Goal: Register for event/course

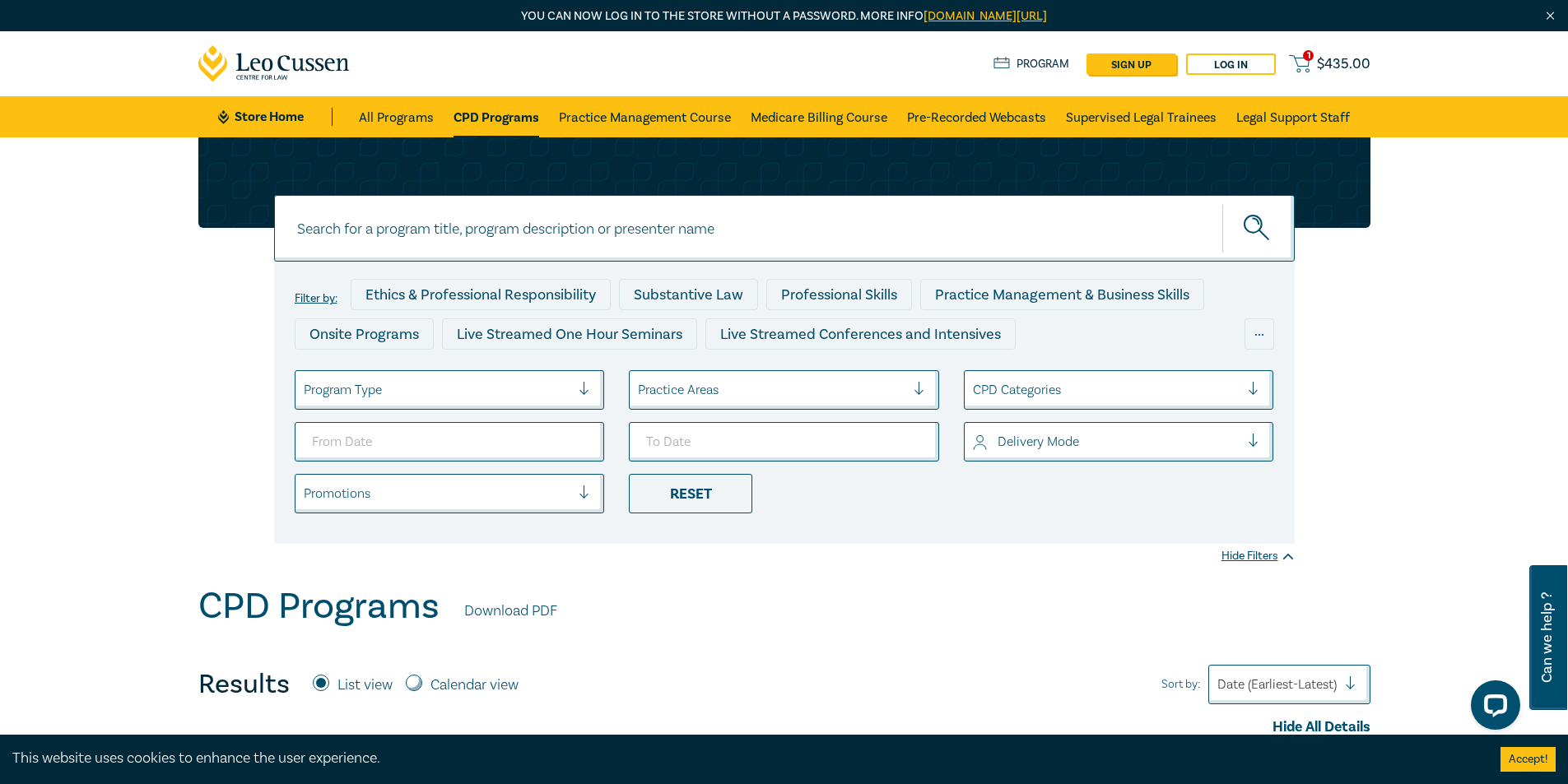
click at [545, 230] on input at bounding box center [784, 228] width 1021 height 66
click at [441, 385] on div at bounding box center [438, 389] width 268 height 22
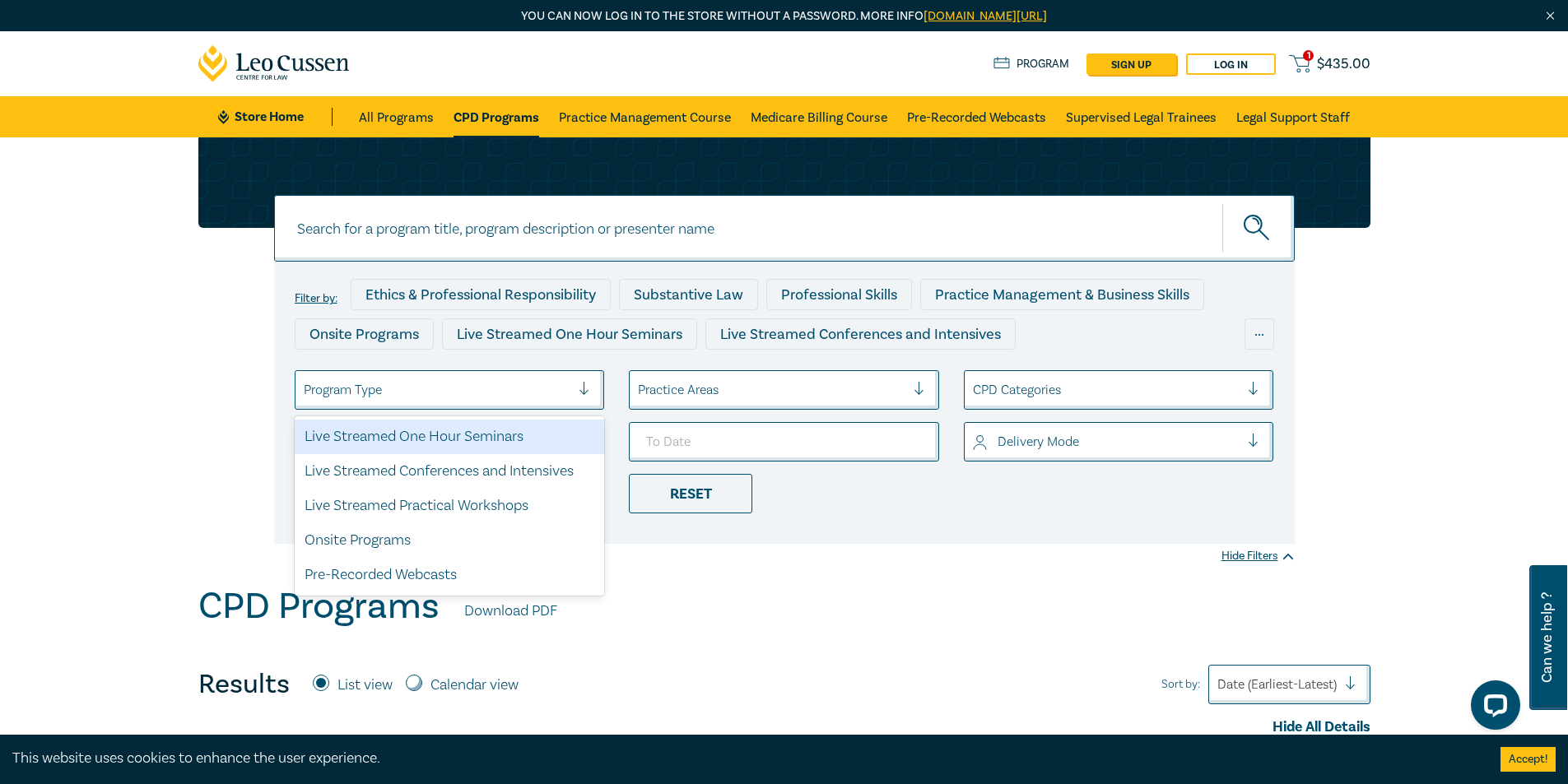
click at [214, 320] on div "Filter by: Ethics & Professional Responsibility Substantive Law Professional Sk…" at bounding box center [784, 340] width 1192 height 407
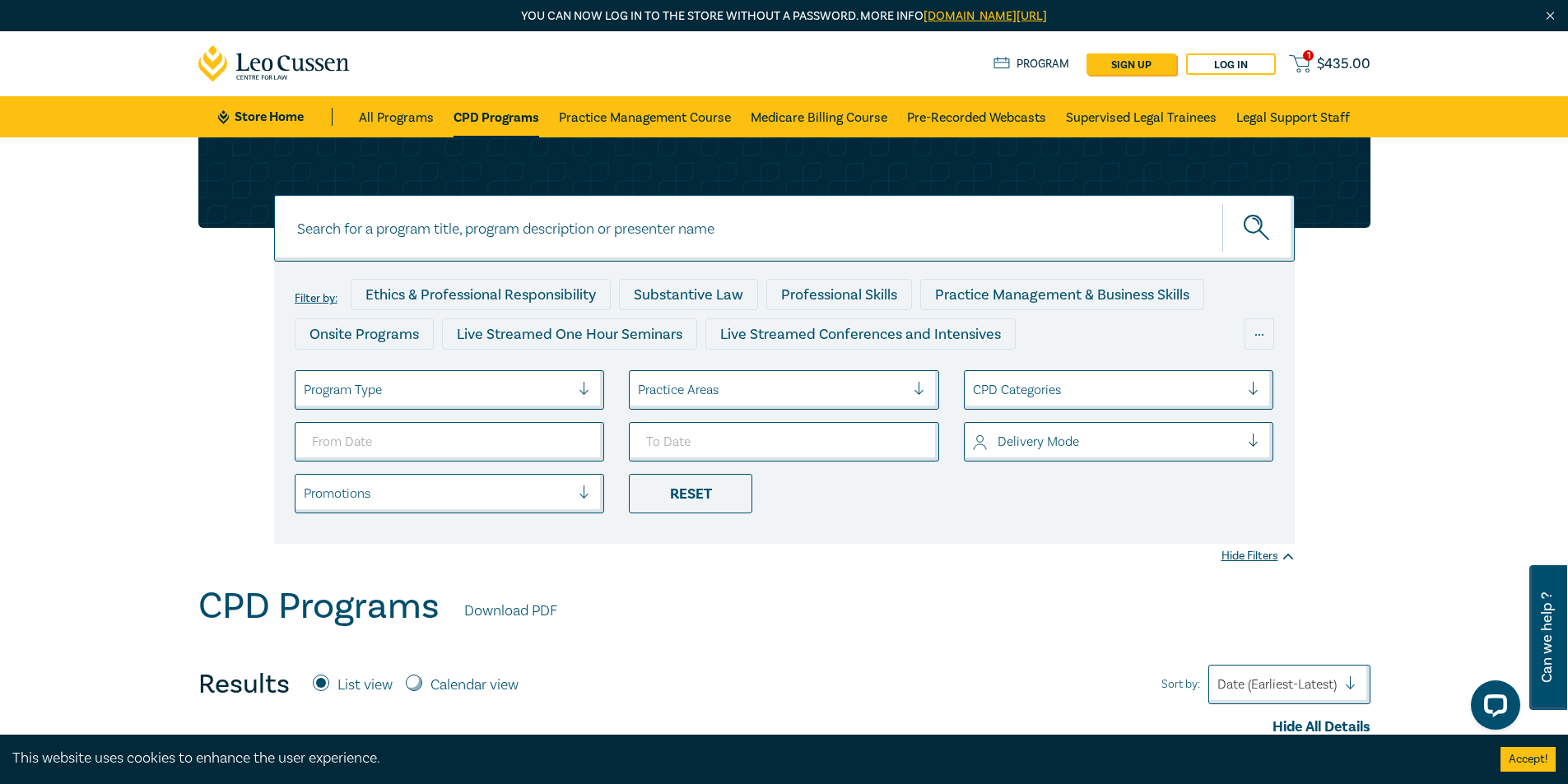
click at [862, 388] on div at bounding box center [772, 389] width 268 height 22
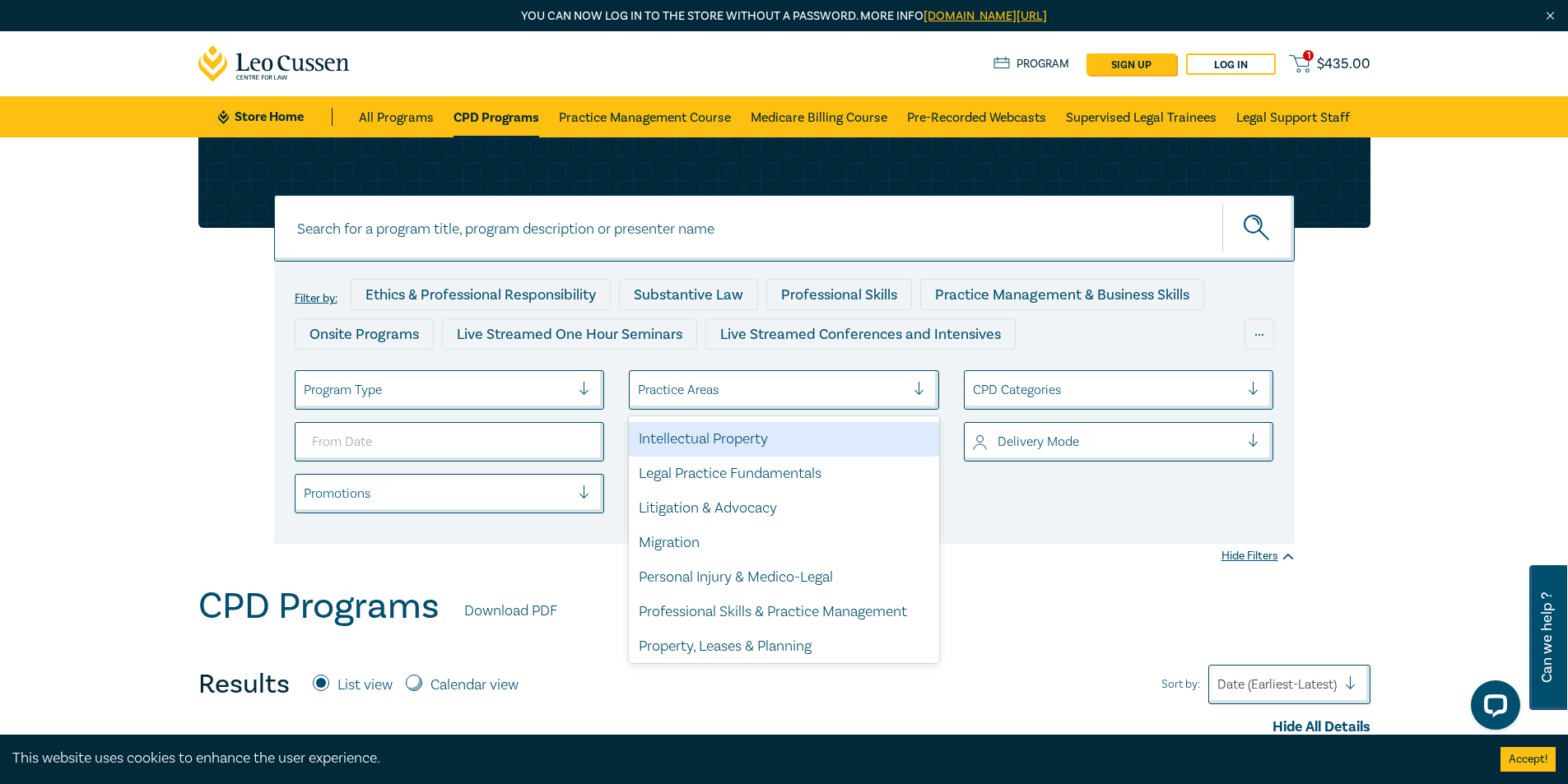
scroll to position [484, 0]
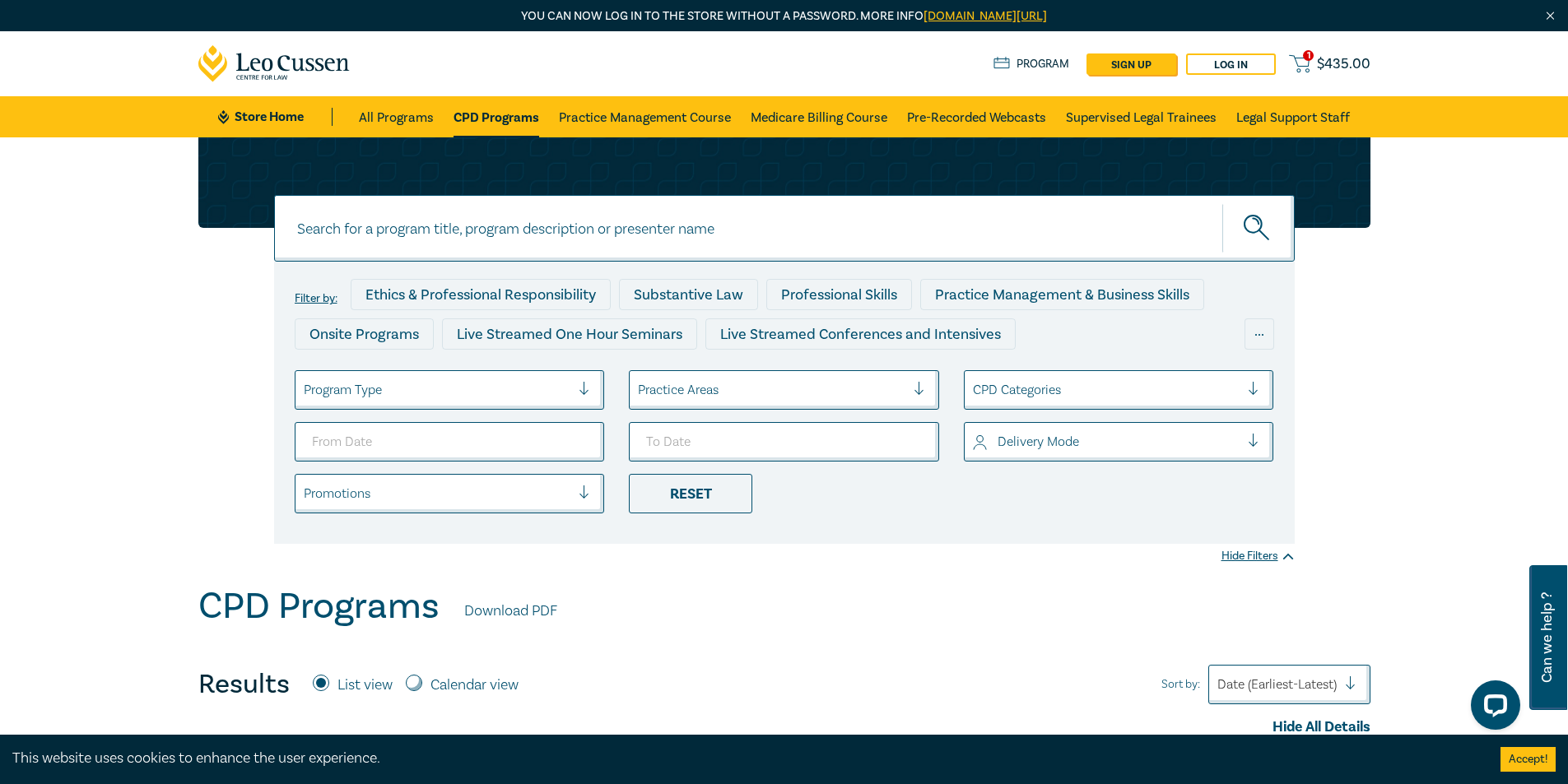
click at [1126, 547] on div "Filter by: Ethics & Professional Responsibility Substantive Law Professional Sk…" at bounding box center [784, 361] width 1568 height 447
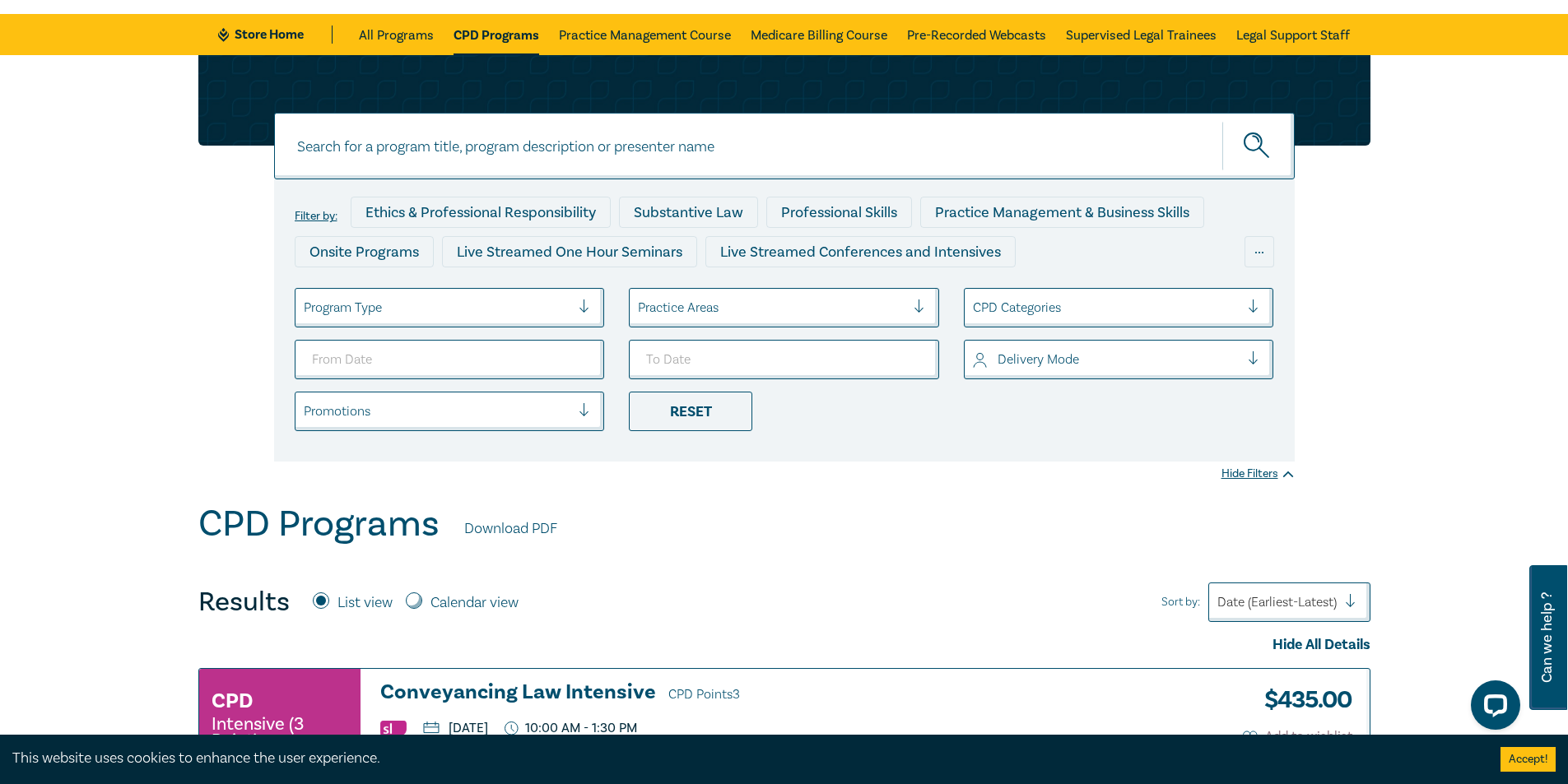
scroll to position [494, 0]
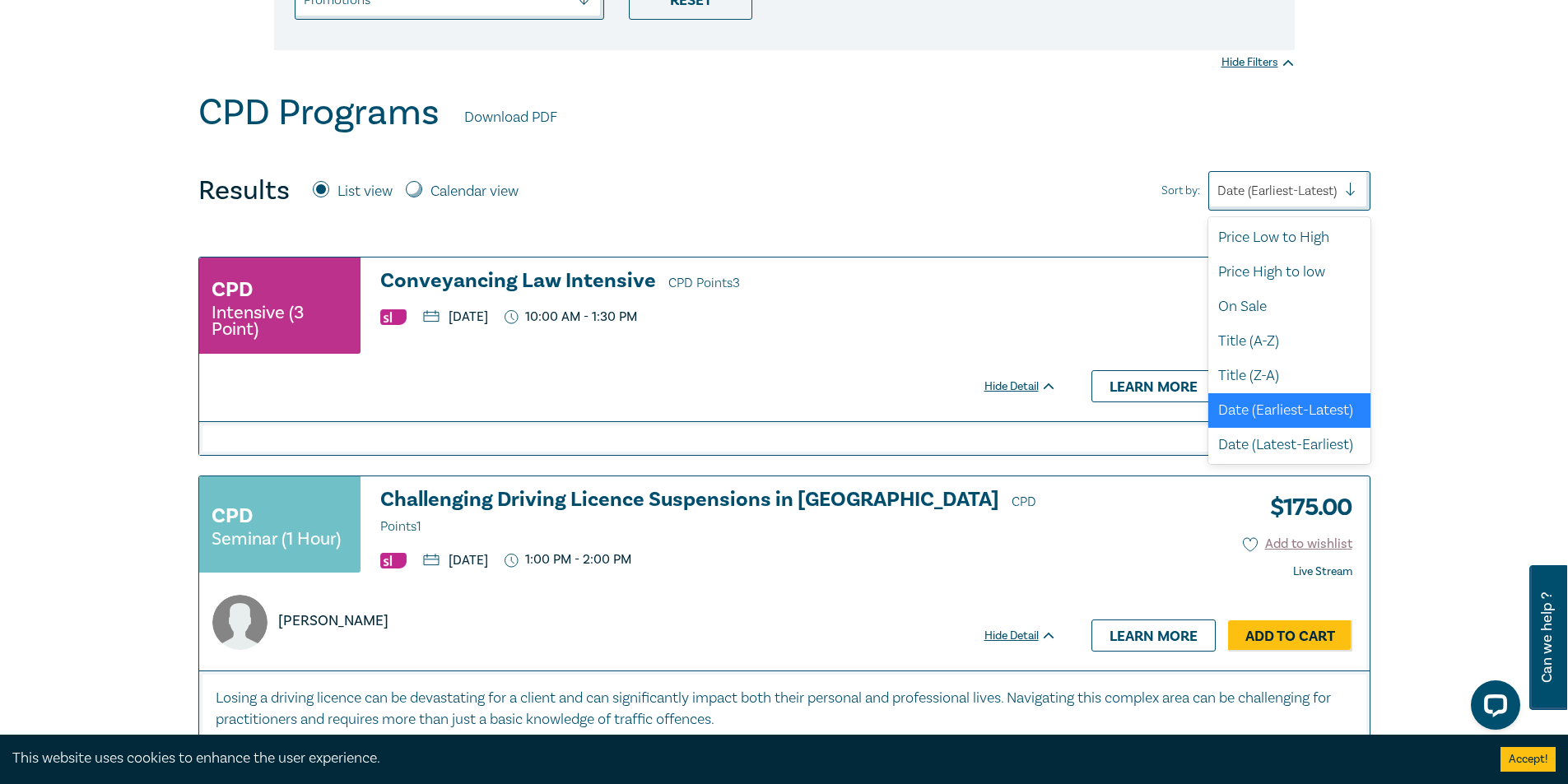
click at [1347, 185] on div at bounding box center [1357, 191] width 25 height 16
click at [1290, 414] on div "Date (Earliest-Latest)" at bounding box center [1290, 411] width 162 height 35
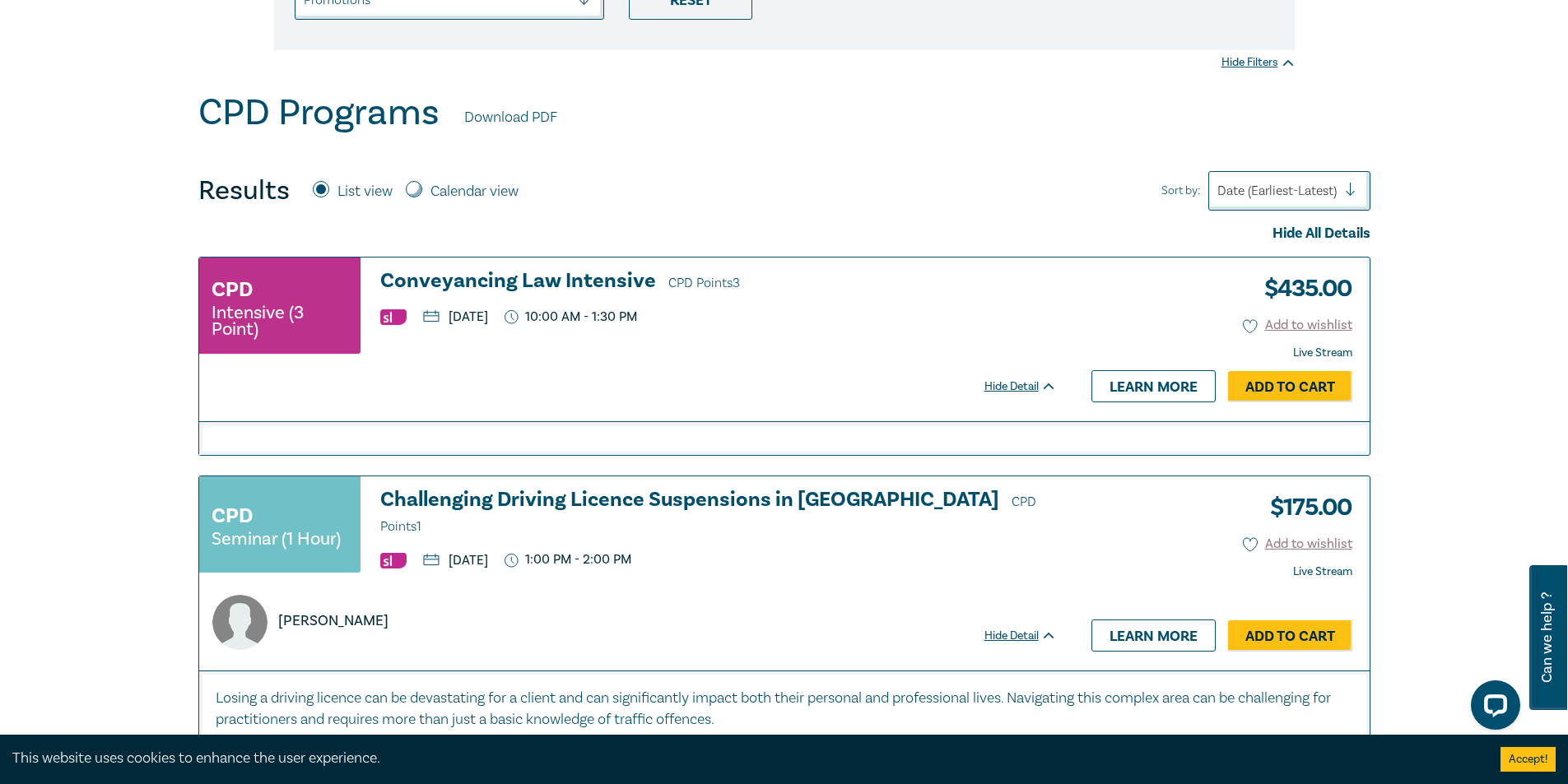
click at [1308, 180] on div "Date (Earliest-Latest)" at bounding box center [1277, 191] width 136 height 28
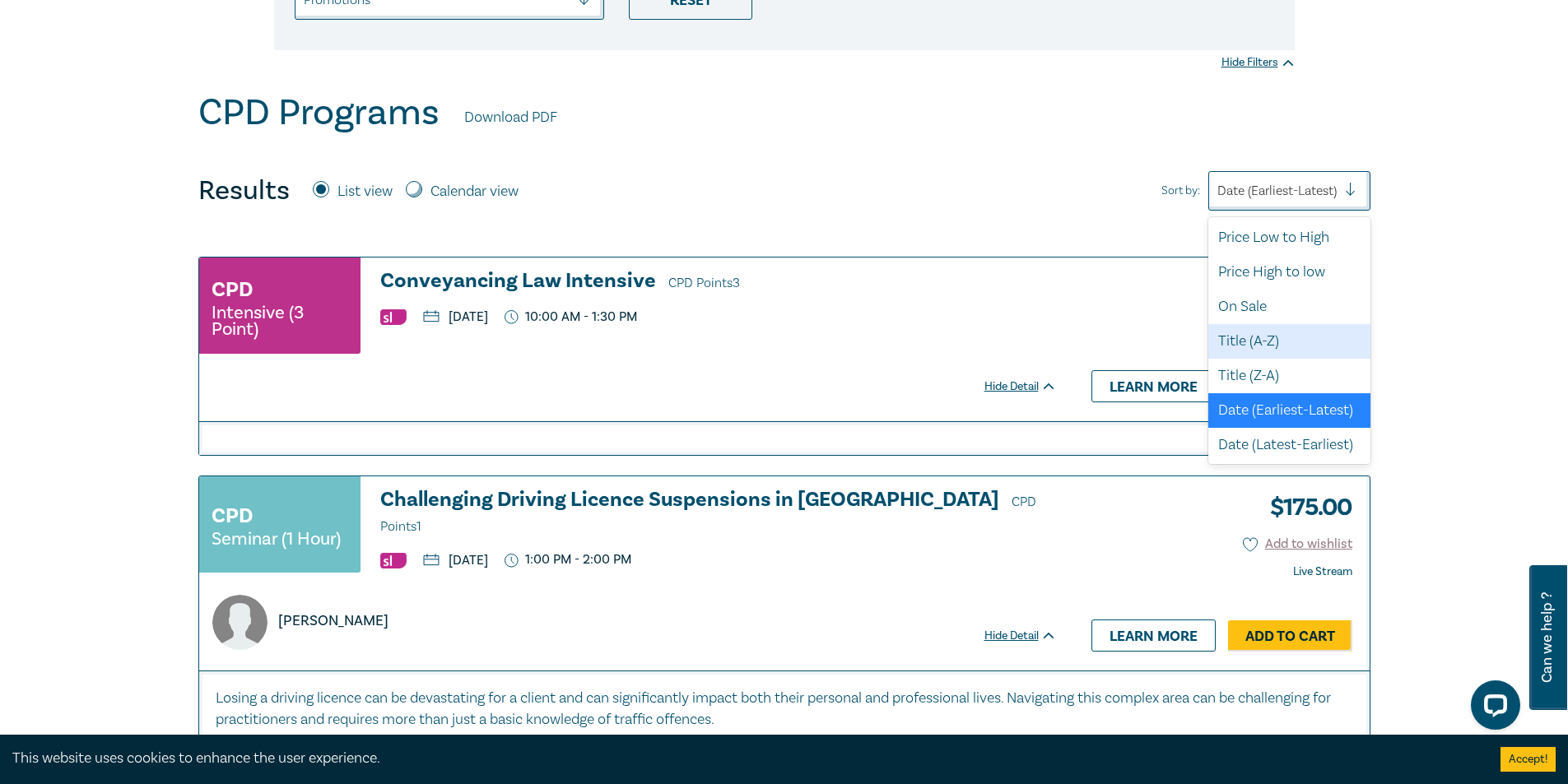
scroll to position [44, 0]
click at [1313, 439] on div "Date (Latest-Earliest)" at bounding box center [1290, 445] width 162 height 35
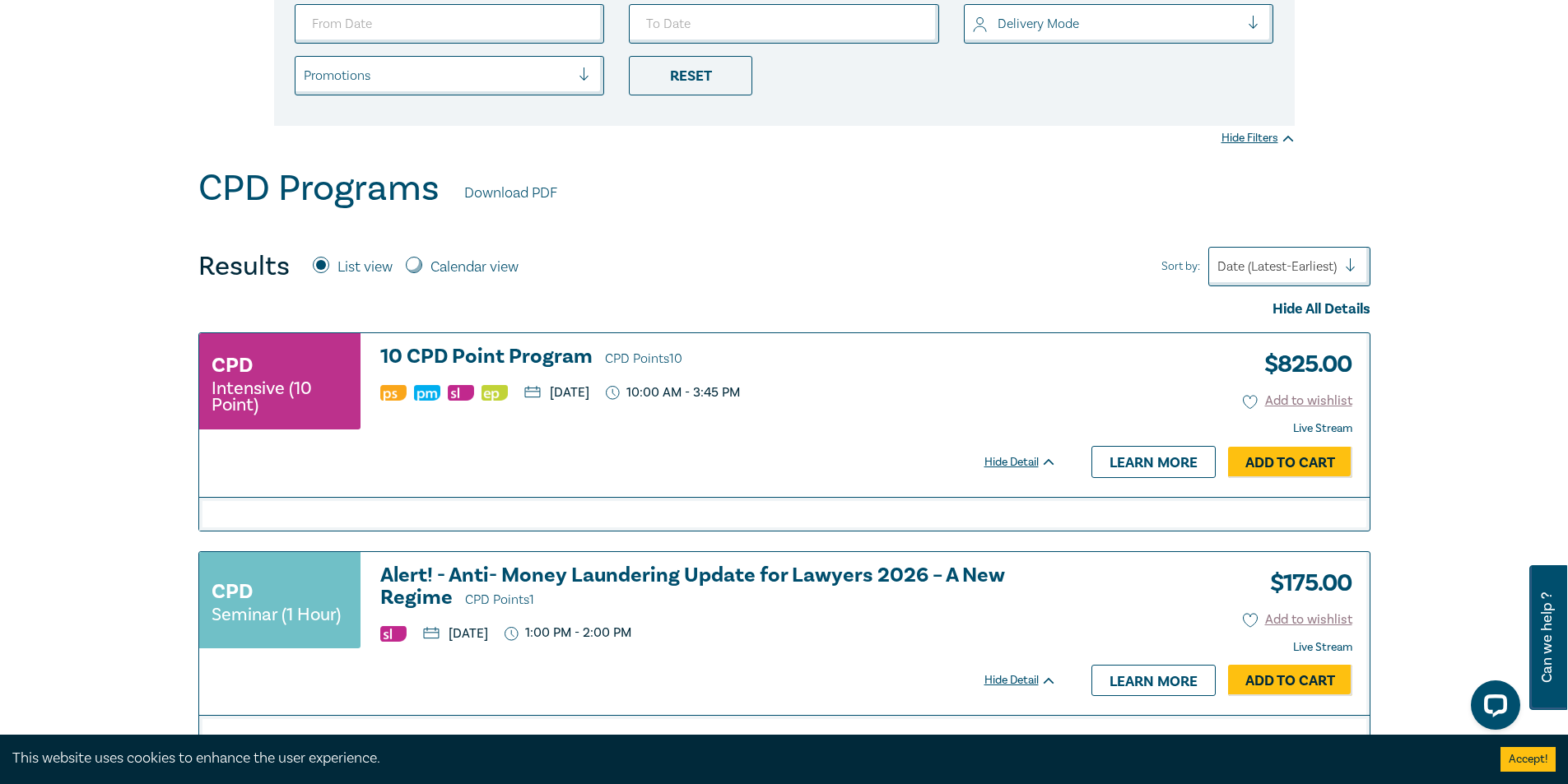
scroll to position [576, 0]
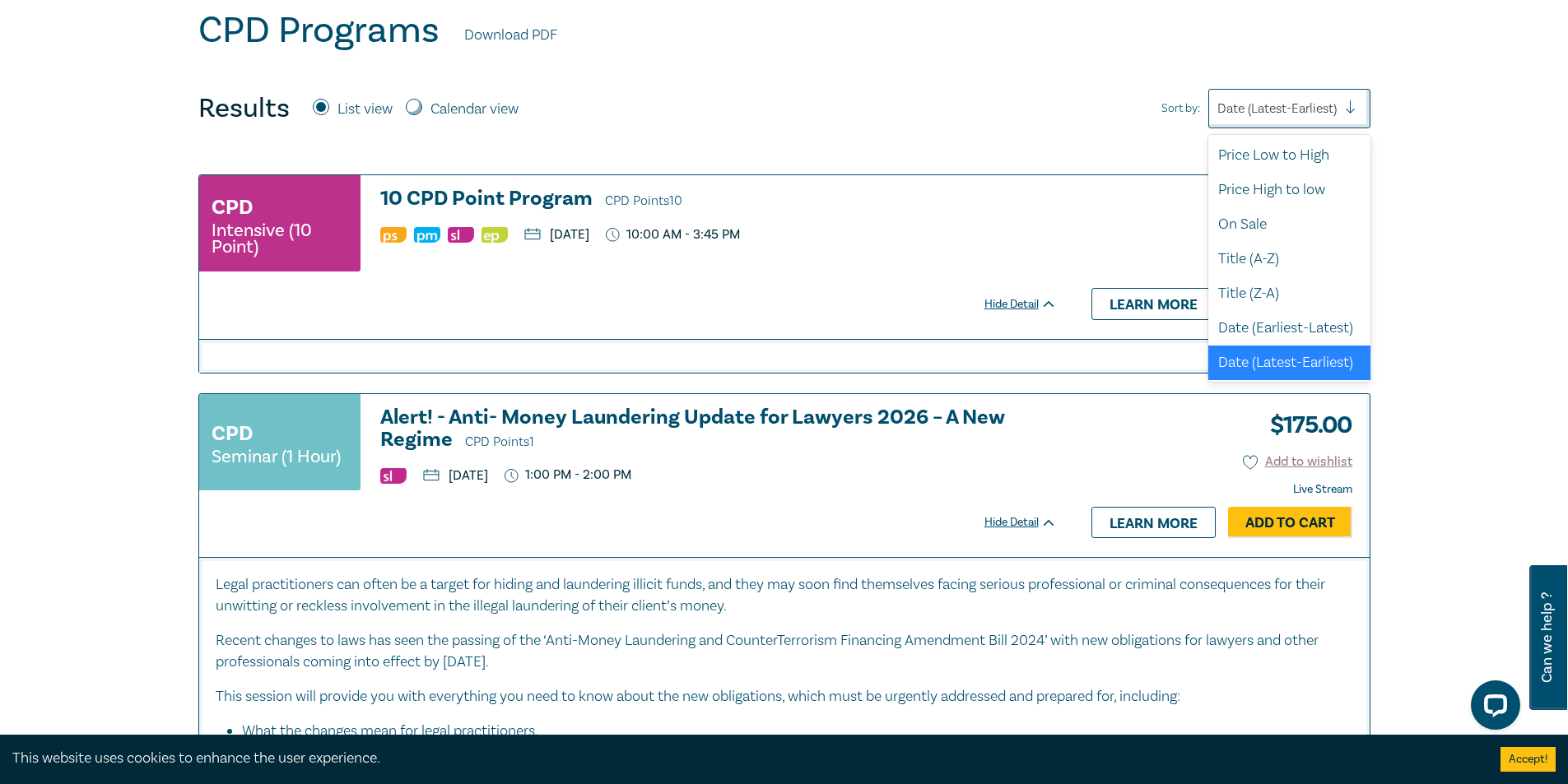
click at [1309, 103] on div at bounding box center [1277, 108] width 119 height 22
click at [1299, 315] on div "Date (Earliest-Latest)" at bounding box center [1290, 327] width 162 height 35
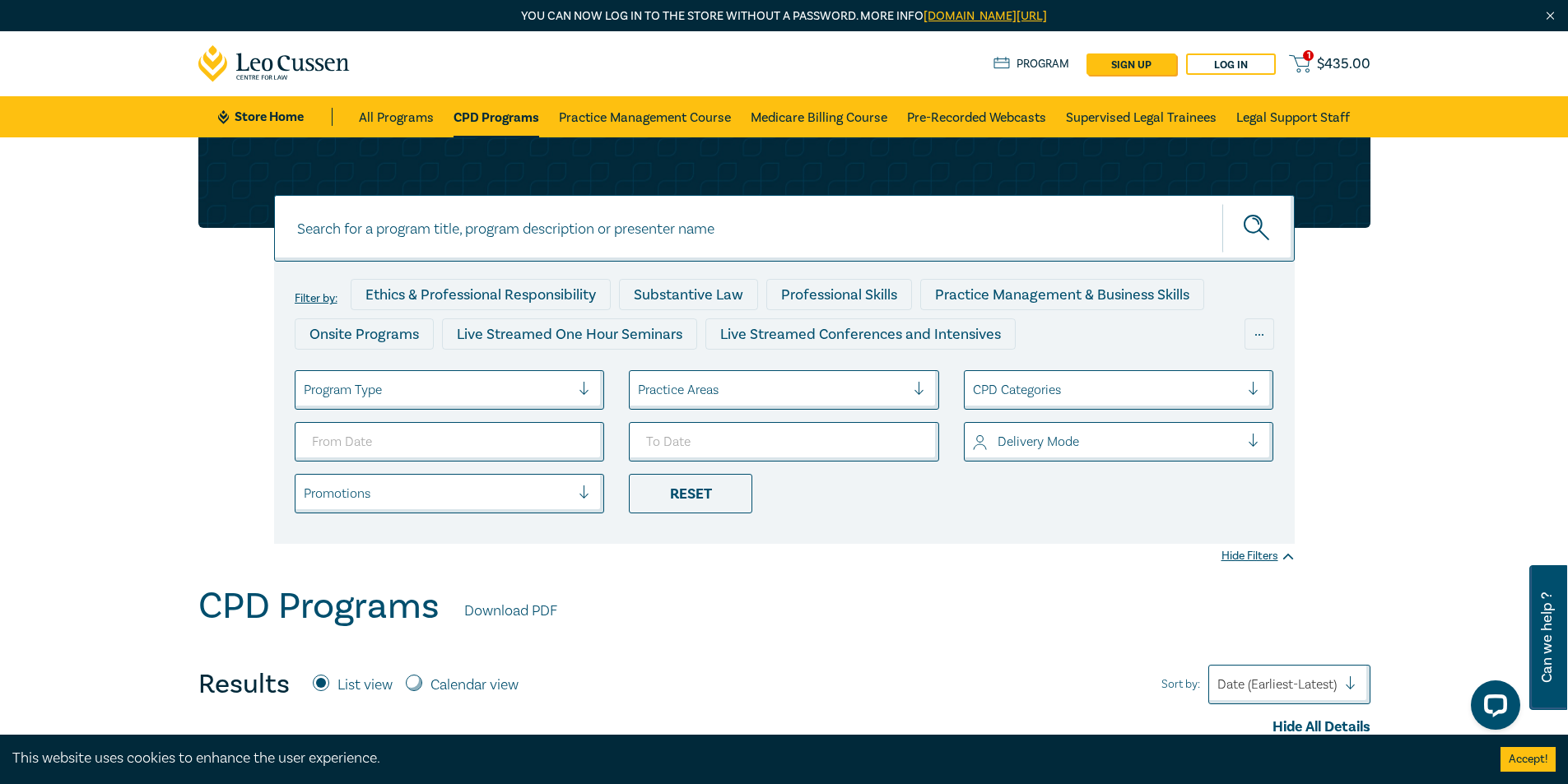
click at [830, 383] on div at bounding box center [772, 389] width 268 height 22
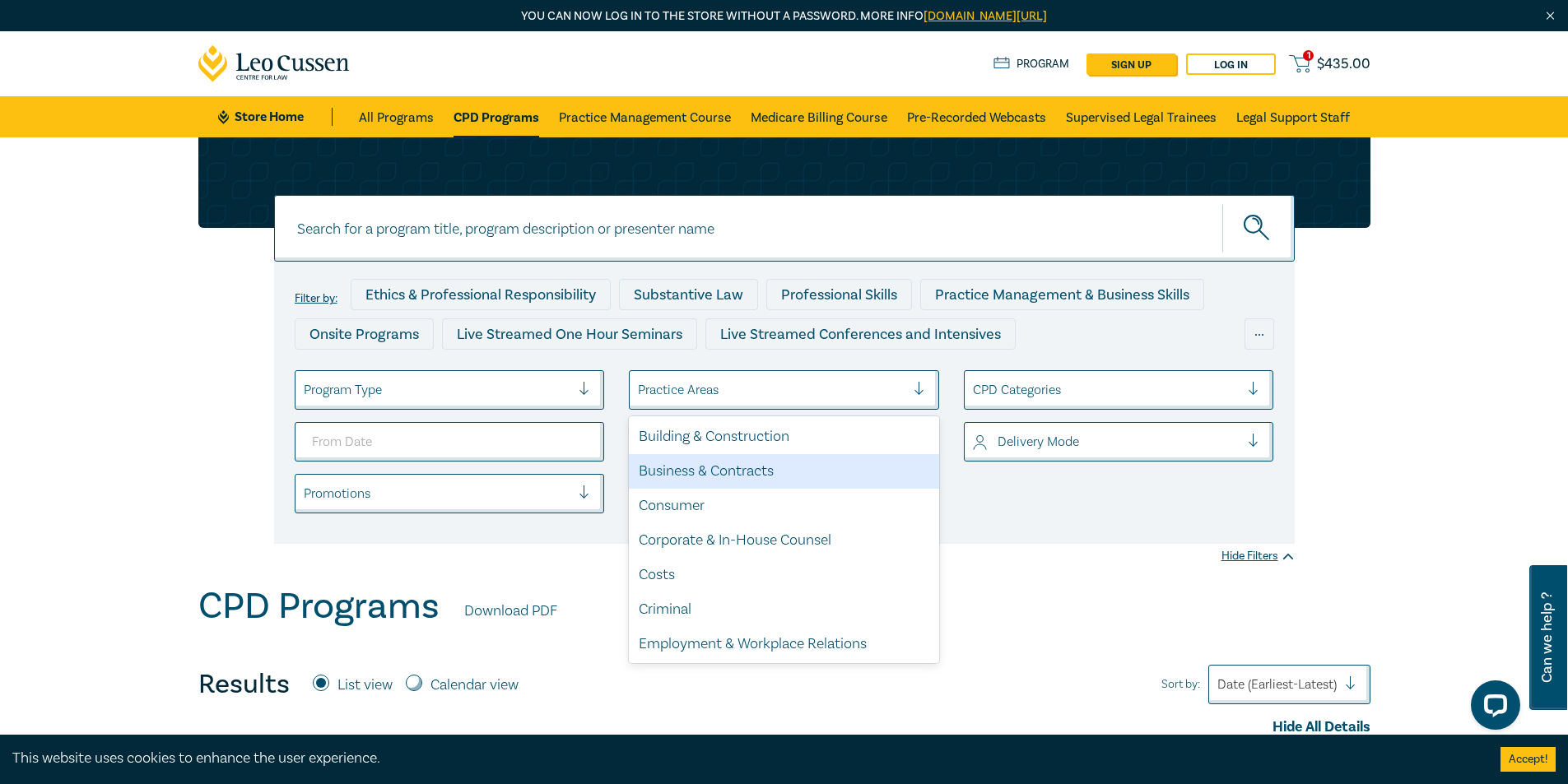
click at [843, 475] on div "Business & Contracts" at bounding box center [784, 471] width 310 height 35
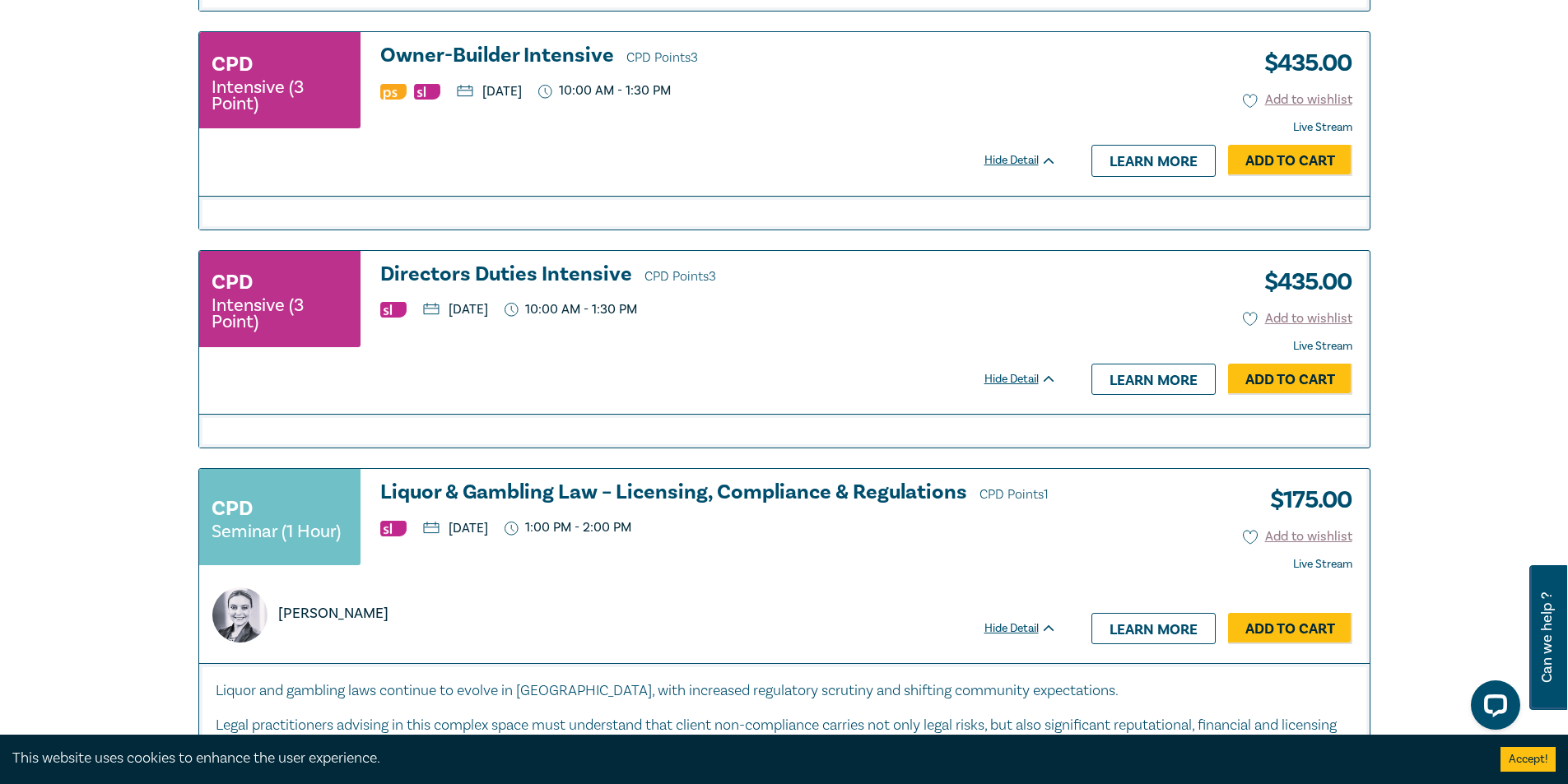
scroll to position [1564, 0]
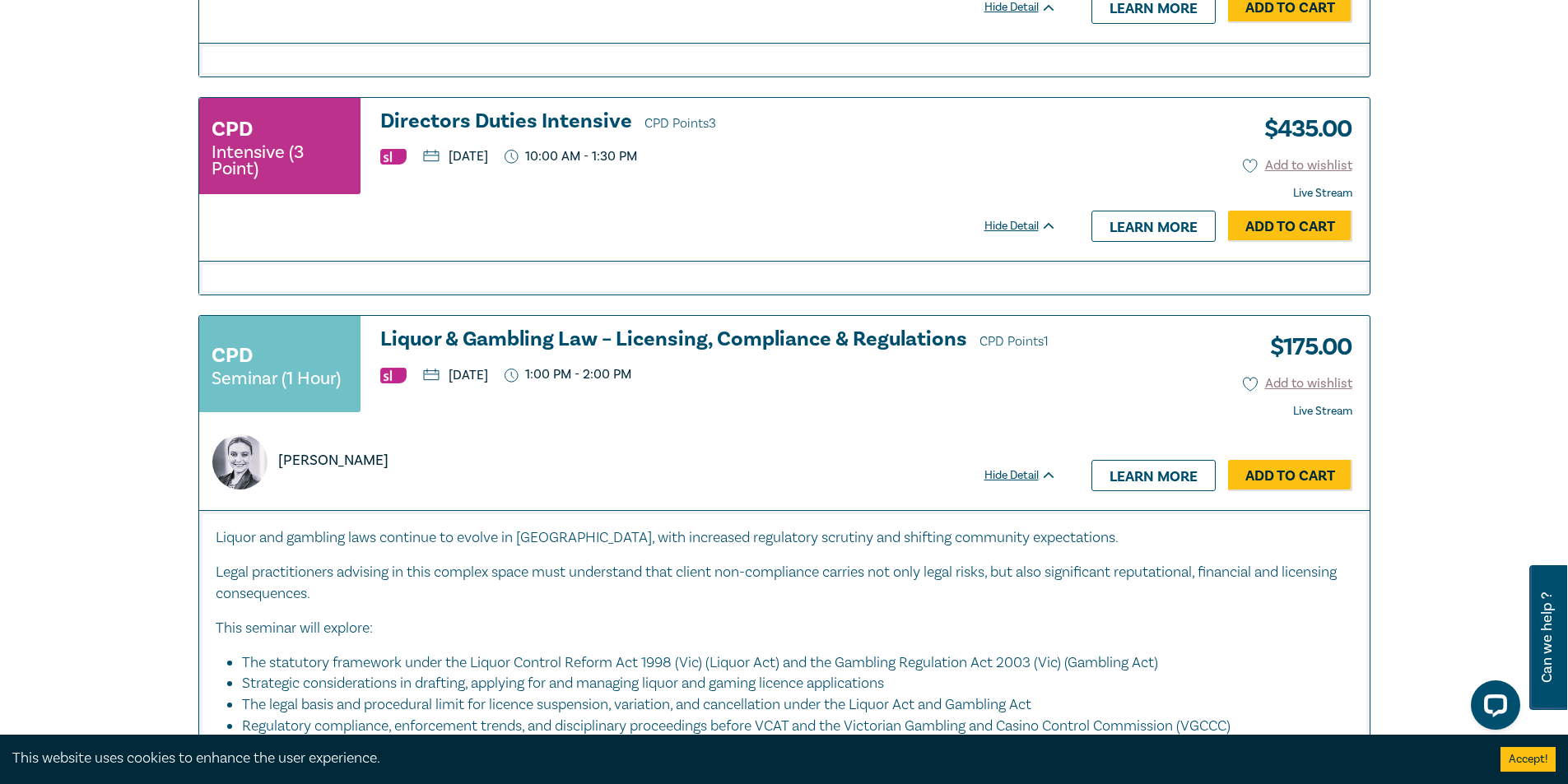
click at [592, 130] on h3 "Directors Duties Intensive CPD Points 3" at bounding box center [718, 123] width 676 height 25
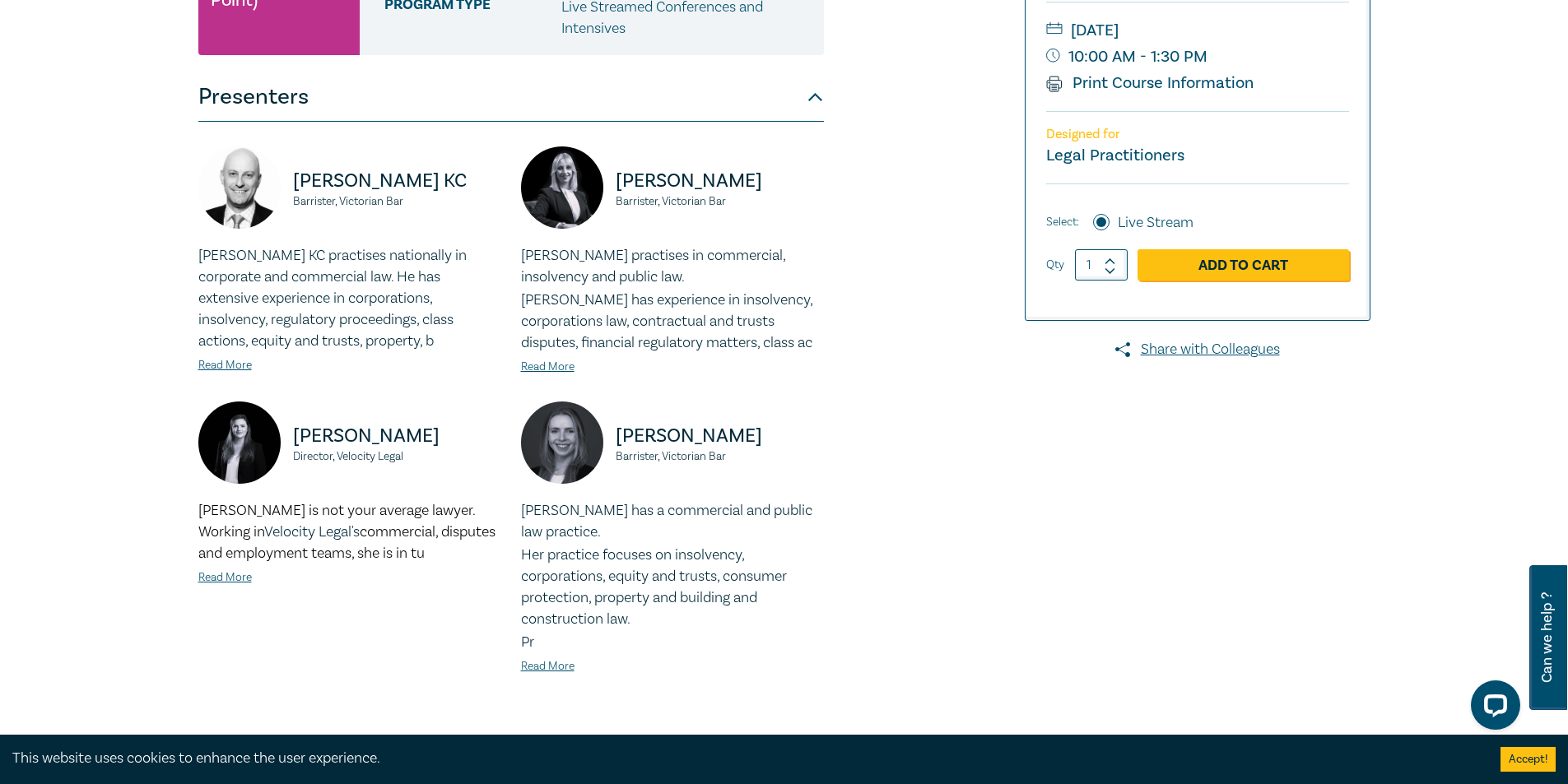
scroll to position [494, 0]
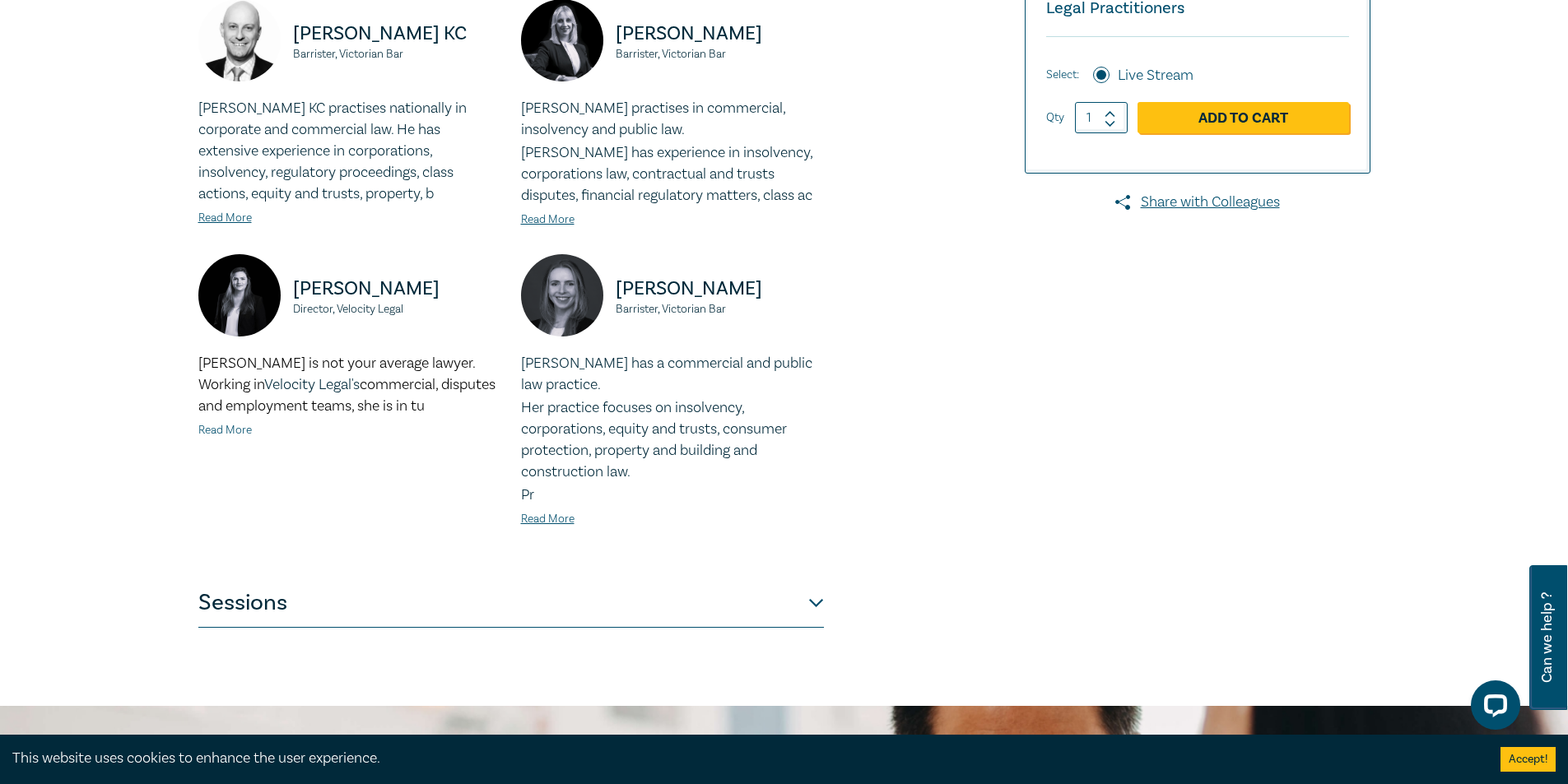
click at [239, 432] on link "Read More" at bounding box center [225, 430] width 54 height 15
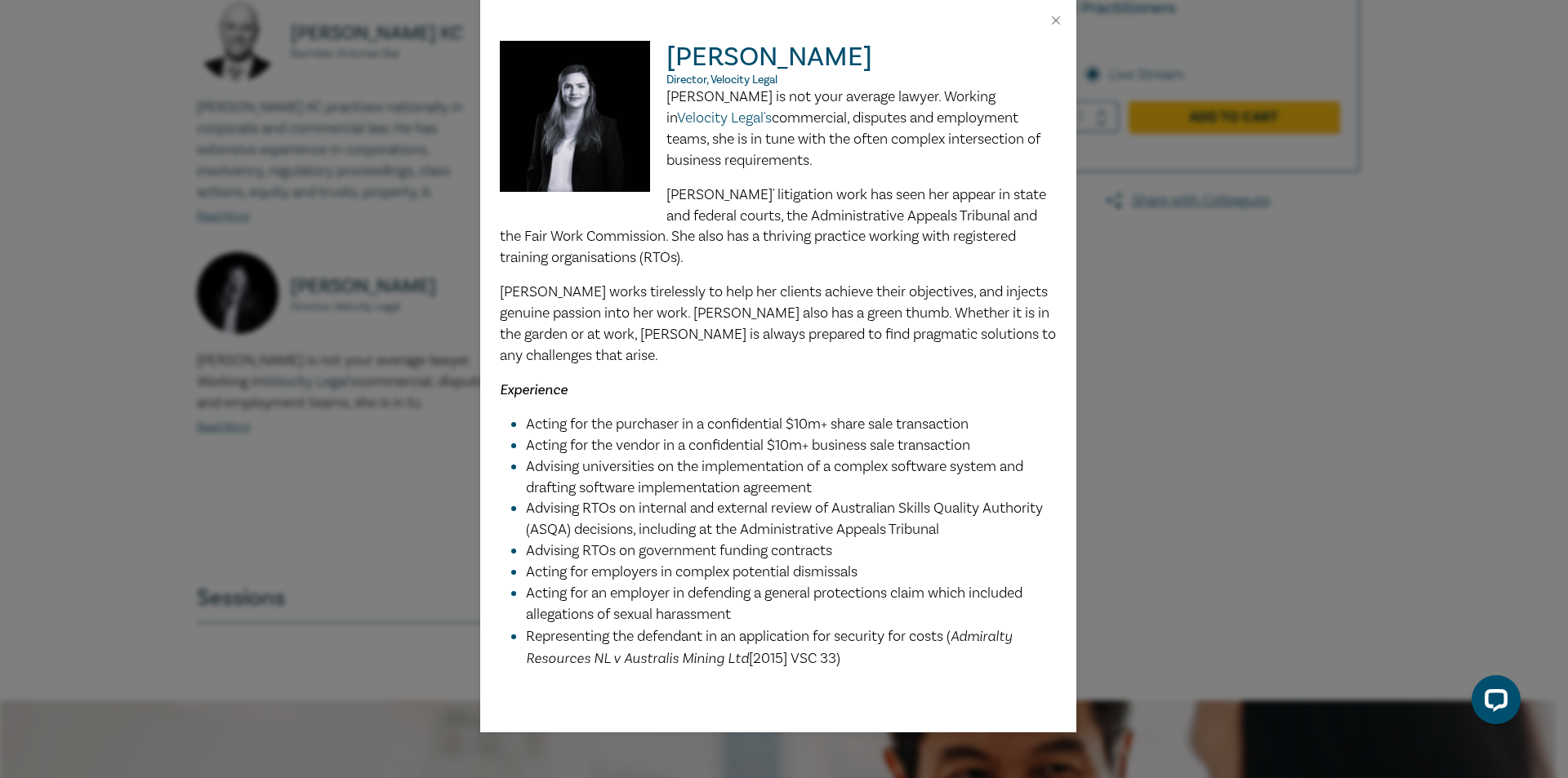
click at [1136, 339] on div "[PERSON_NAME] Director, Velocity Legal [PERSON_NAME] is not your average lawyer…" at bounding box center [784, 389] width 1568 height 778
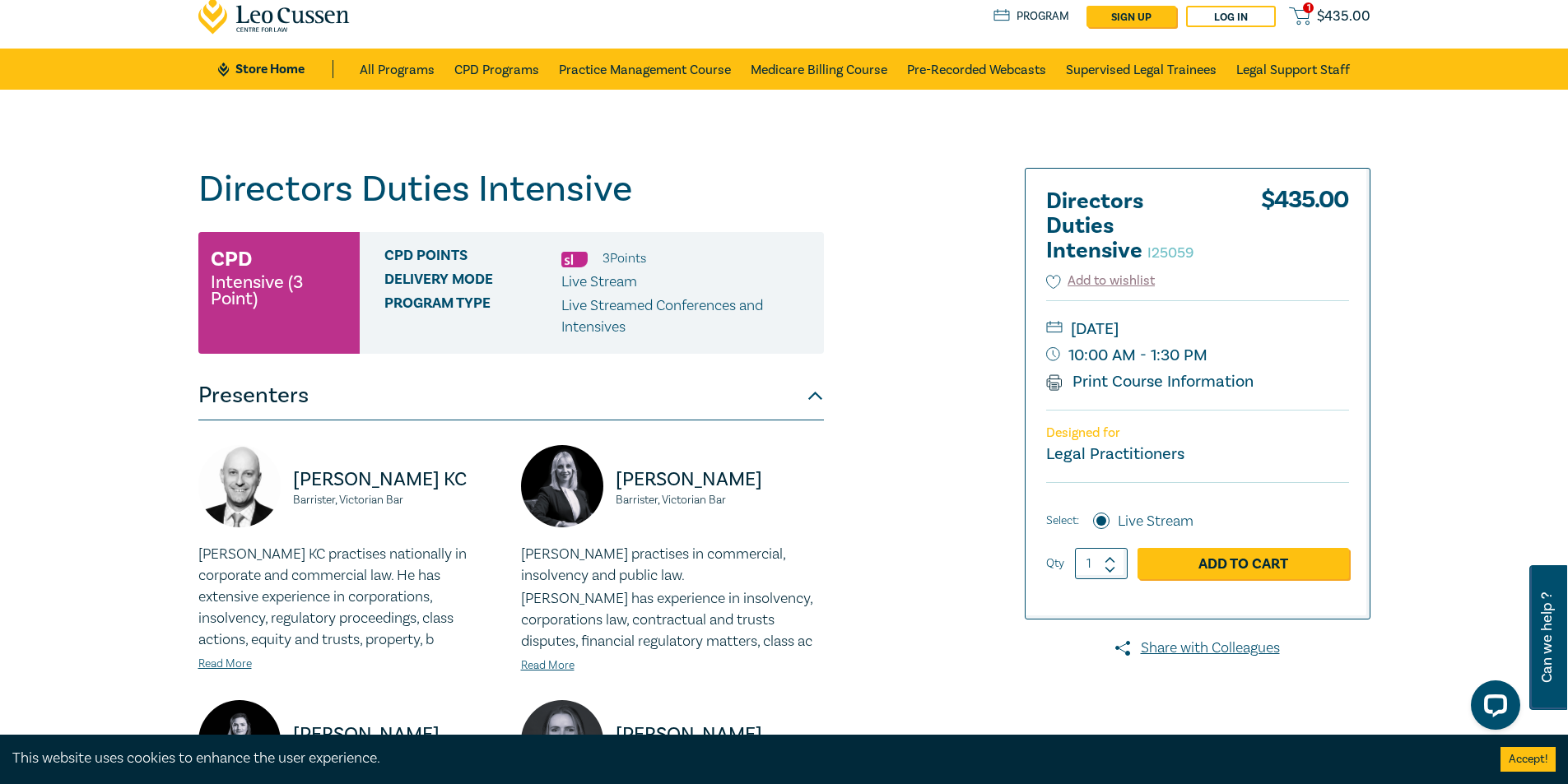
scroll to position [0, 0]
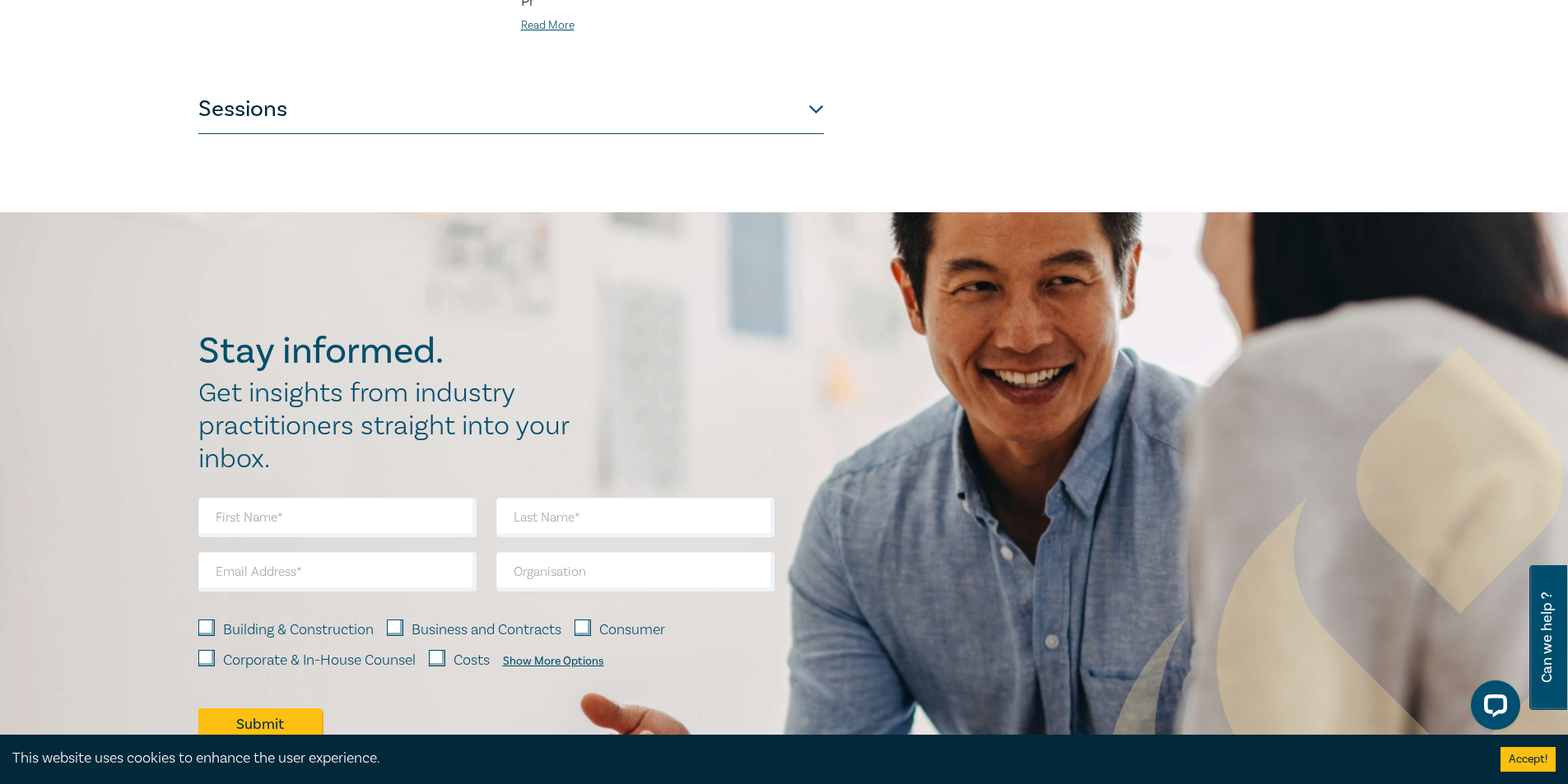
click at [570, 114] on button "Sessions" at bounding box center [511, 109] width 625 height 49
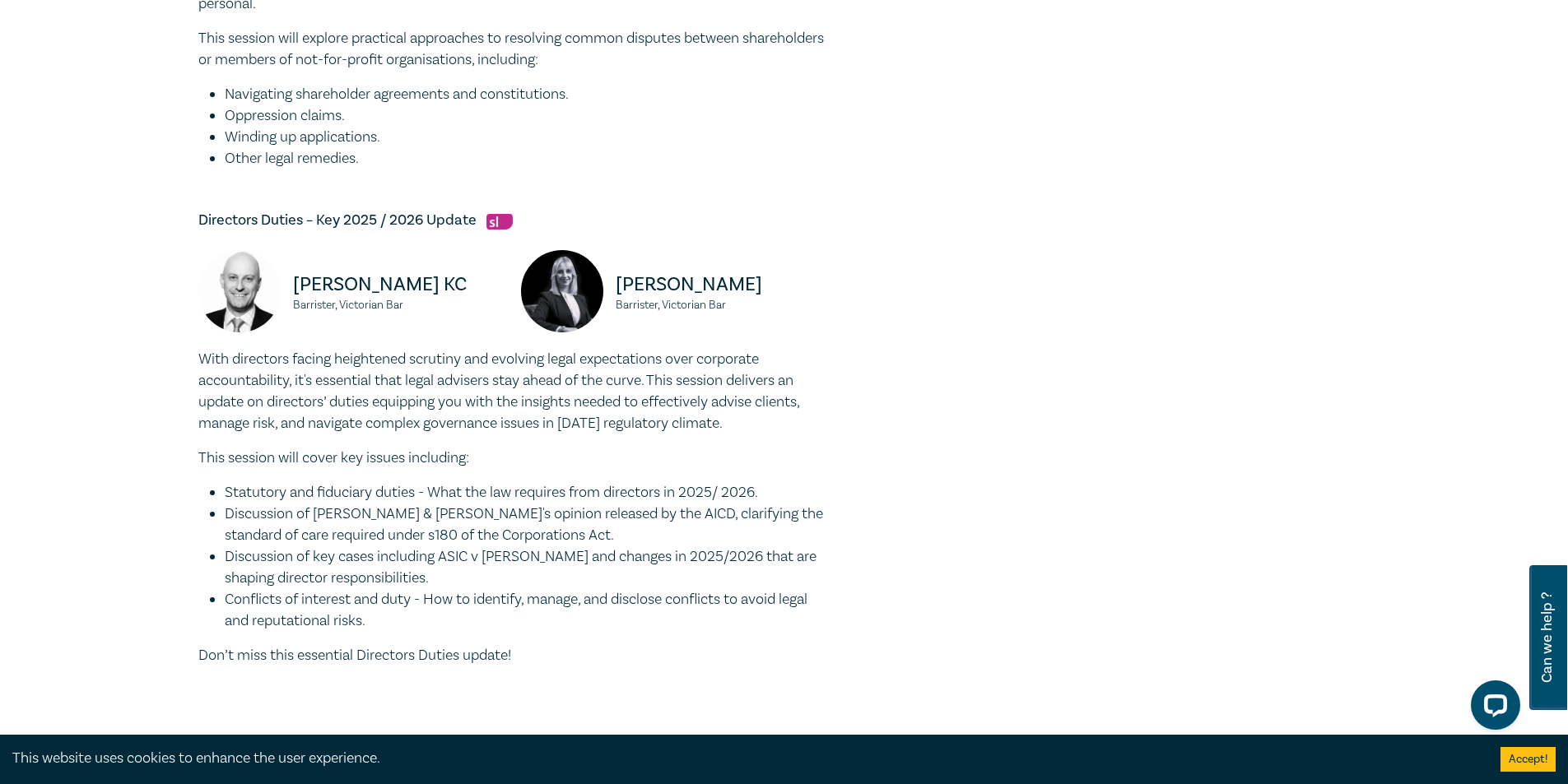
scroll to position [1468, 0]
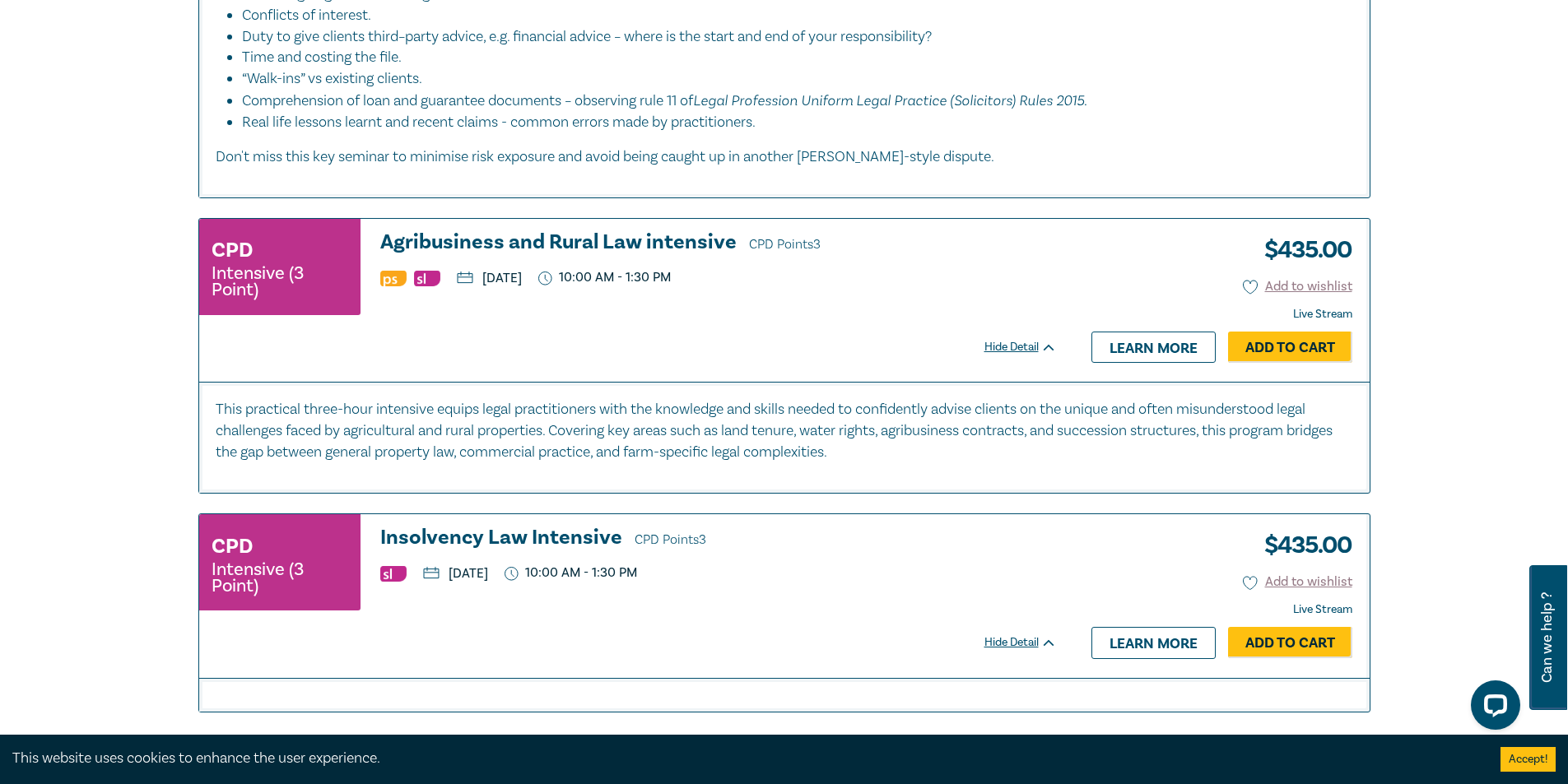
scroll to position [5911, 0]
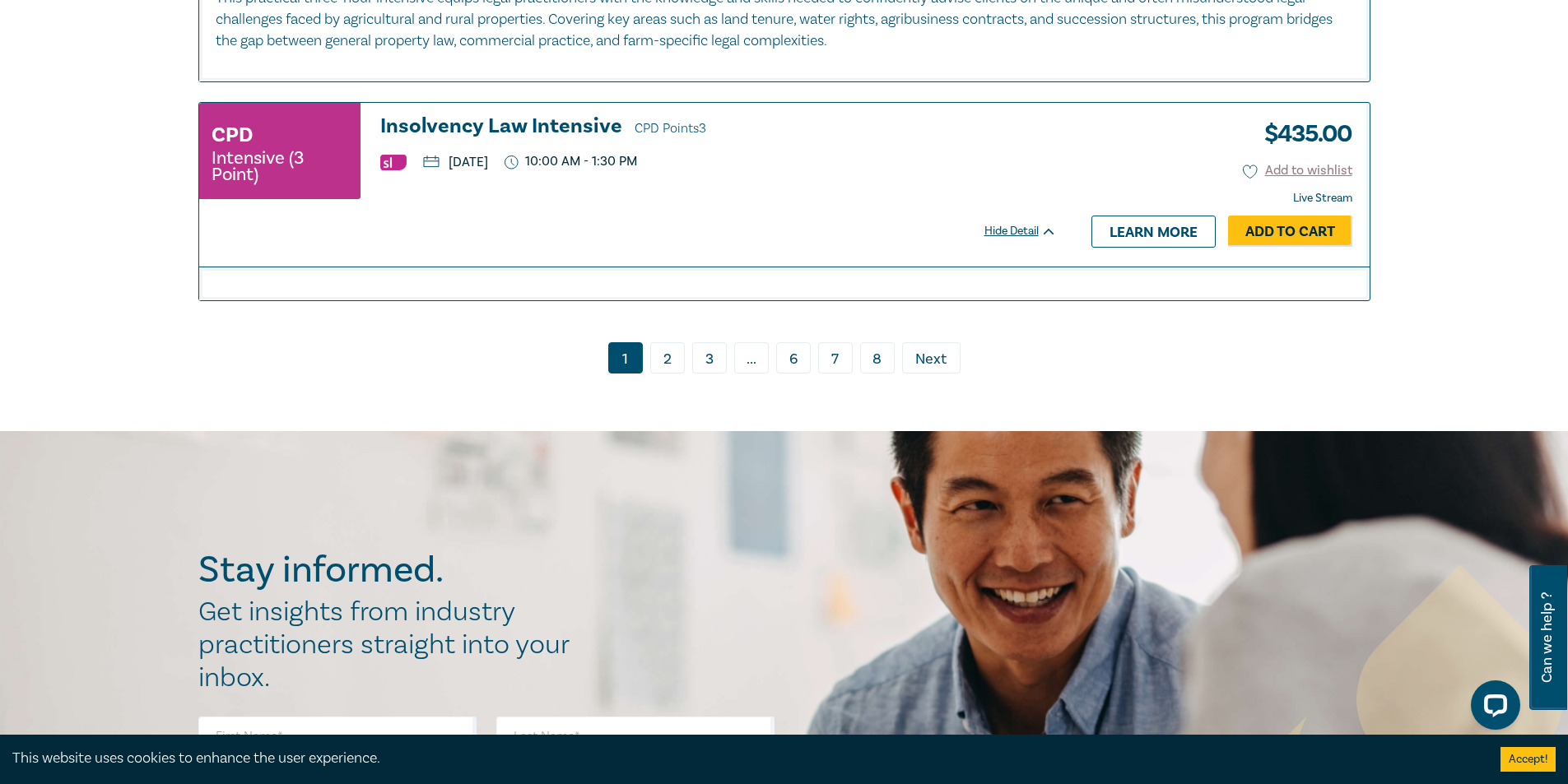
click at [676, 357] on link "2" at bounding box center [668, 357] width 35 height 31
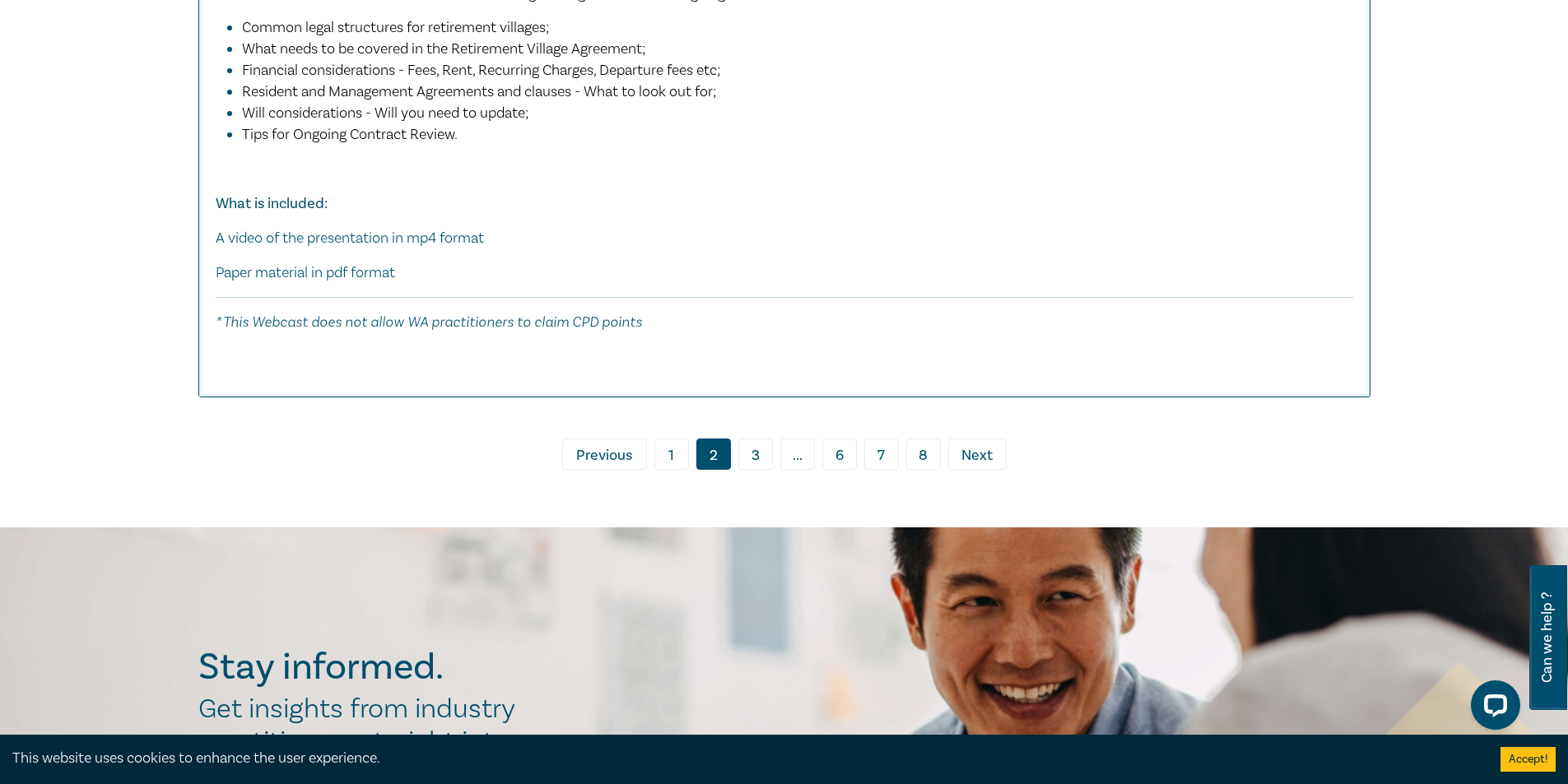
scroll to position [9138, 0]
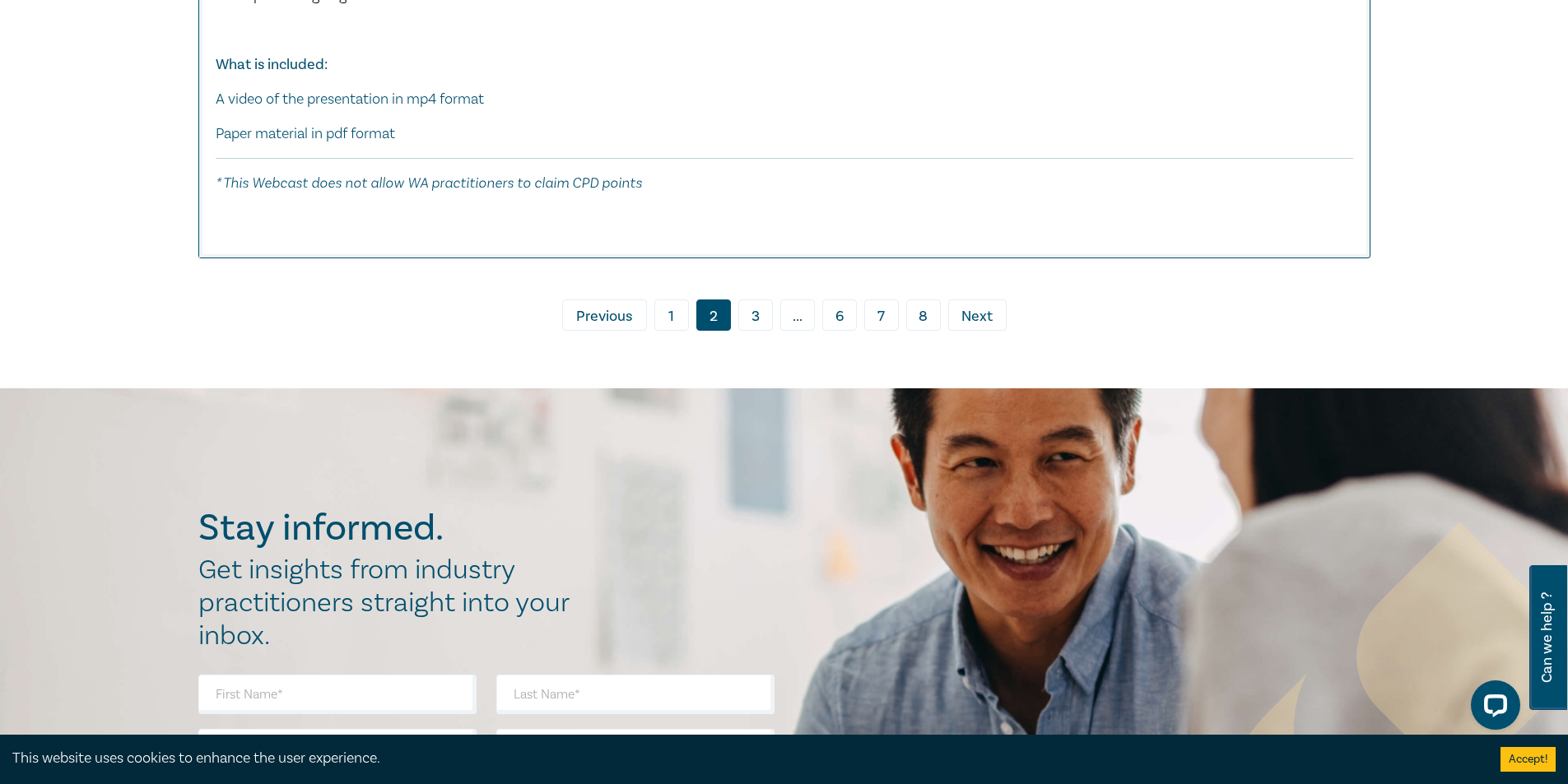
click at [747, 331] on link "3" at bounding box center [756, 315] width 35 height 31
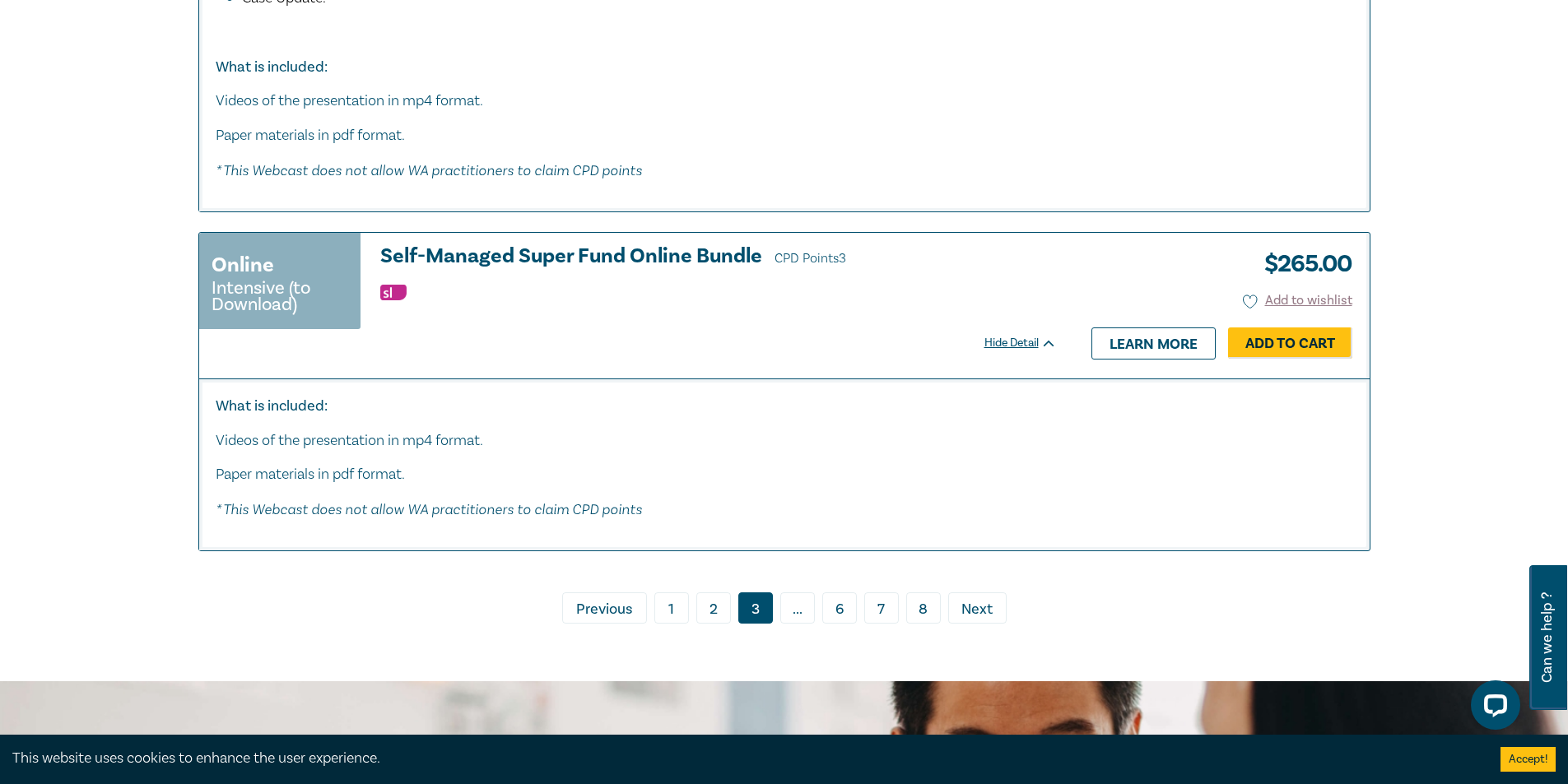
scroll to position [8886, 0]
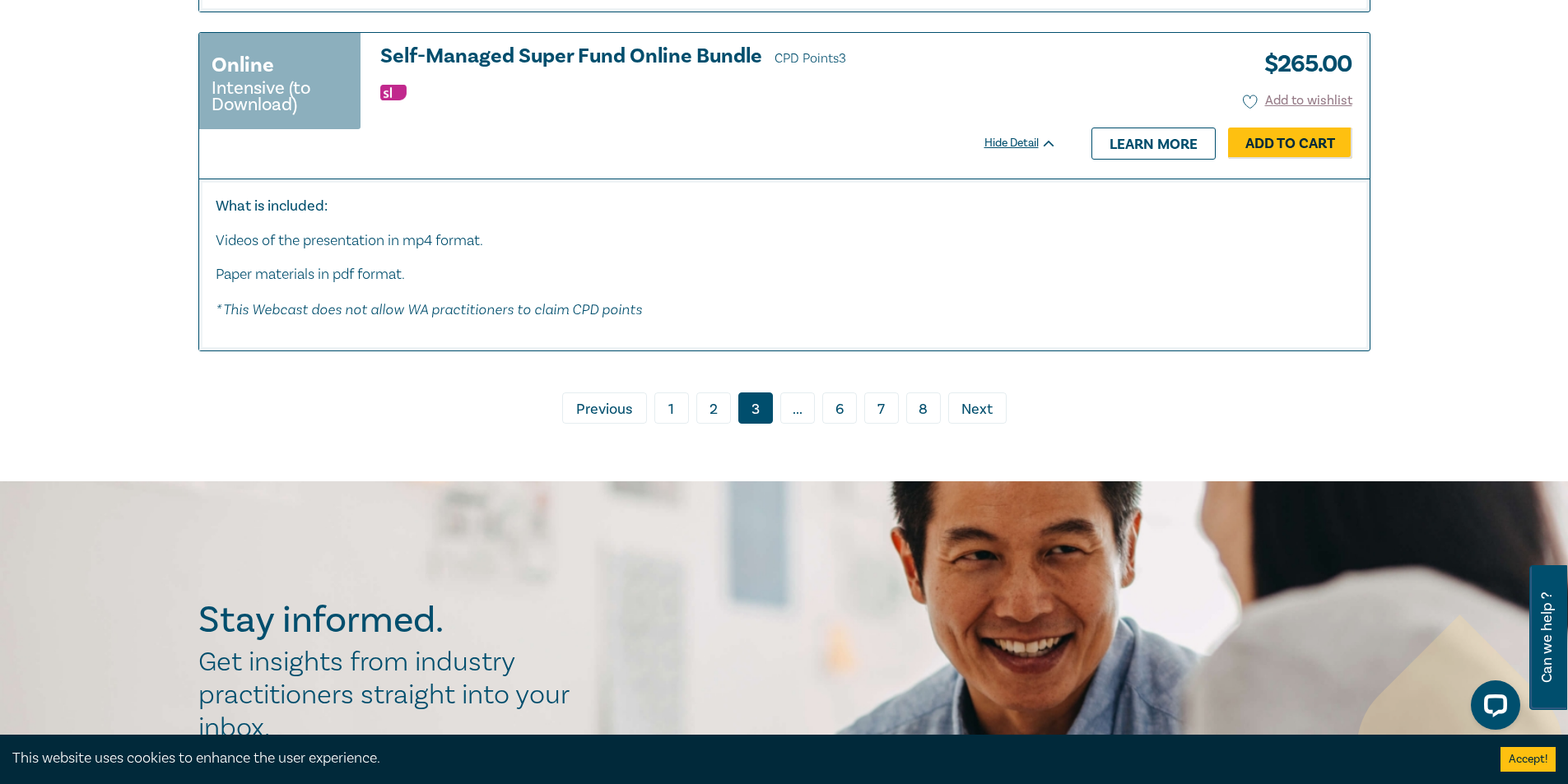
click at [797, 418] on span "..." at bounding box center [797, 408] width 35 height 31
click at [798, 415] on span "..." at bounding box center [797, 408] width 35 height 31
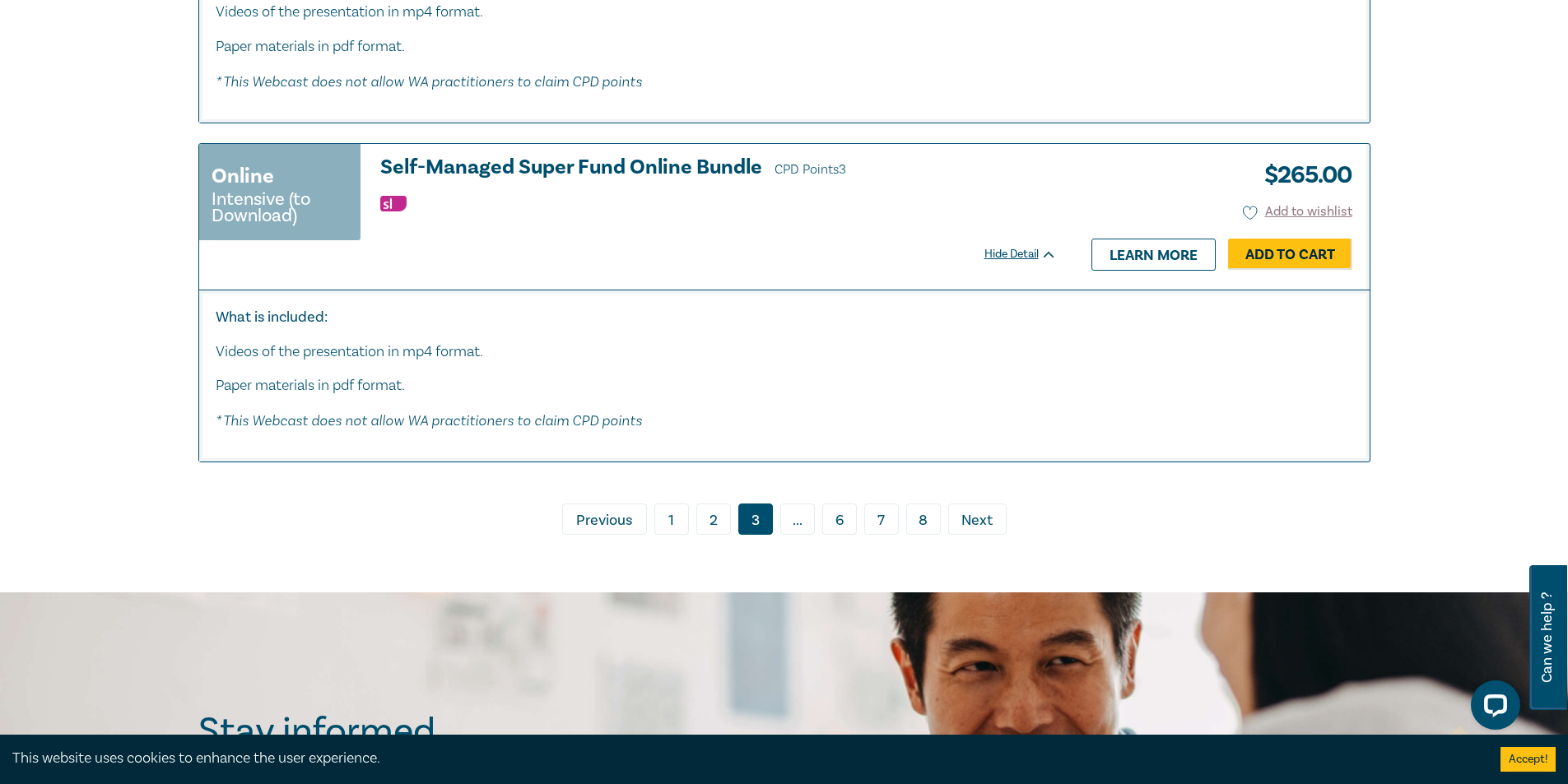
scroll to position [8804, 0]
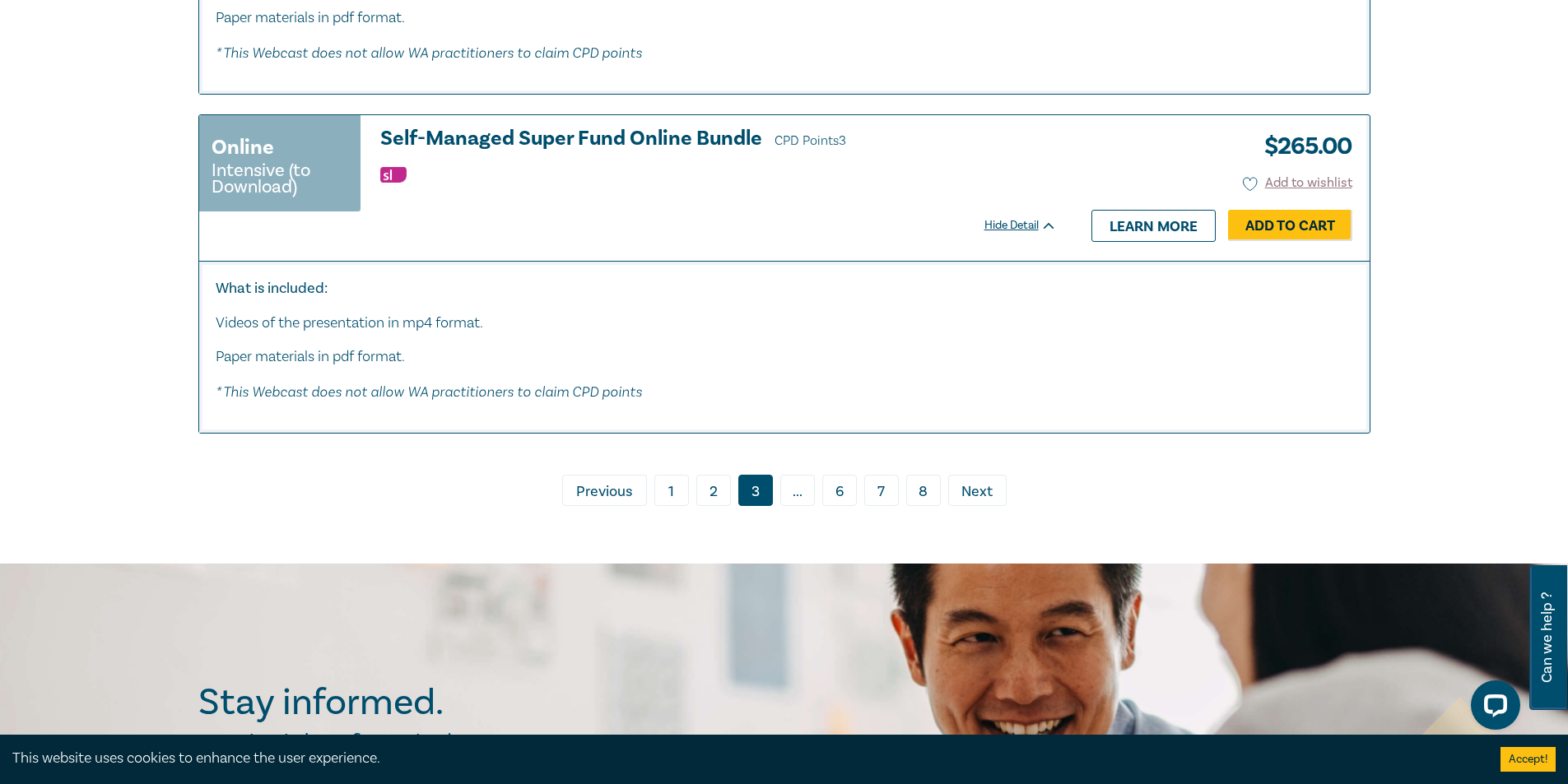
click at [798, 497] on span "..." at bounding box center [797, 490] width 35 height 31
click at [989, 503] on span "Next" at bounding box center [977, 491] width 31 height 22
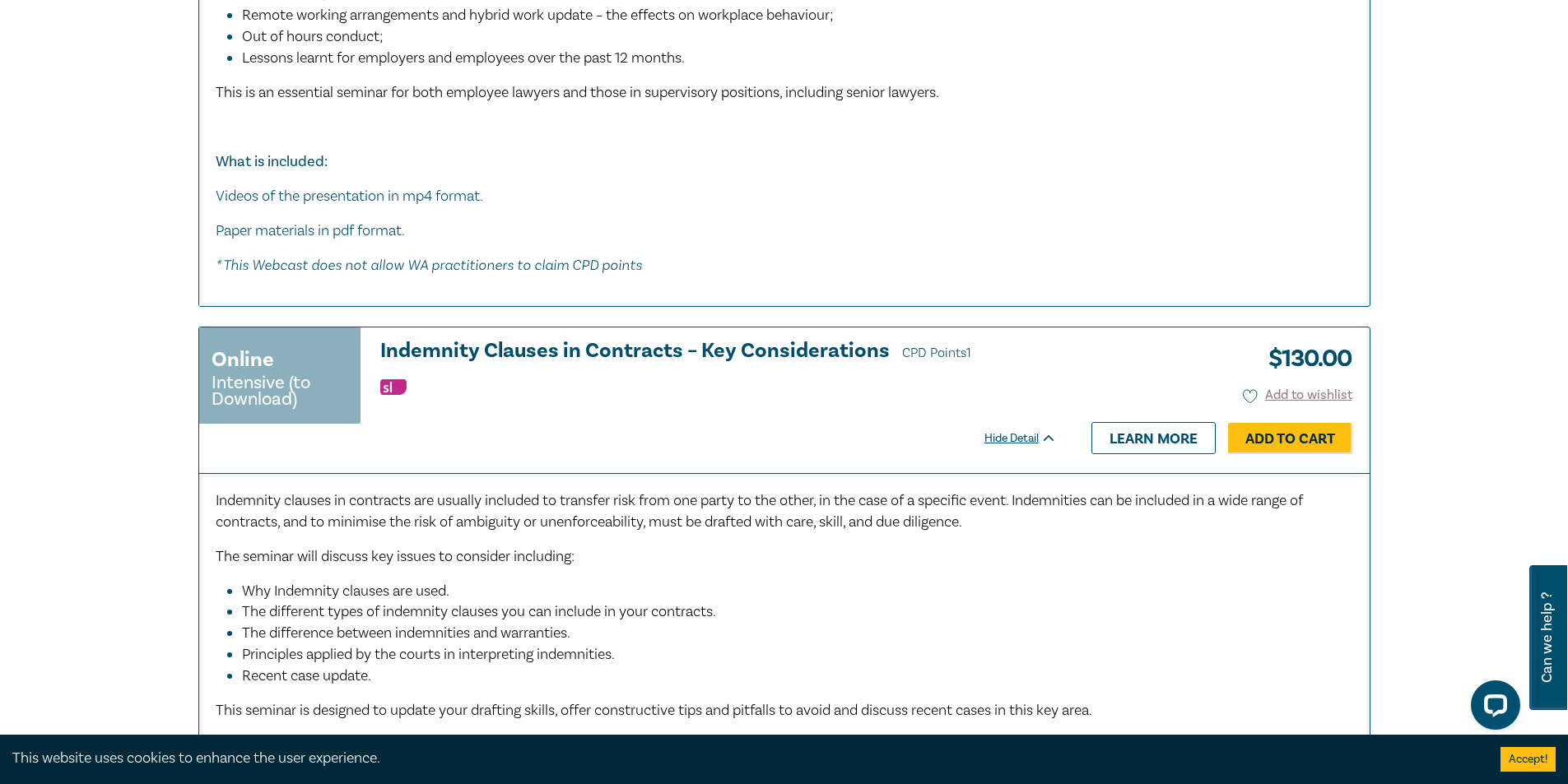
scroll to position [4690, 0]
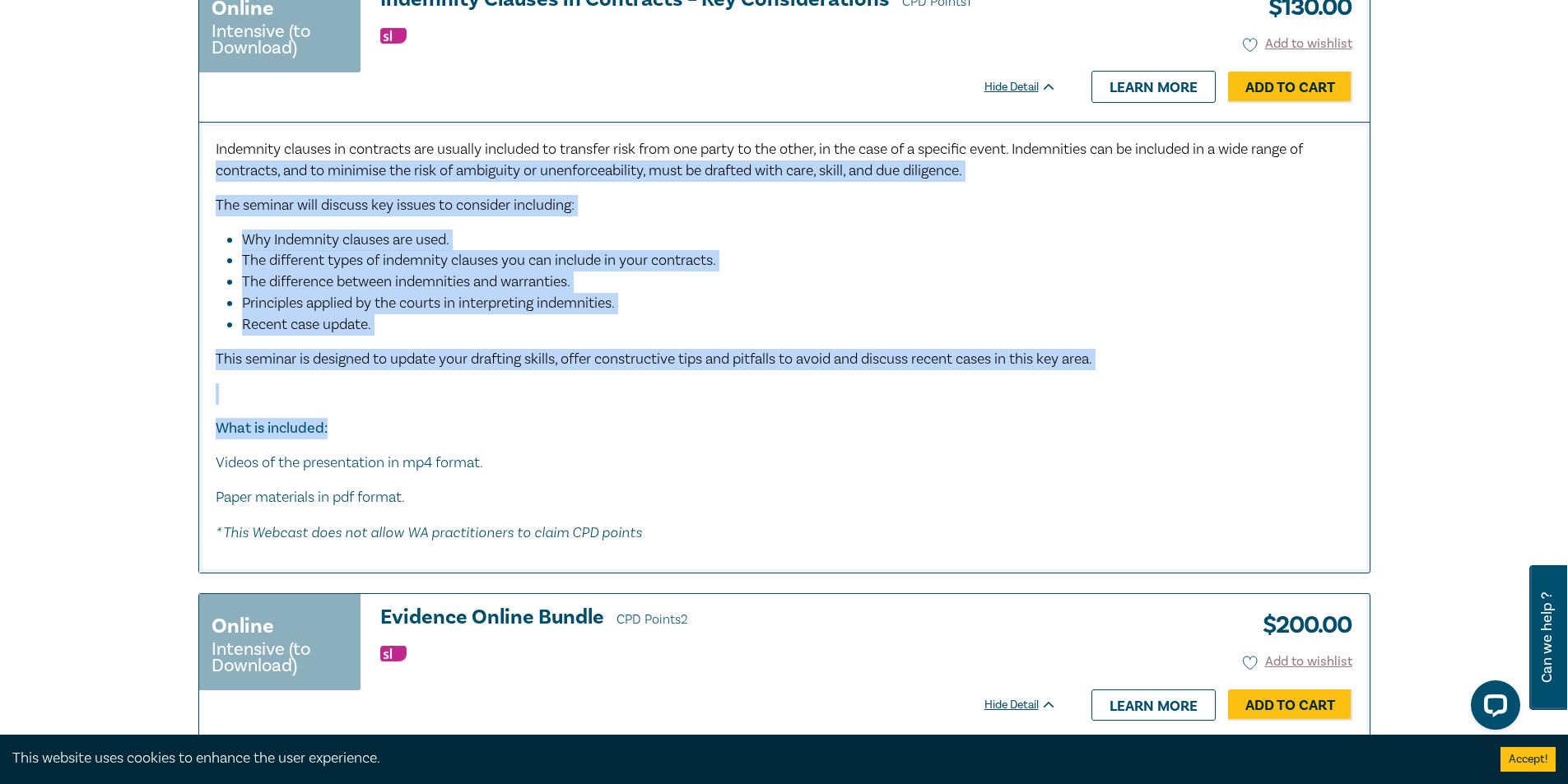
drag, startPoint x: 1566, startPoint y: 395, endPoint x: 1565, endPoint y: 127, distance: 268.0
click at [1565, 127] on div "Filter by: Ethics & Professional Responsibility Substantive Law Professional Sk…" at bounding box center [784, 65] width 1568 height 9235
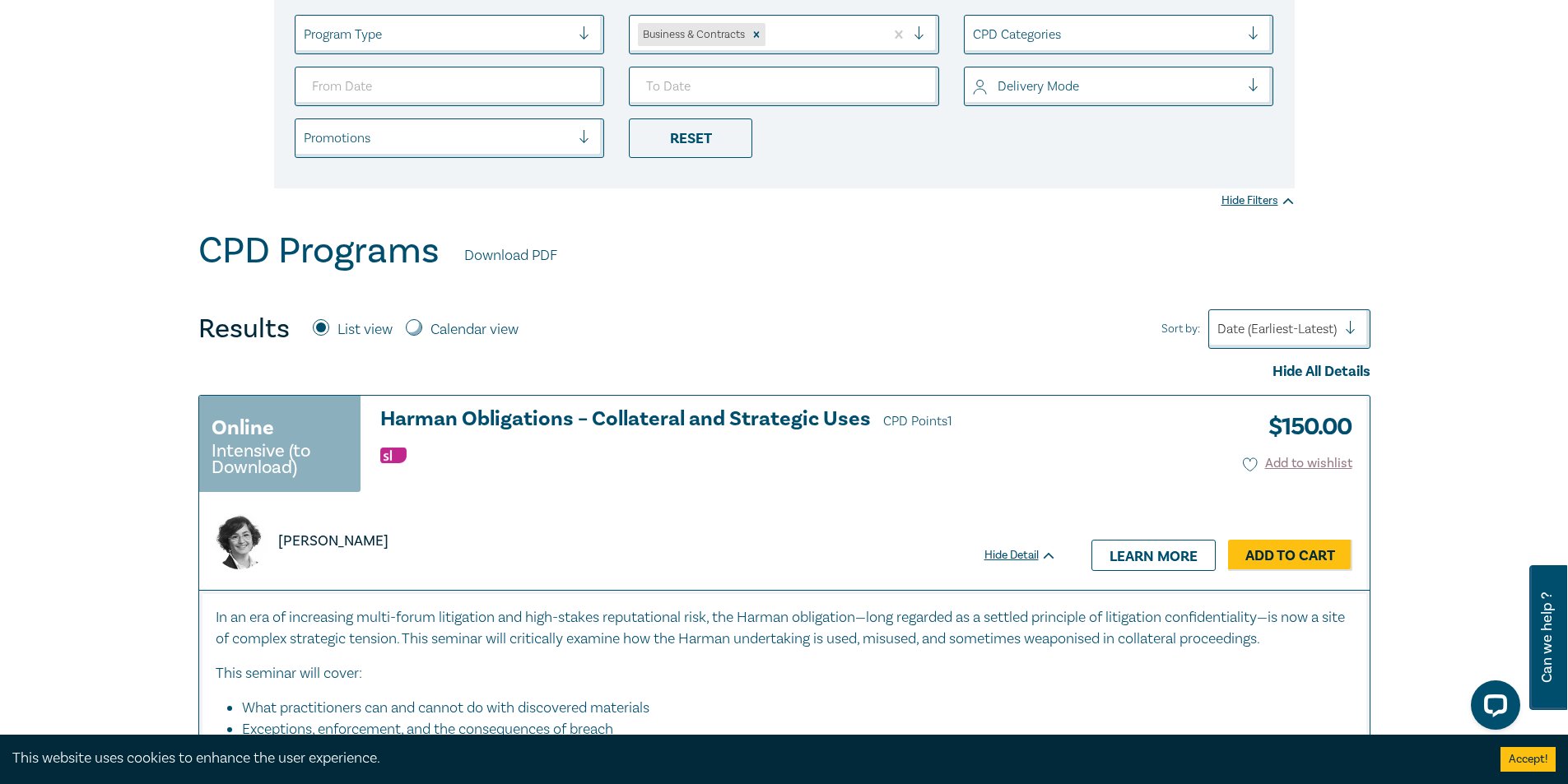
scroll to position [0, 0]
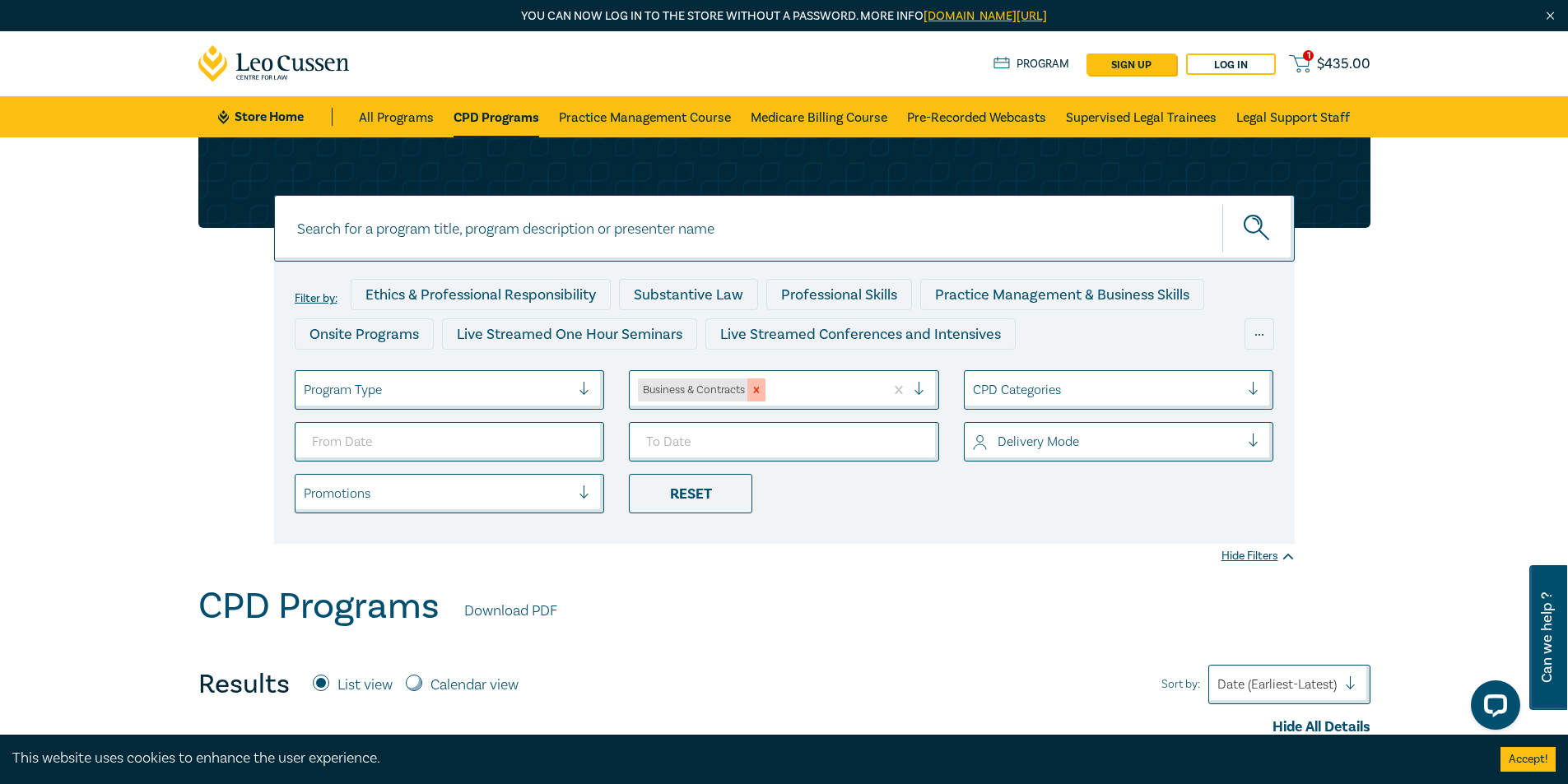
click at [761, 383] on div "Remove Business & Contracts" at bounding box center [756, 389] width 18 height 23
drag, startPoint x: 480, startPoint y: 481, endPoint x: 500, endPoint y: 485, distance: 20.4
click at [484, 483] on div "Promotions" at bounding box center [437, 494] width 284 height 28
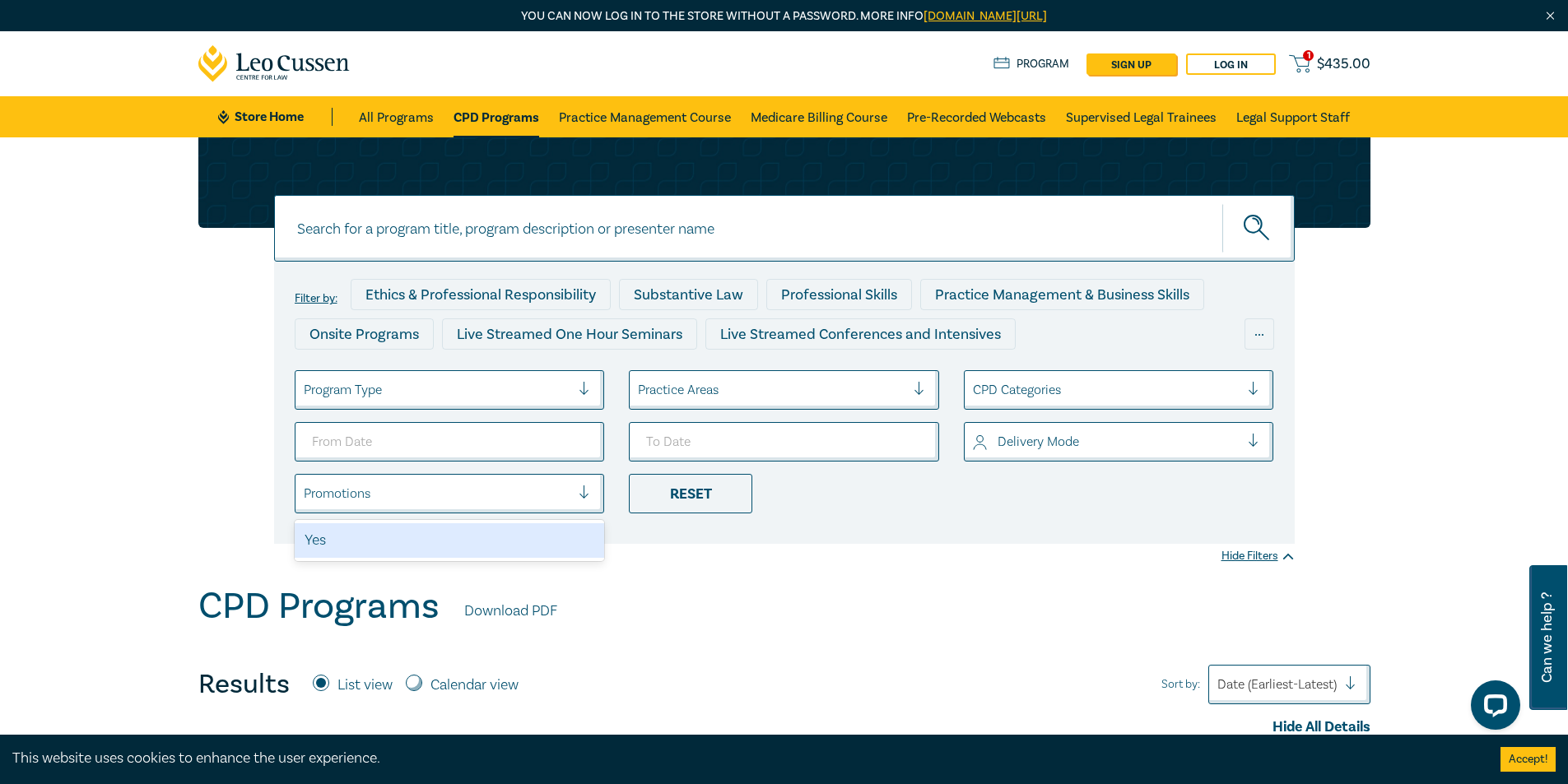
click at [903, 534] on div "Filter by: Ethics & Professional Responsibility Substantive Law Professional Sk…" at bounding box center [784, 402] width 1021 height 282
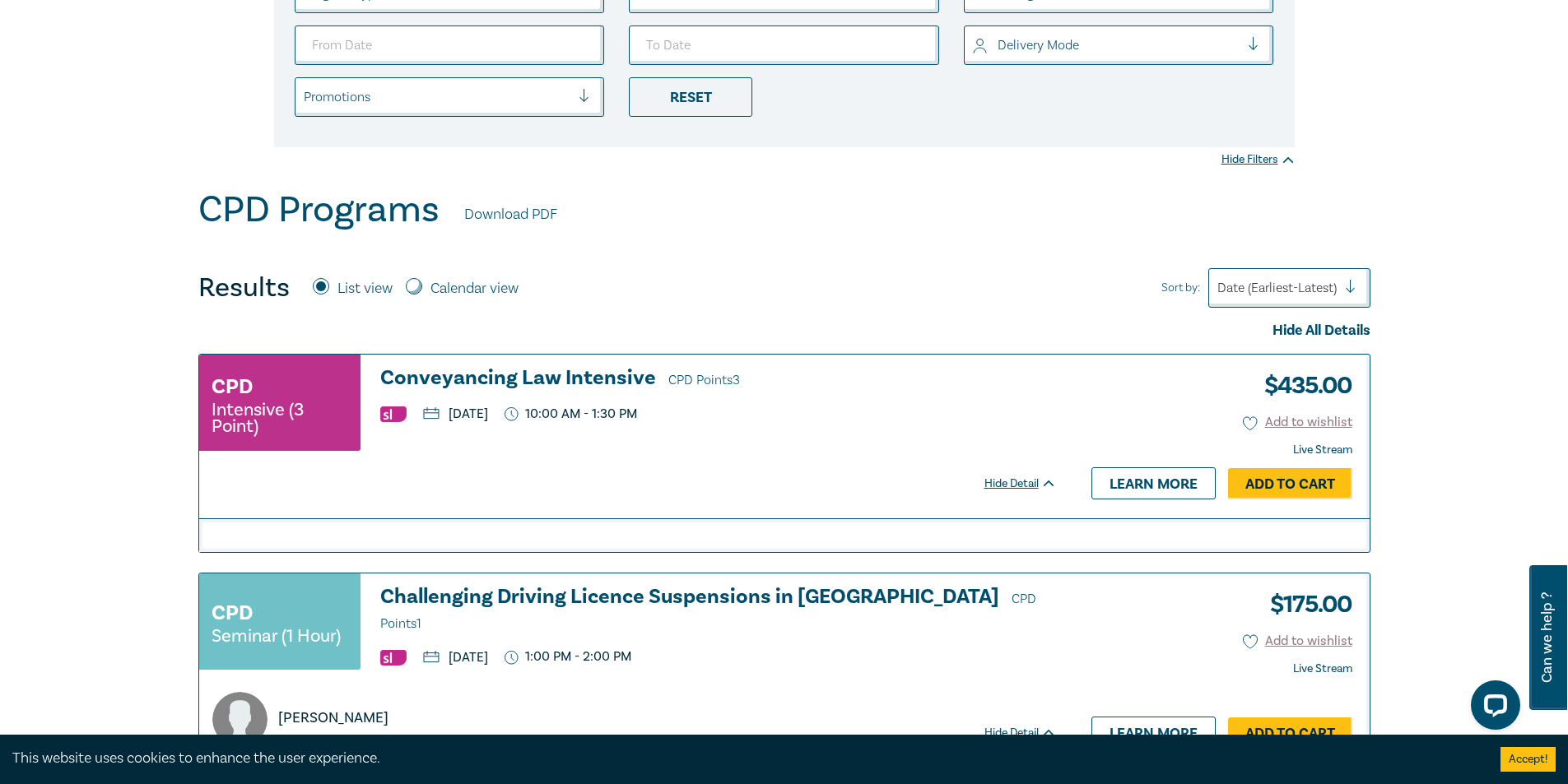
scroll to position [494, 0]
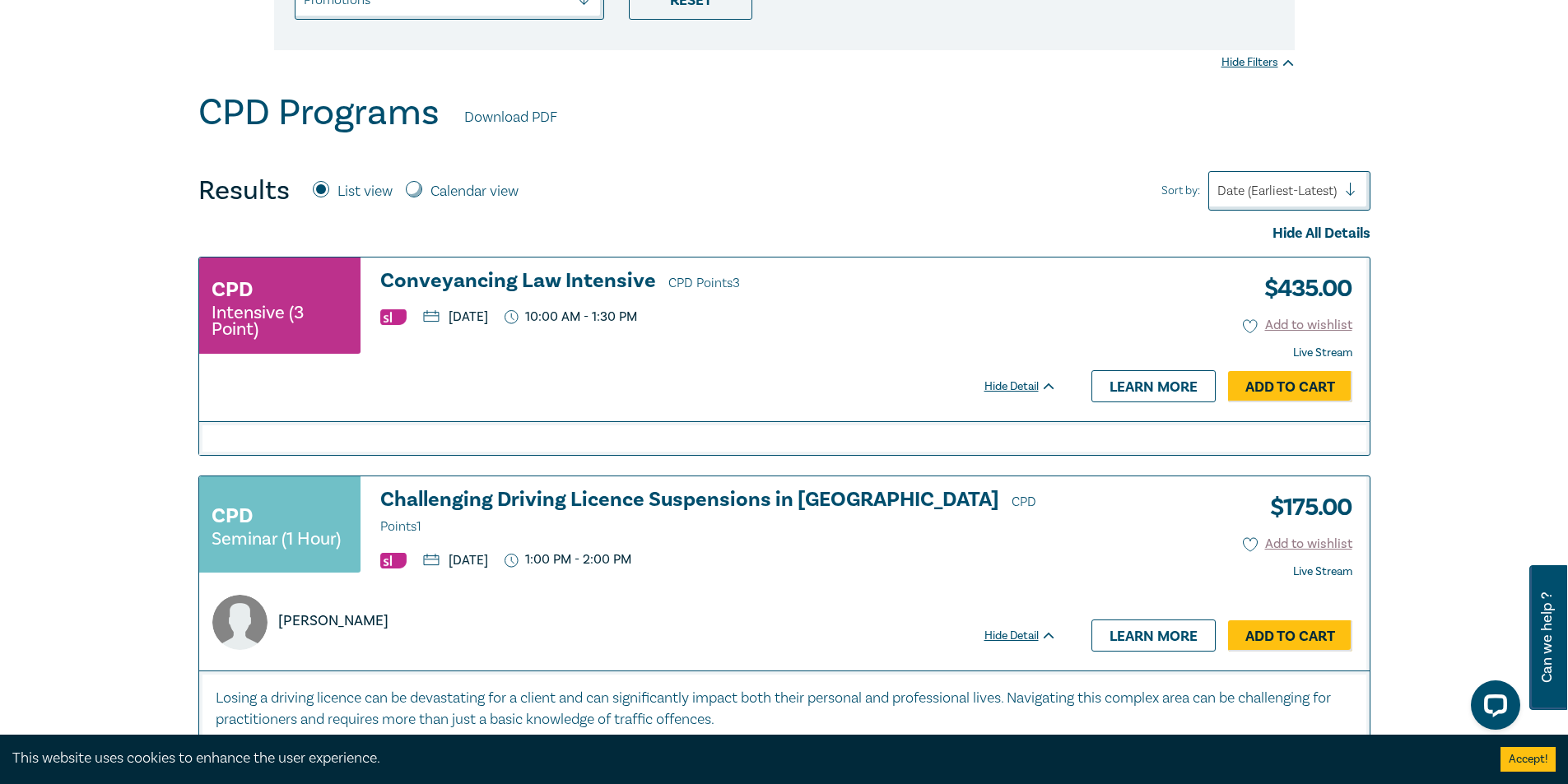
drag, startPoint x: 1243, startPoint y: 237, endPoint x: 1251, endPoint y: 243, distance: 10.0
drag, startPoint x: 1251, startPoint y: 243, endPoint x: 766, endPoint y: 212, distance: 486.0
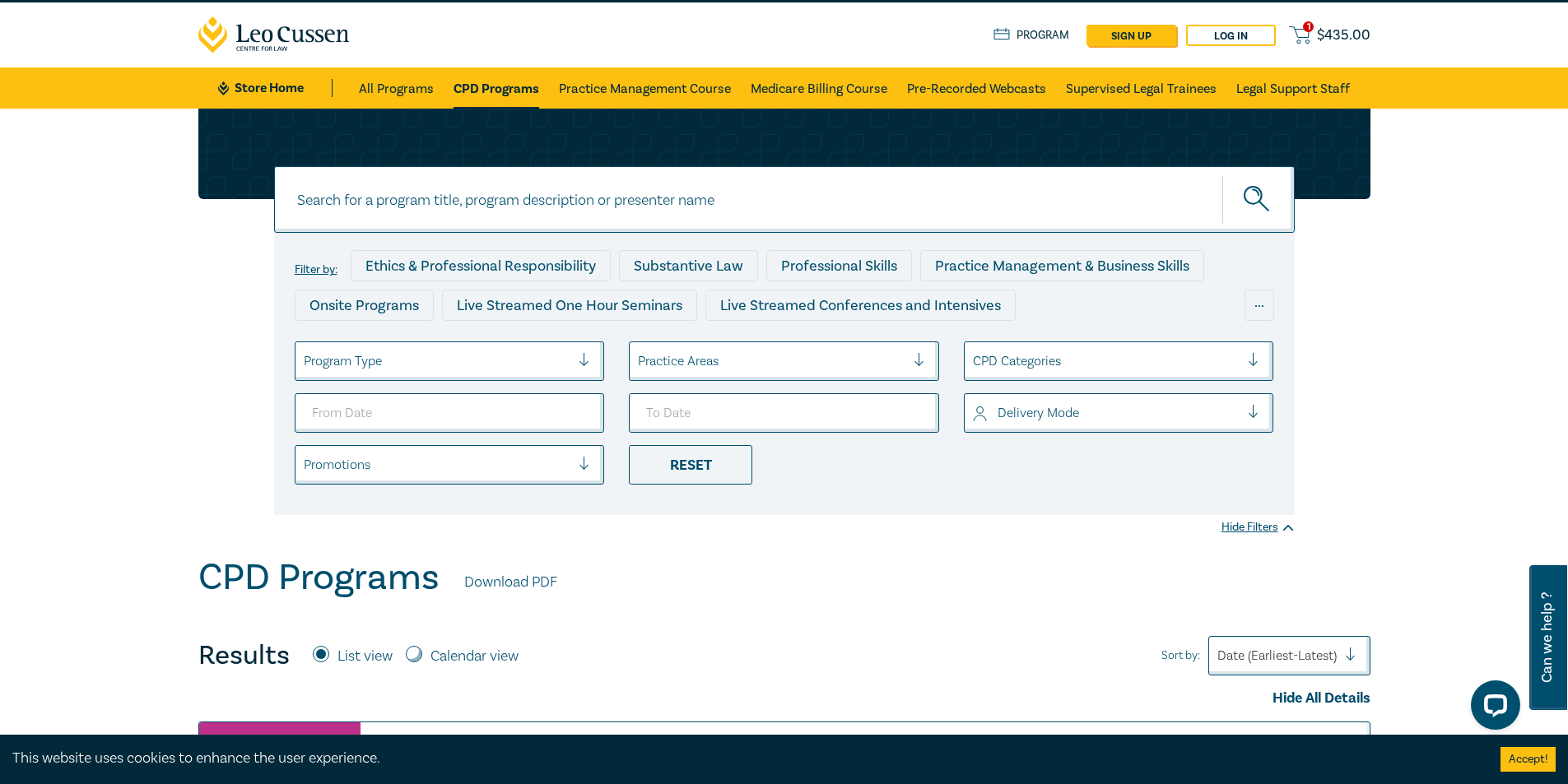
scroll to position [0, 0]
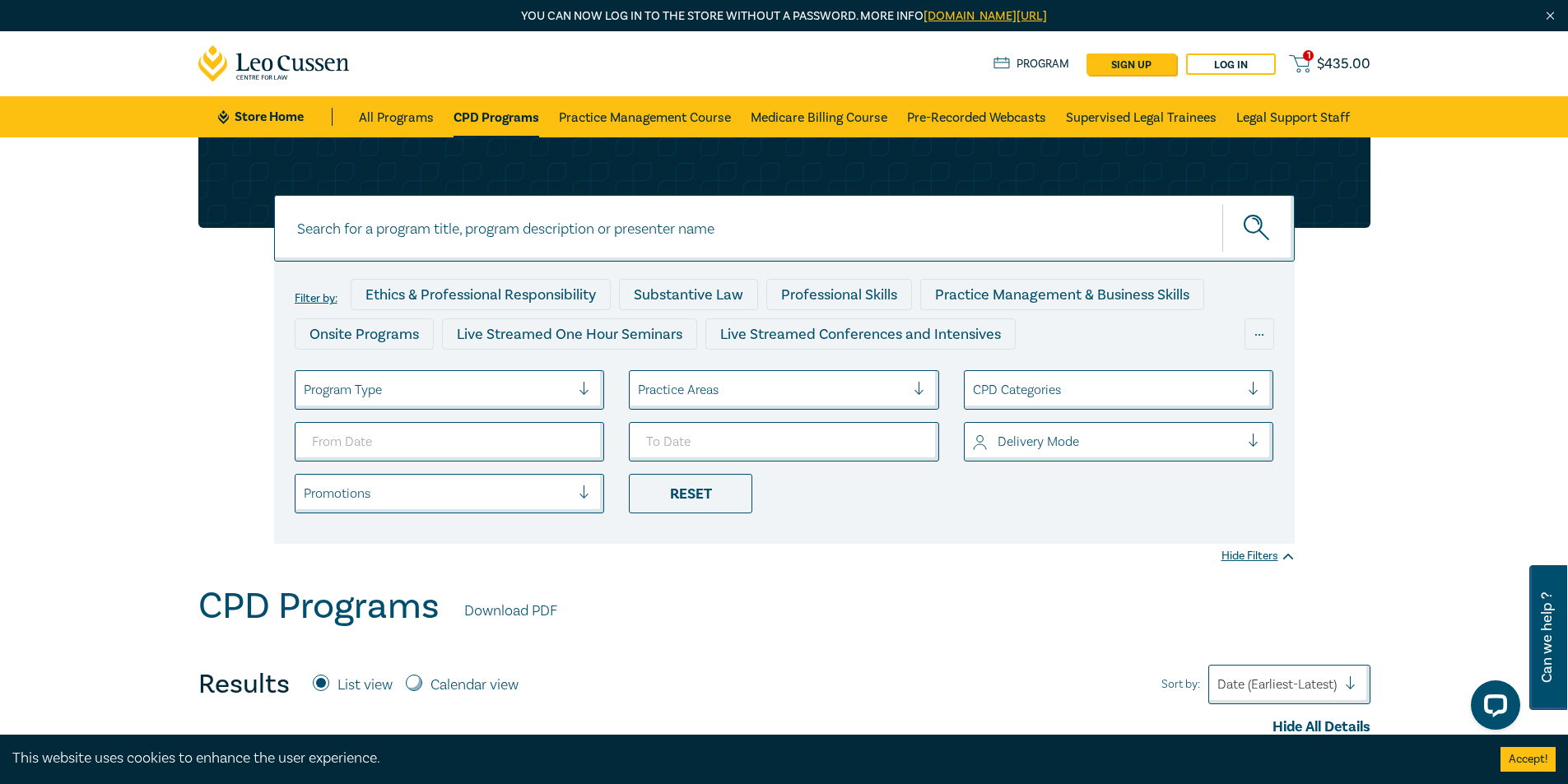
click at [664, 238] on input at bounding box center [784, 228] width 1021 height 66
click at [1222, 203] on button "submit" at bounding box center [1259, 228] width 73 height 50
click at [563, 212] on input "commercial" at bounding box center [784, 228] width 1021 height 66
click at [563, 213] on input "commercial" at bounding box center [784, 228] width 1021 height 66
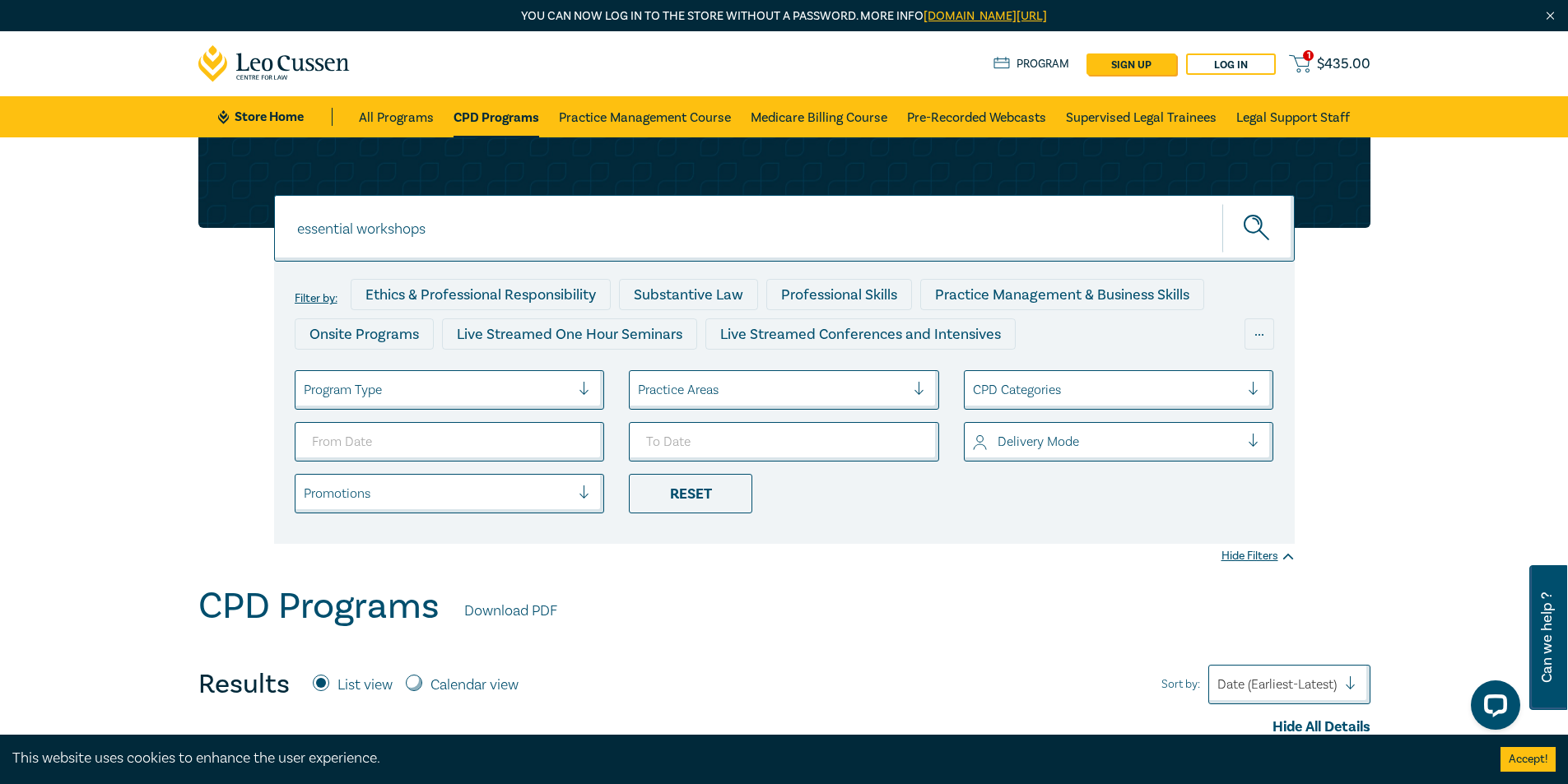
type input "essential workshops"
click at [1222, 203] on button "submit" at bounding box center [1259, 228] width 73 height 50
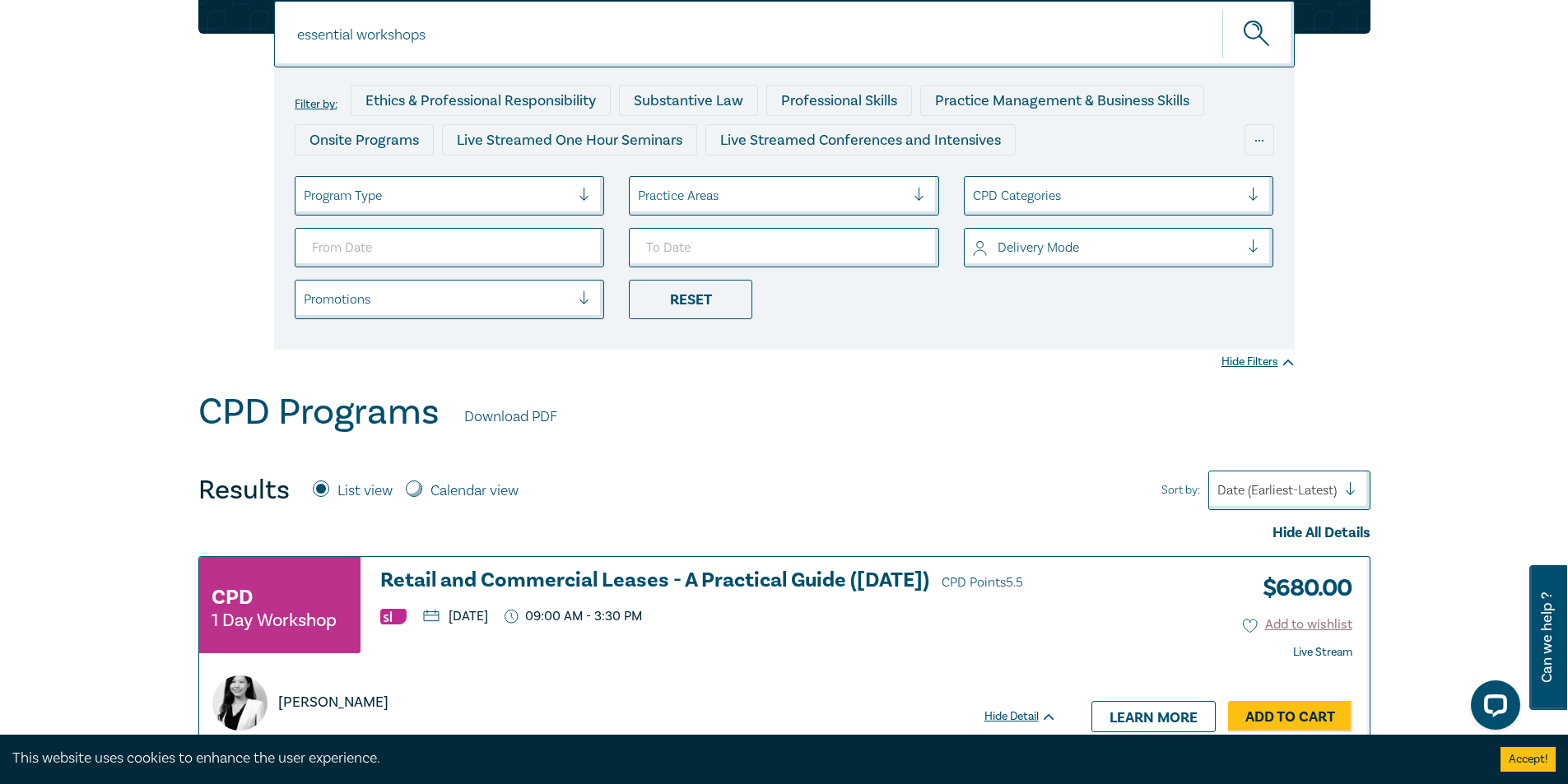
scroll to position [165, 0]
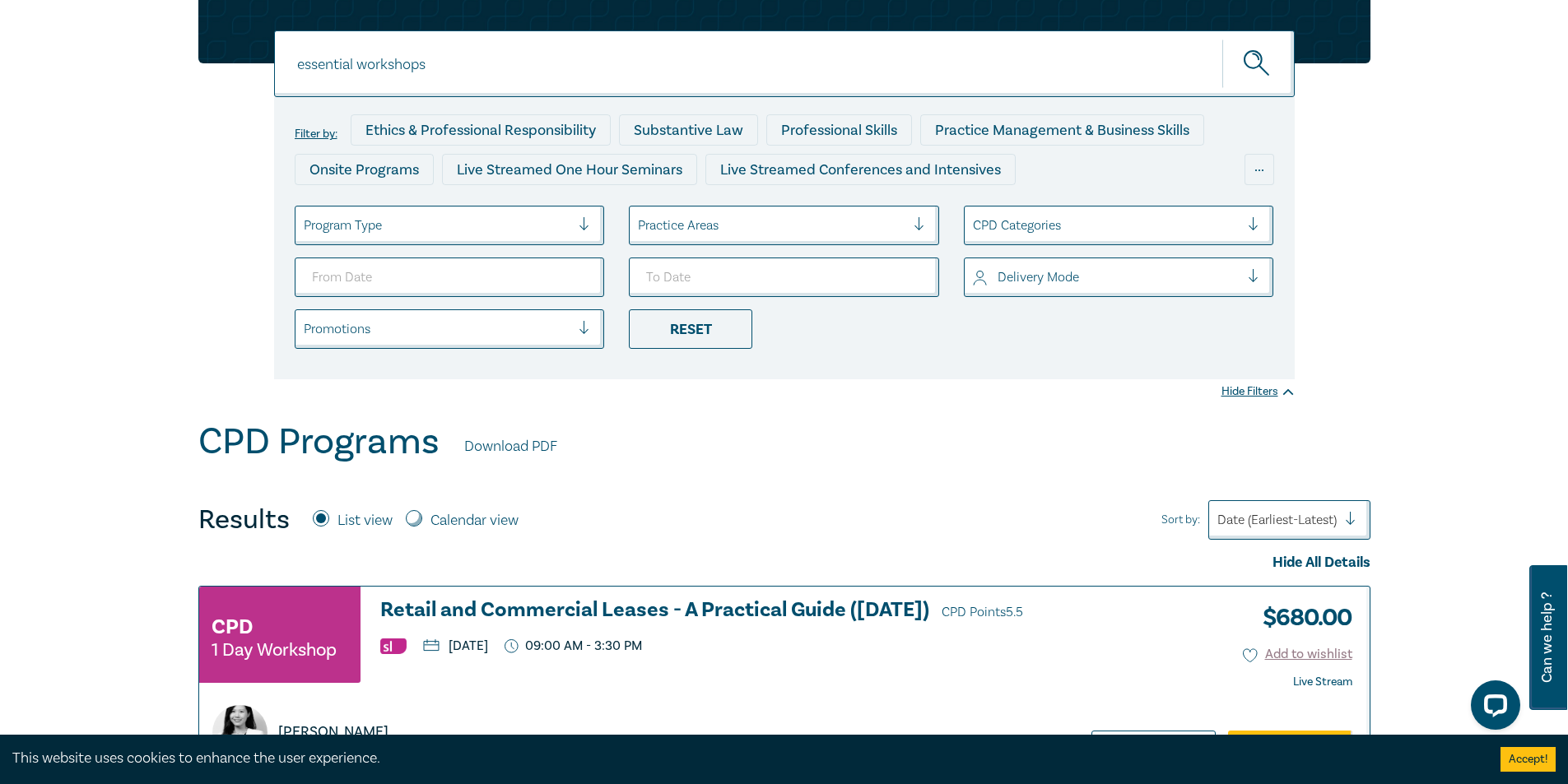
click at [595, 60] on input "essential workshops" at bounding box center [784, 63] width 1021 height 66
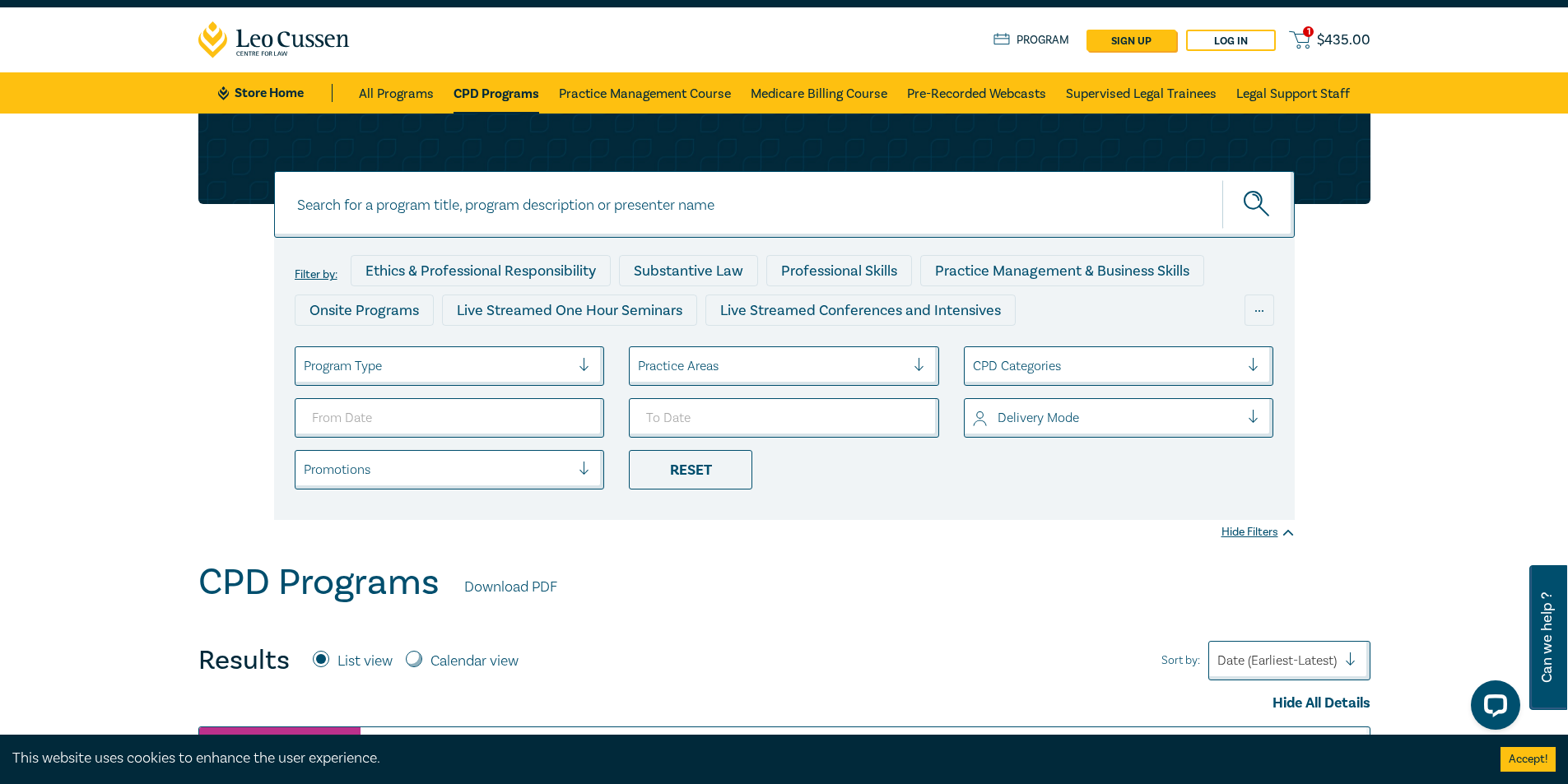
scroll to position [0, 0]
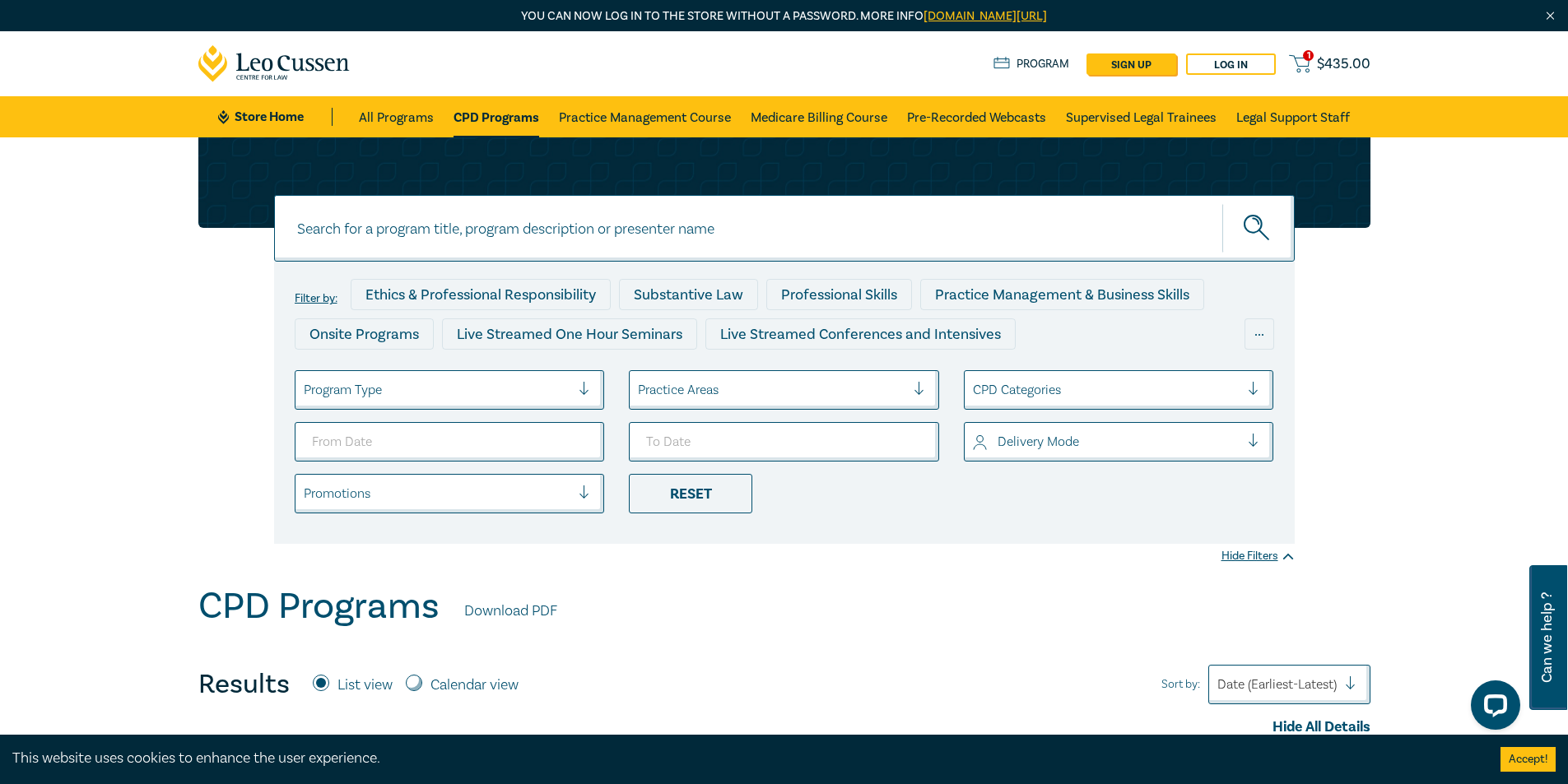
click at [527, 235] on input at bounding box center [784, 228] width 1021 height 66
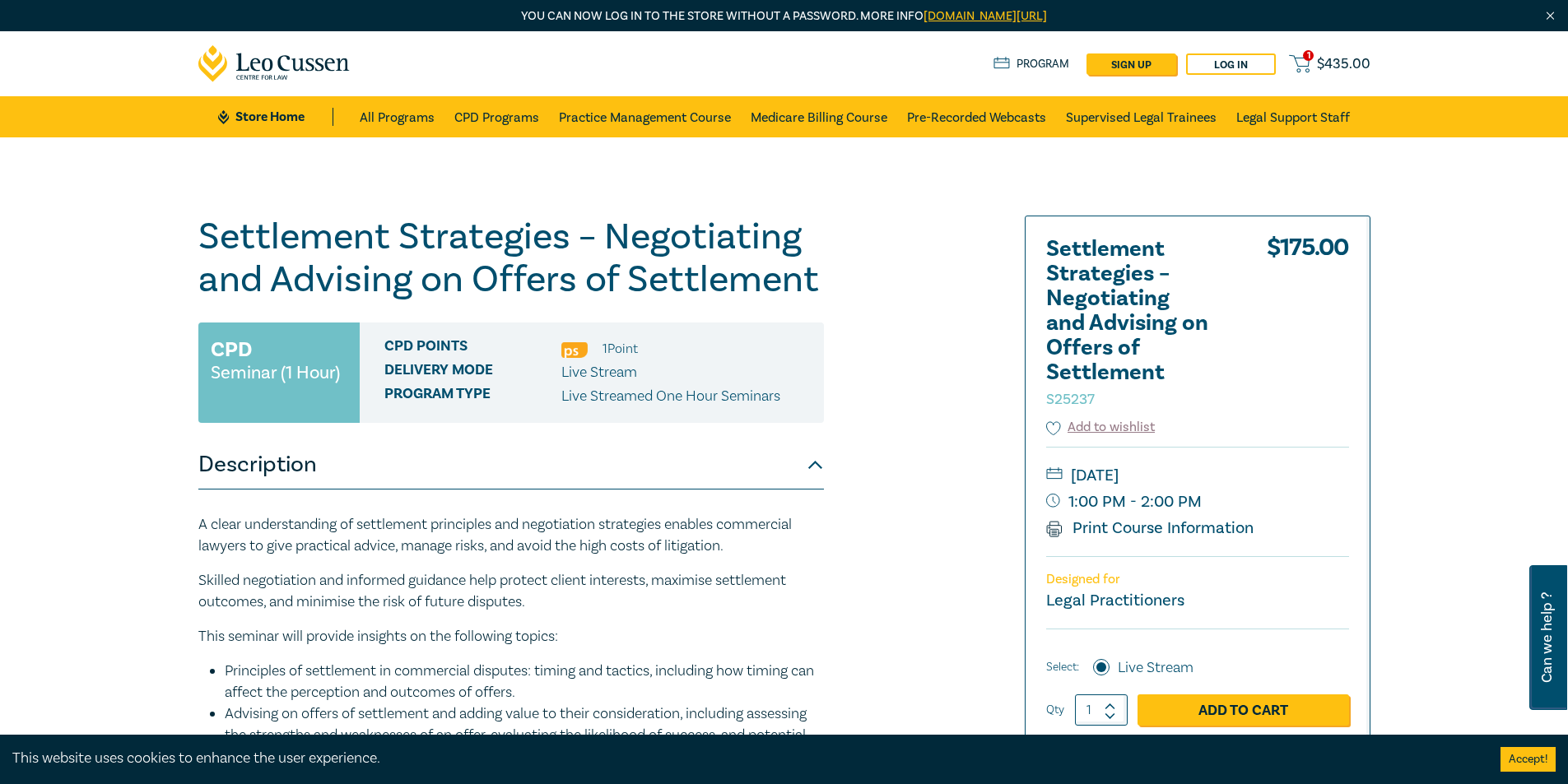
click at [943, 324] on div "Settlement Strategies – Negotiating and Advising on Offers of Settlement S25237…" at bounding box center [586, 627] width 795 height 823
click at [1312, 64] on link "1 $ 435.00" at bounding box center [1329, 64] width 80 height 21
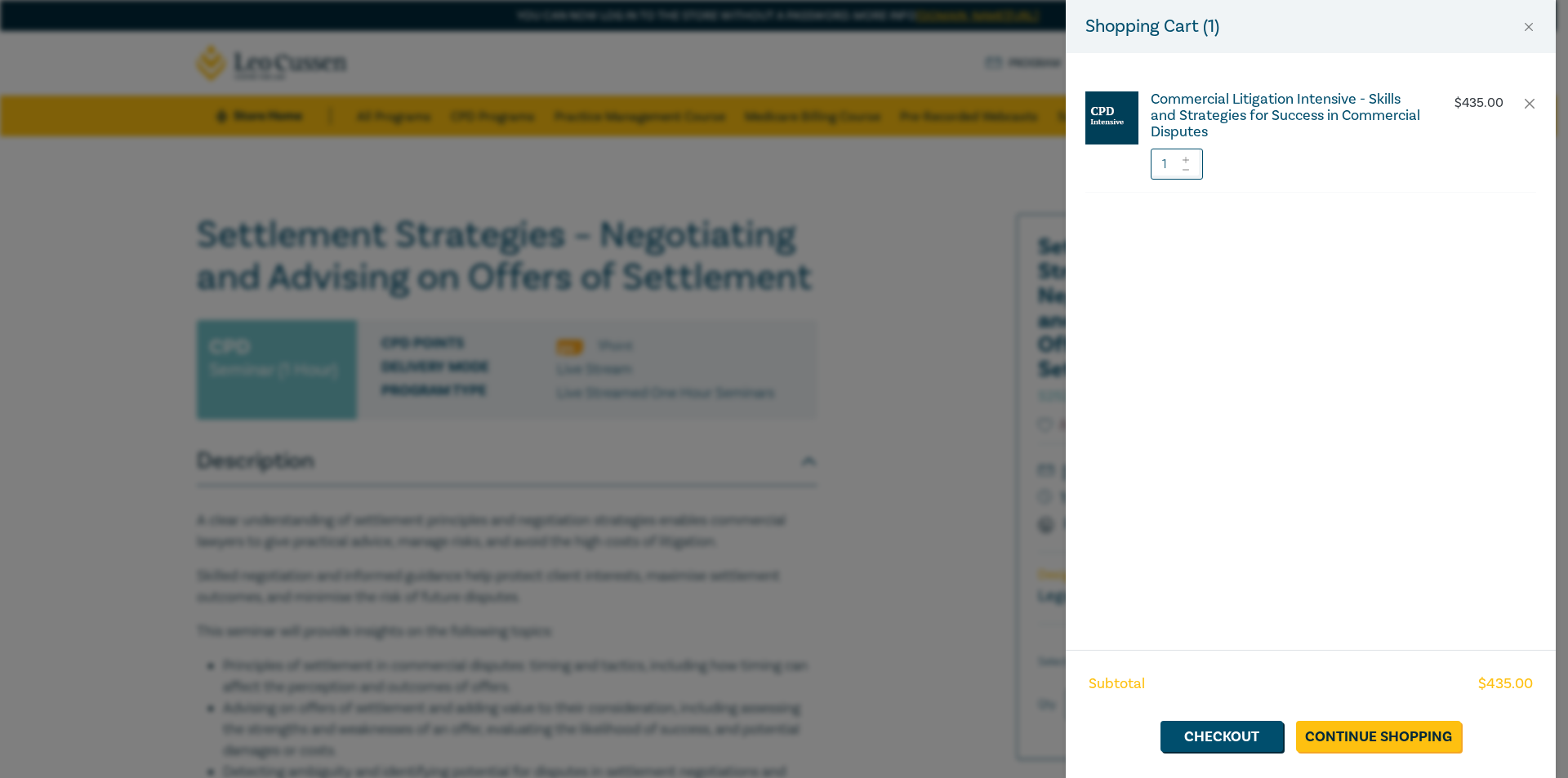
click at [1381, 109] on h6 "Commercial Litigation Intensive - Skills and Strategies for Success in Commerci…" at bounding box center [1286, 116] width 271 height 49
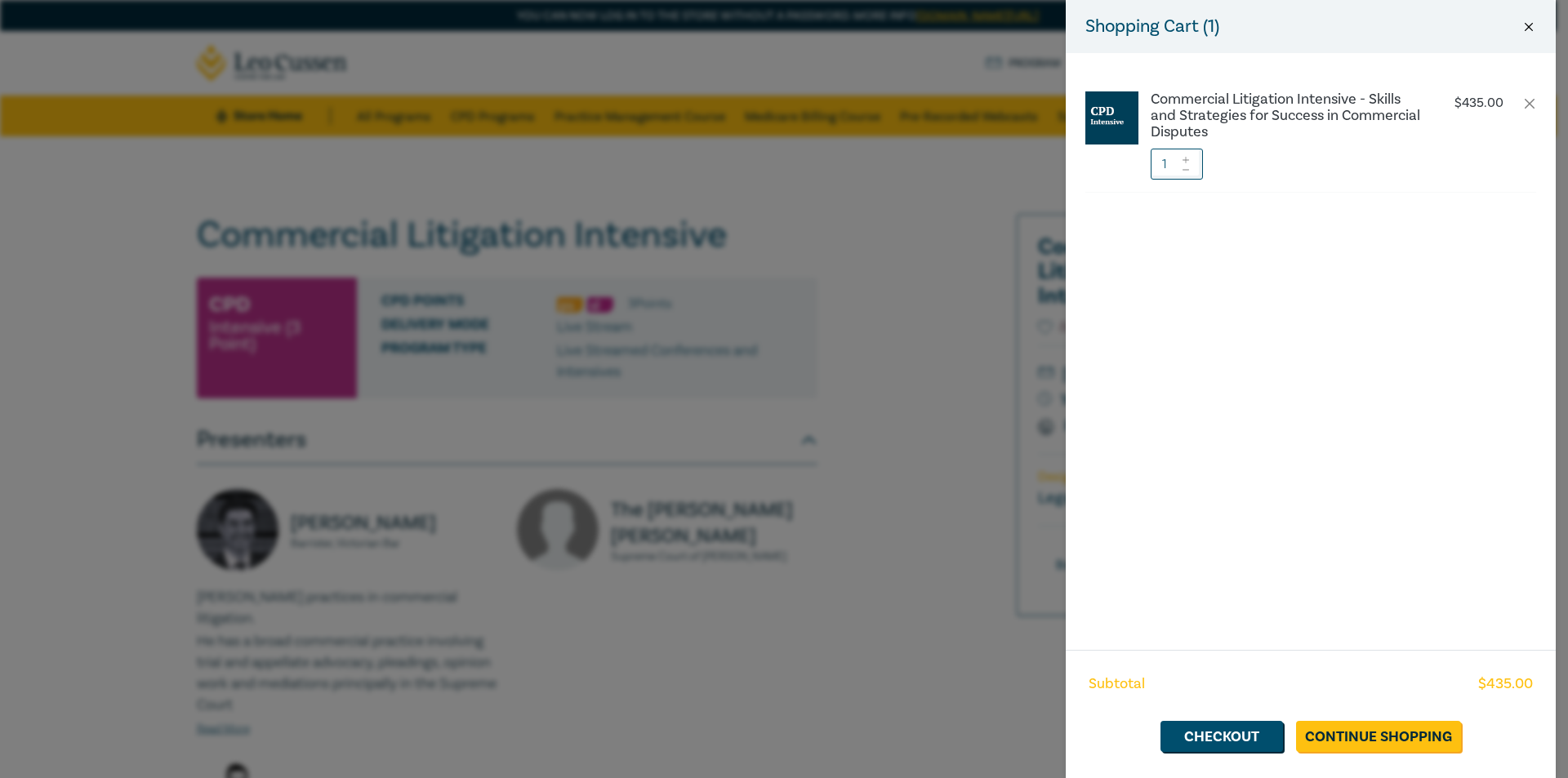
click at [1527, 33] on button "Close" at bounding box center [1528, 27] width 15 height 15
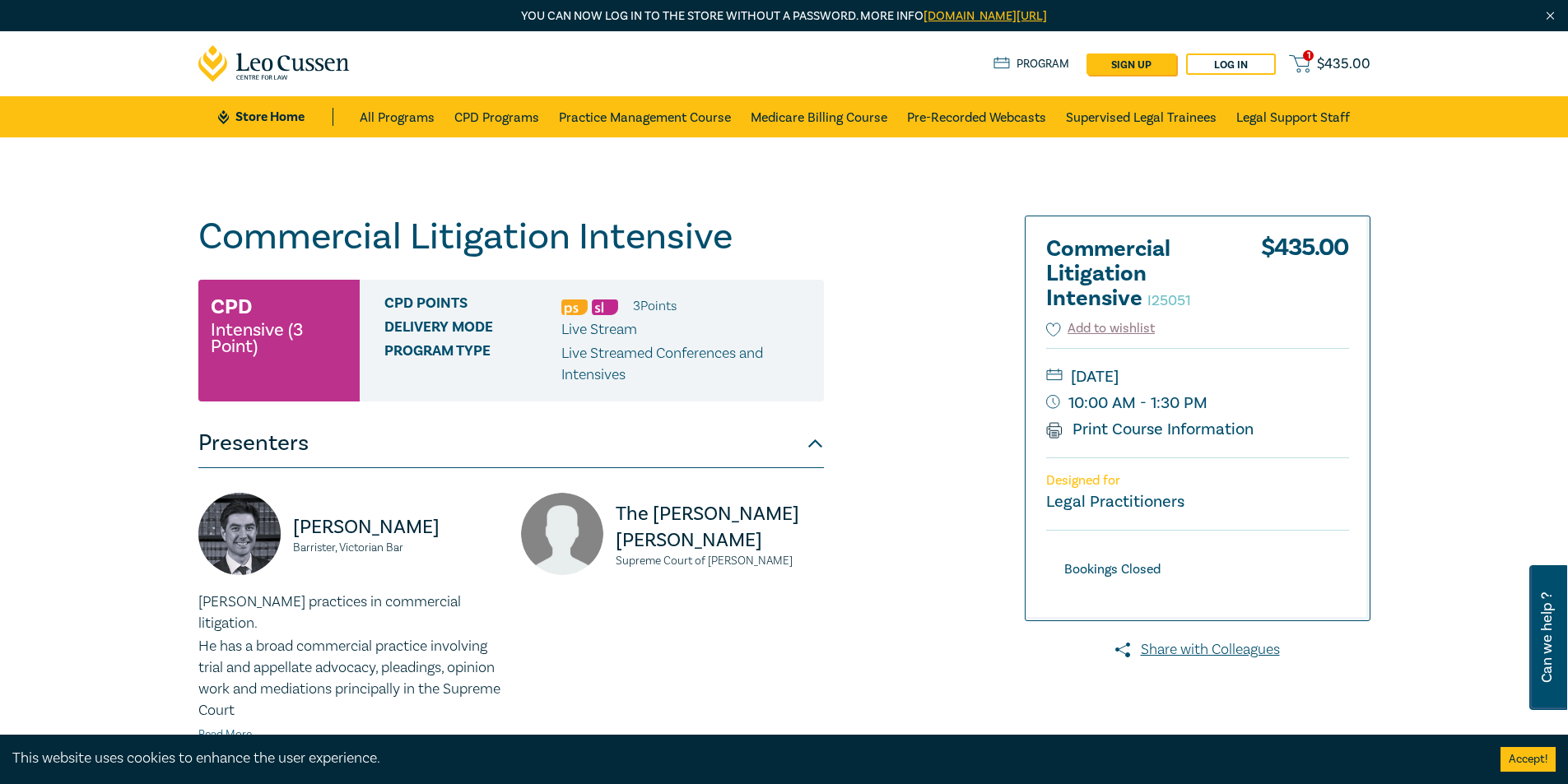
click at [498, 245] on h1 "Commercial Litigation Intensive I25051" at bounding box center [511, 237] width 625 height 43
click at [892, 425] on div "Commercial Litigation Intensive I25051 CPD Intensive (3 Point) CPD Points 3 Poi…" at bounding box center [586, 656] width 795 height 882
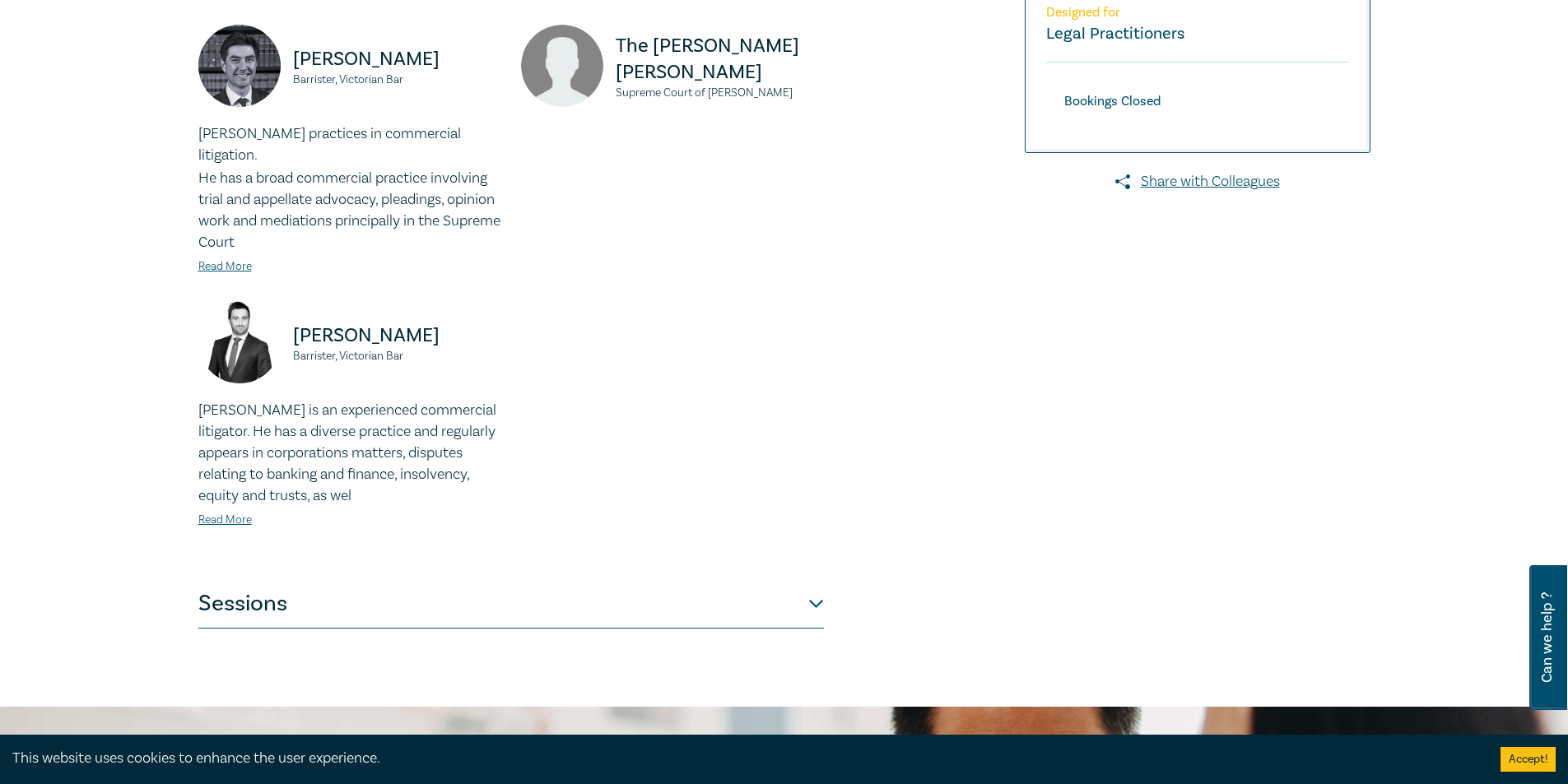
scroll to position [576, 0]
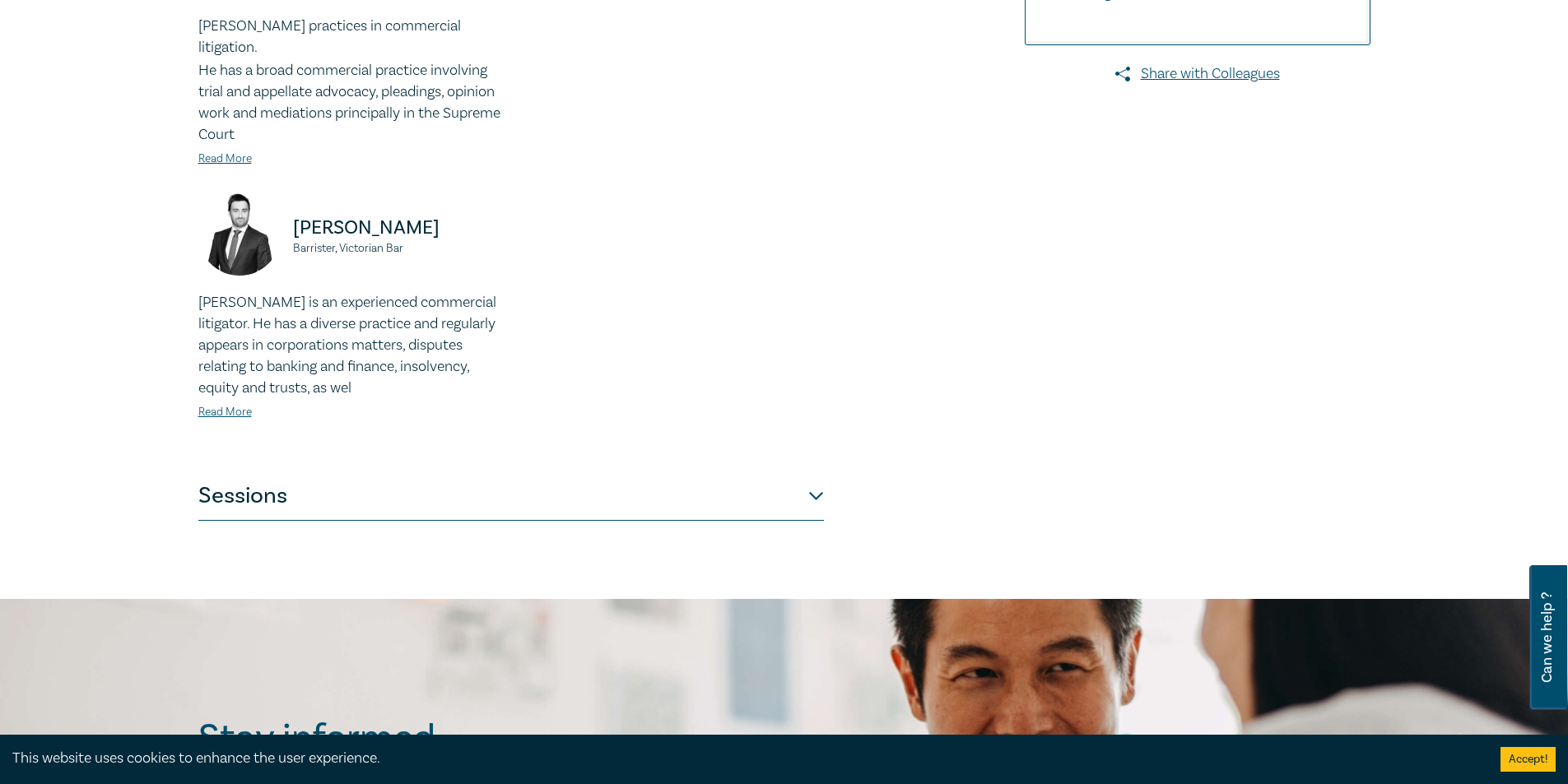
click at [775, 471] on button "Sessions" at bounding box center [511, 496] width 625 height 49
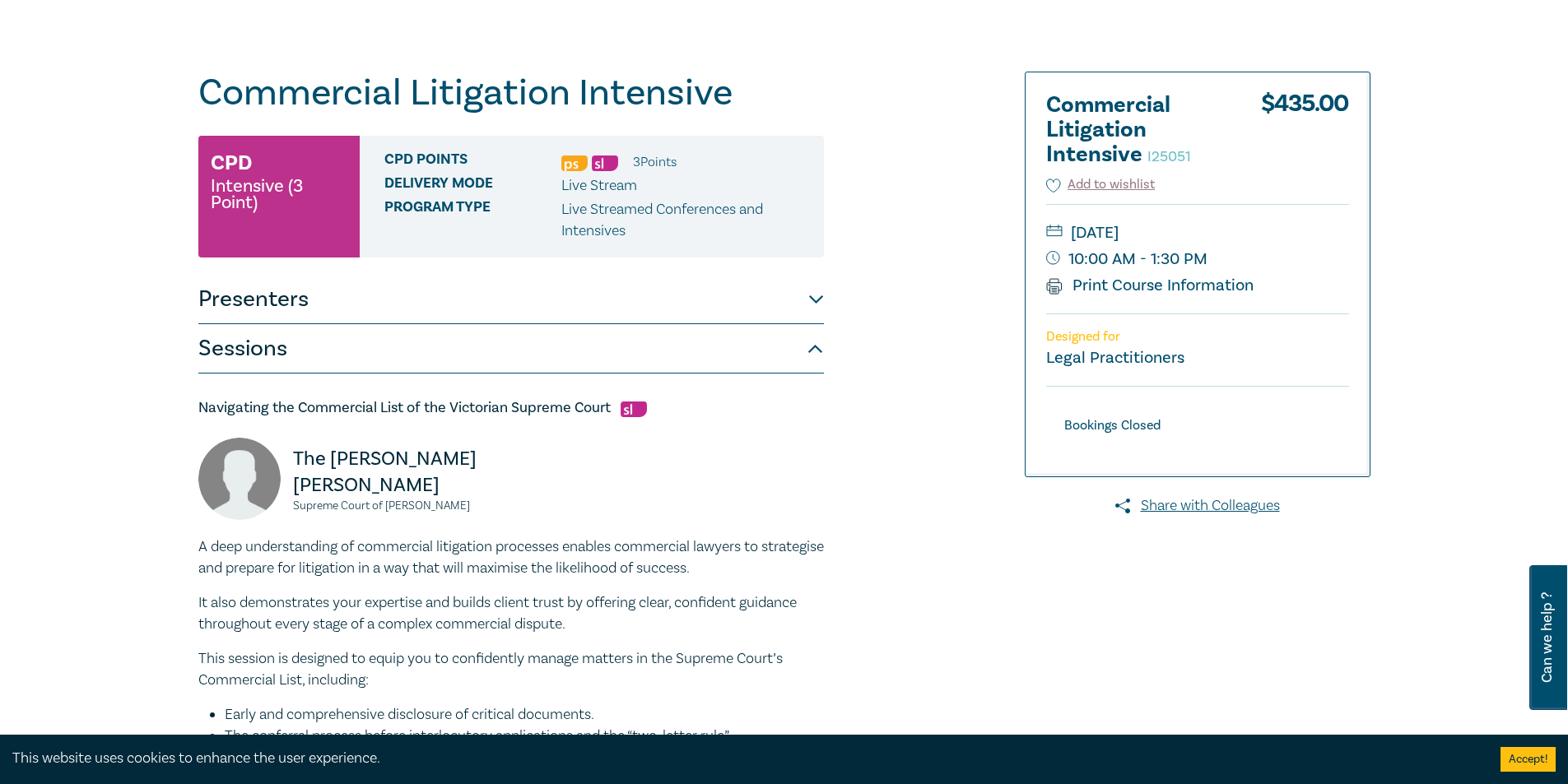
scroll to position [0, 0]
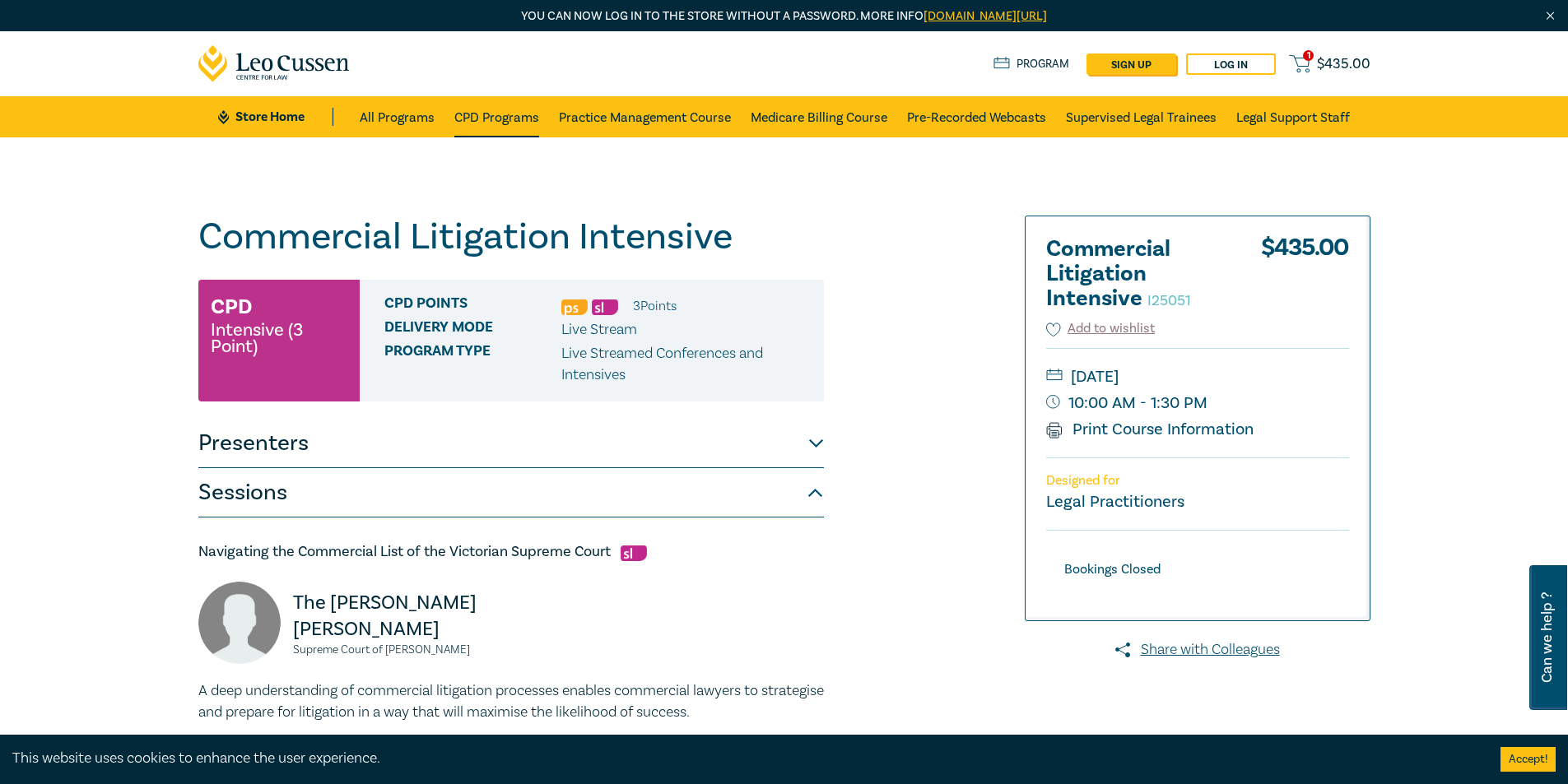
click at [498, 106] on link "CPD Programs" at bounding box center [497, 117] width 85 height 41
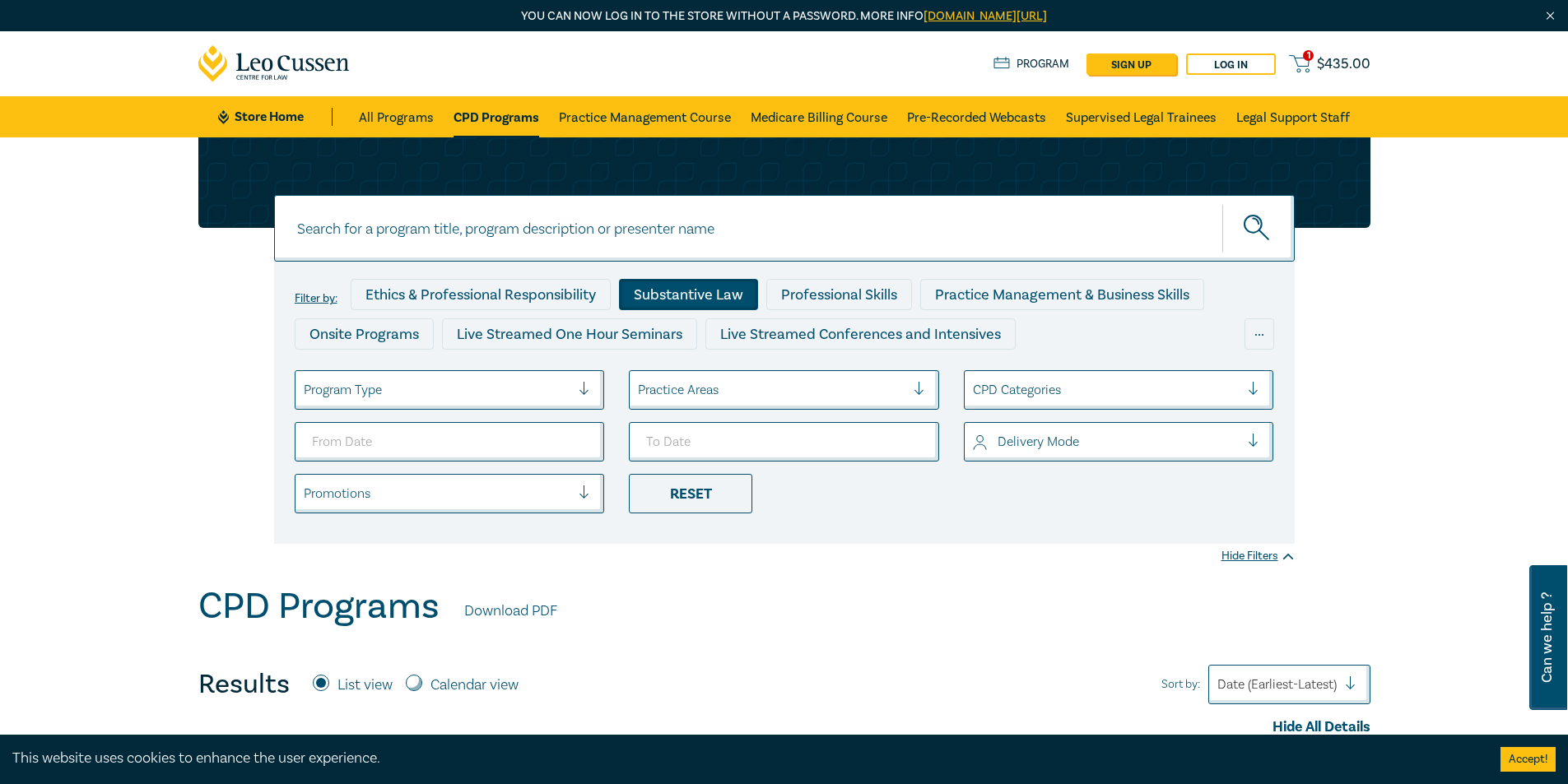
click at [691, 296] on div "Substantive Law" at bounding box center [689, 294] width 139 height 31
click at [830, 301] on div "Professional Skills" at bounding box center [839, 294] width 146 height 31
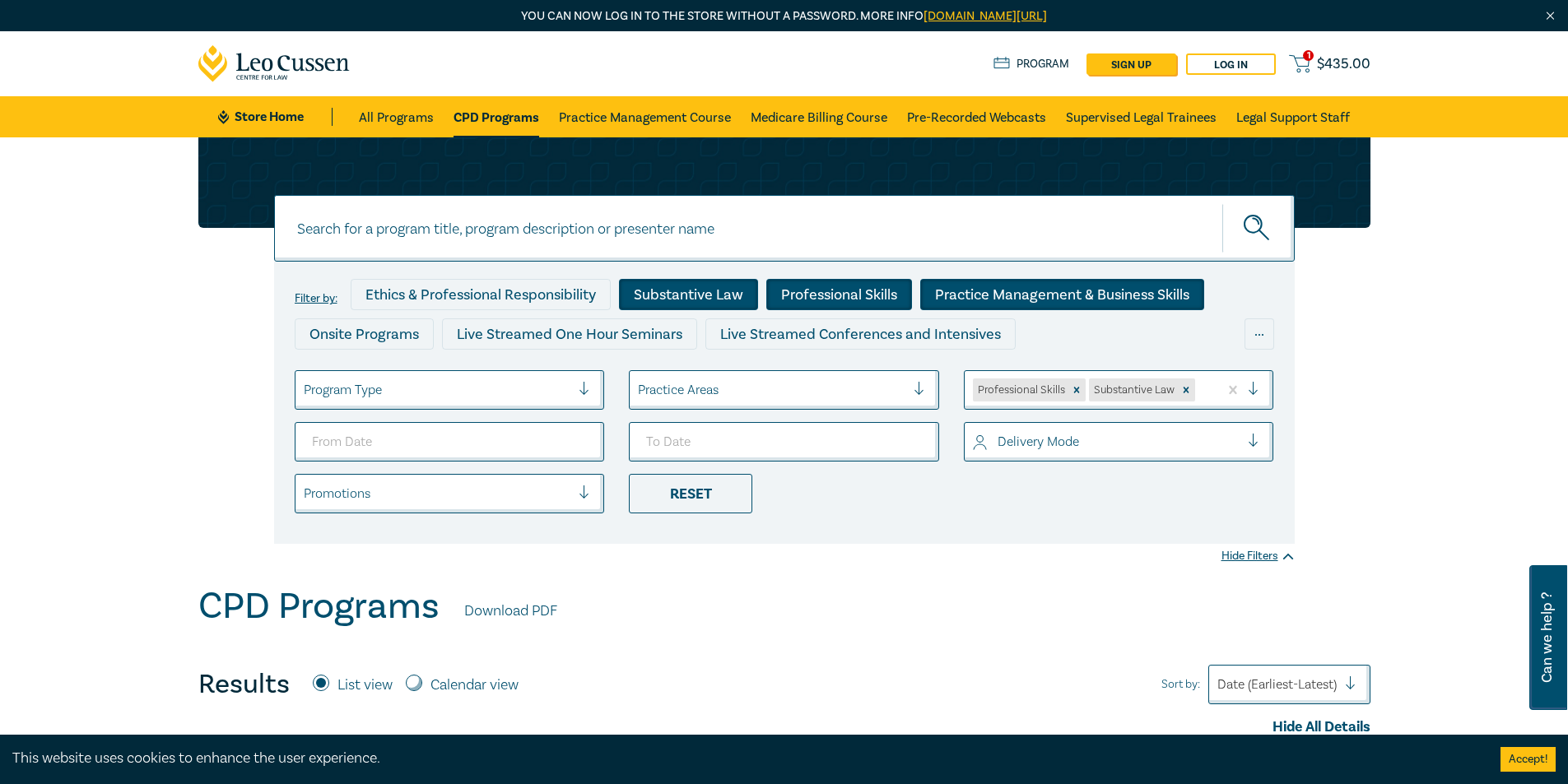
click at [987, 294] on div "Practice Management & Business Skills" at bounding box center [1062, 294] width 284 height 31
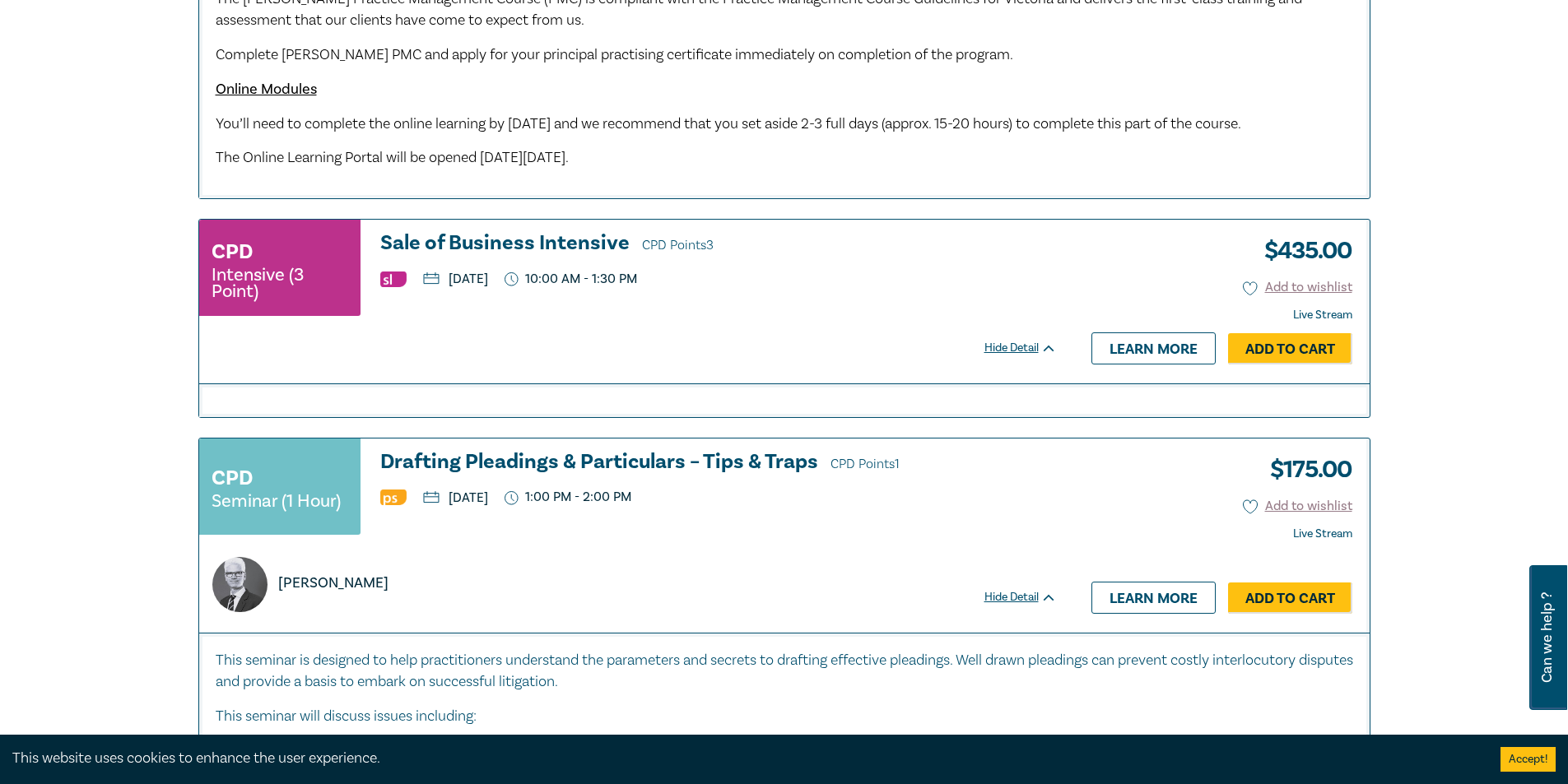
scroll to position [3044, 0]
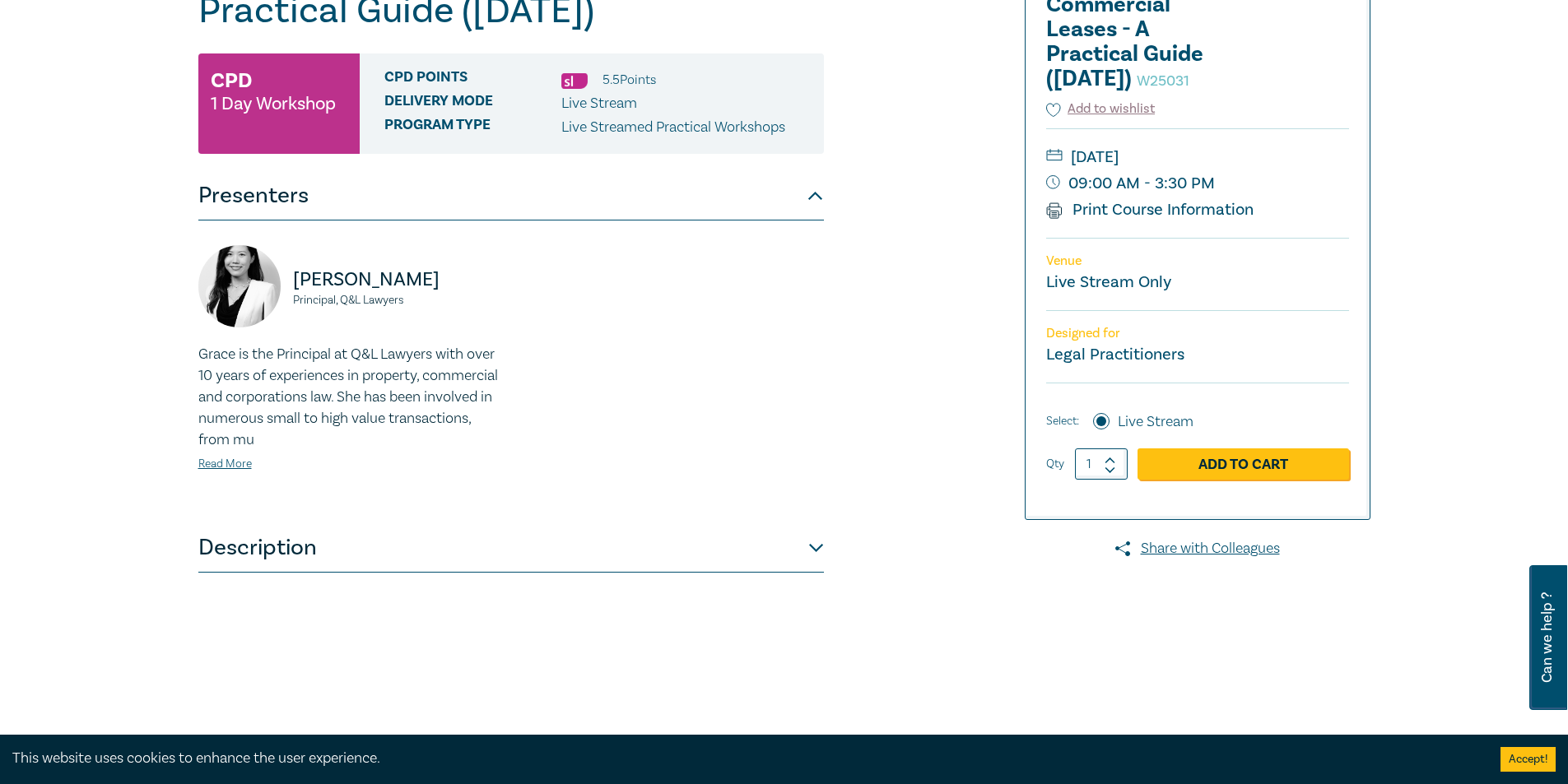
scroll to position [411, 0]
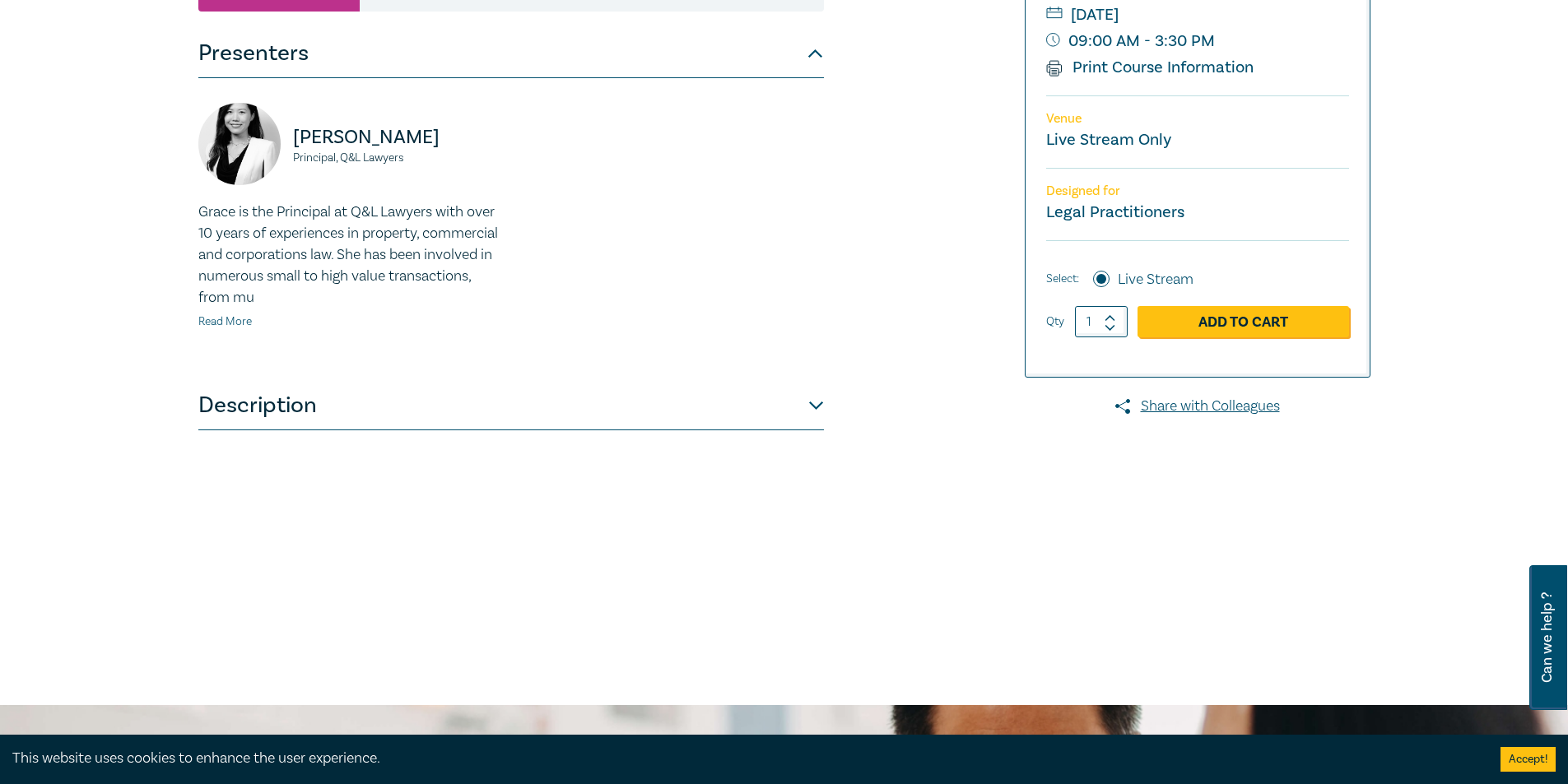
click at [251, 319] on link "Read More" at bounding box center [225, 321] width 54 height 15
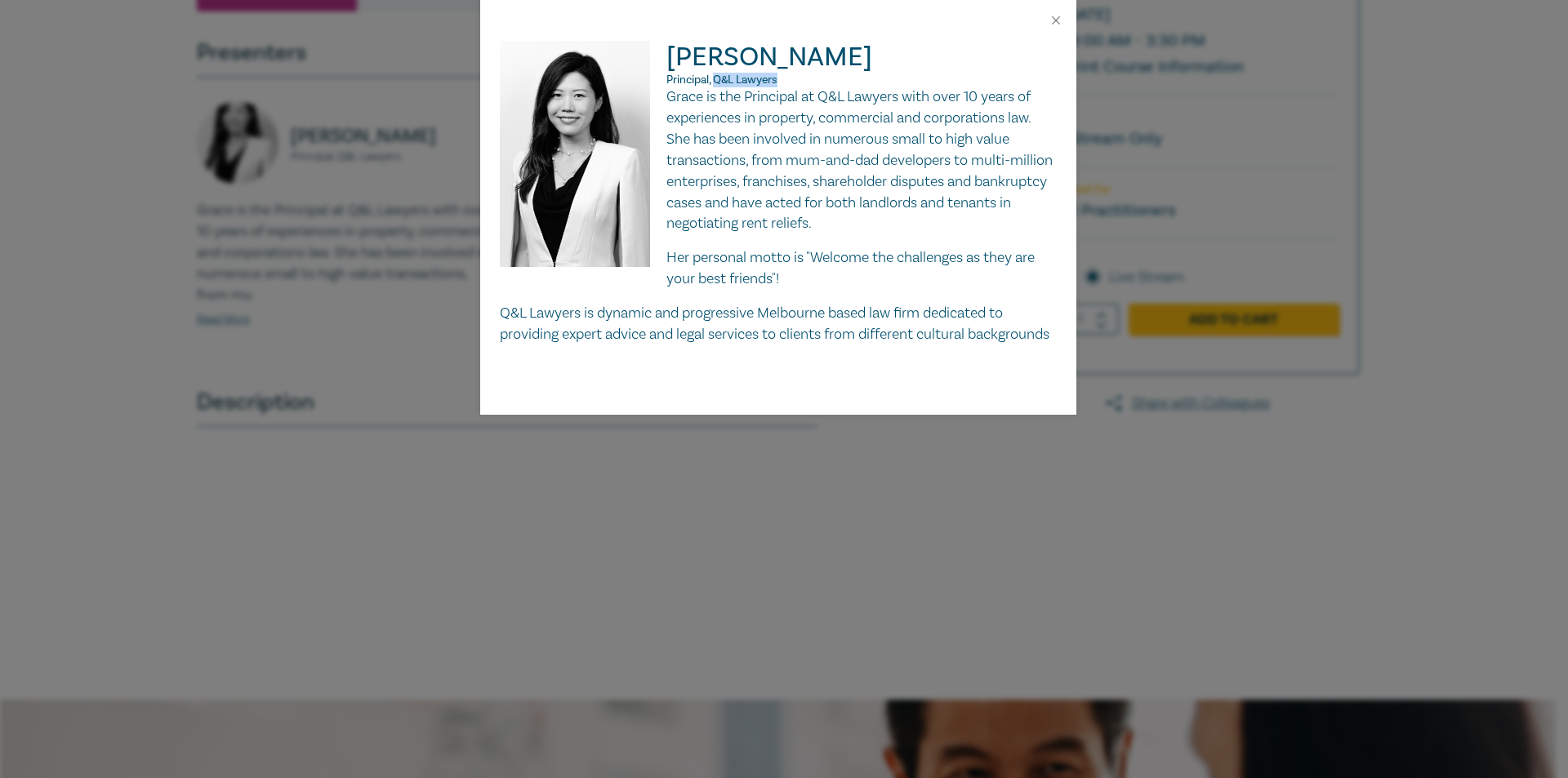
drag, startPoint x: 811, startPoint y: 81, endPoint x: 716, endPoint y: 81, distance: 95.0
click at [716, 81] on p "Principal, Q&L Lawyers" at bounding box center [778, 80] width 557 height 13
copy span "Q&L Lawyers"
click at [383, 193] on div "Grace Xiao Principal, Q&L Lawyers Grace is the Principal at Q&L Lawyers with ov…" at bounding box center [784, 389] width 1568 height 778
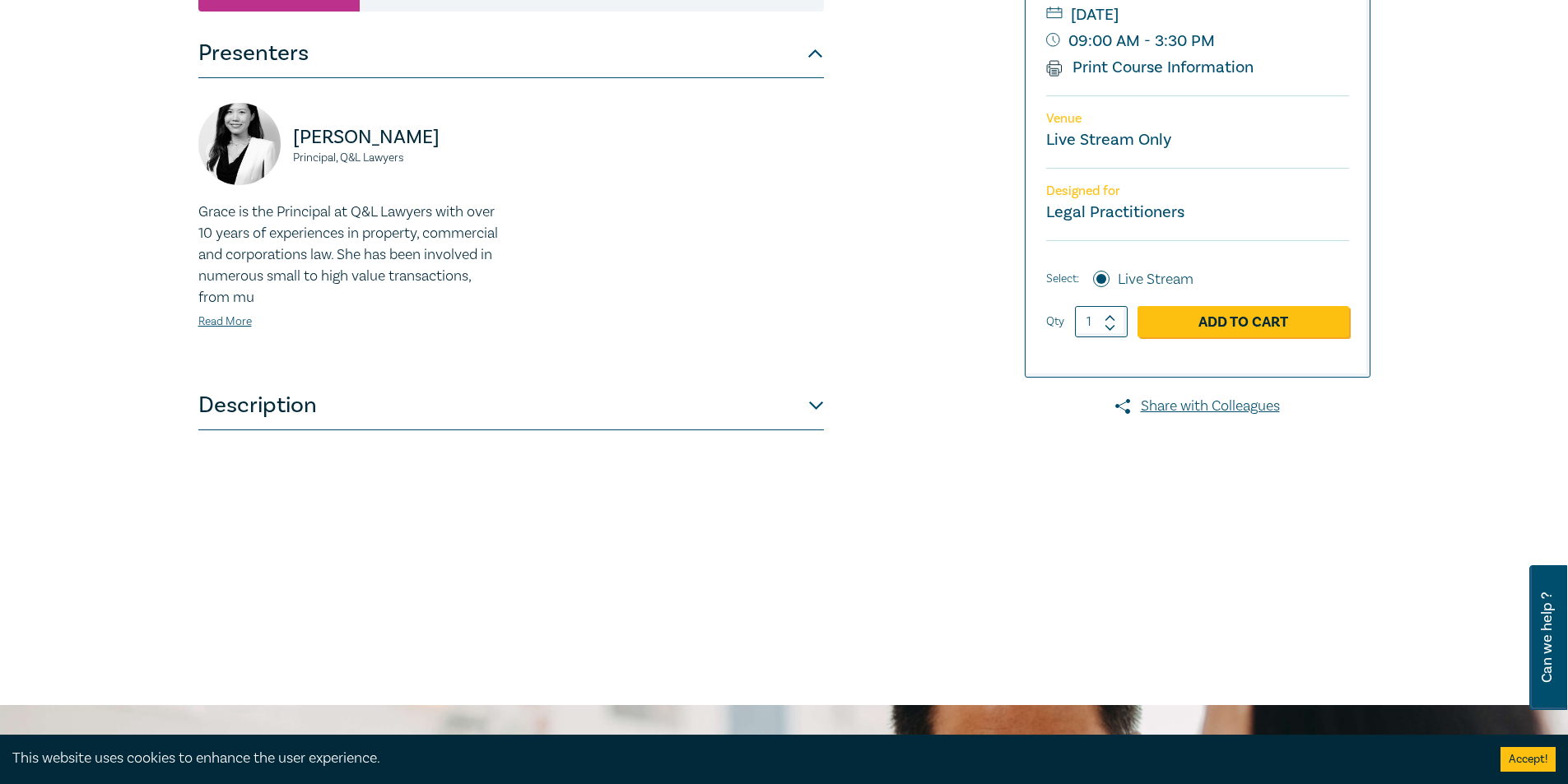
click at [370, 406] on button "Description" at bounding box center [511, 405] width 625 height 49
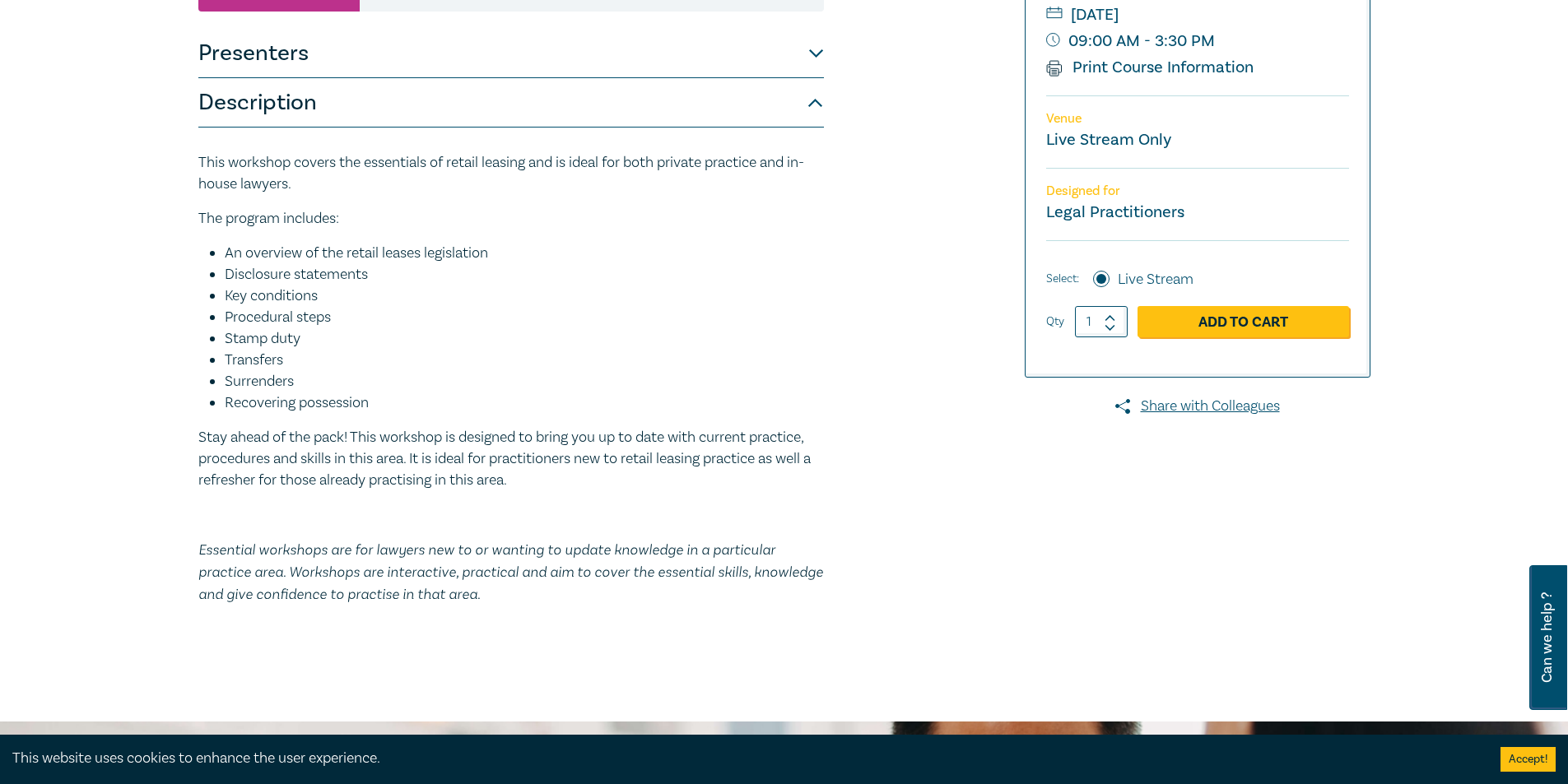
click at [704, 358] on li "Transfers" at bounding box center [524, 360] width 600 height 22
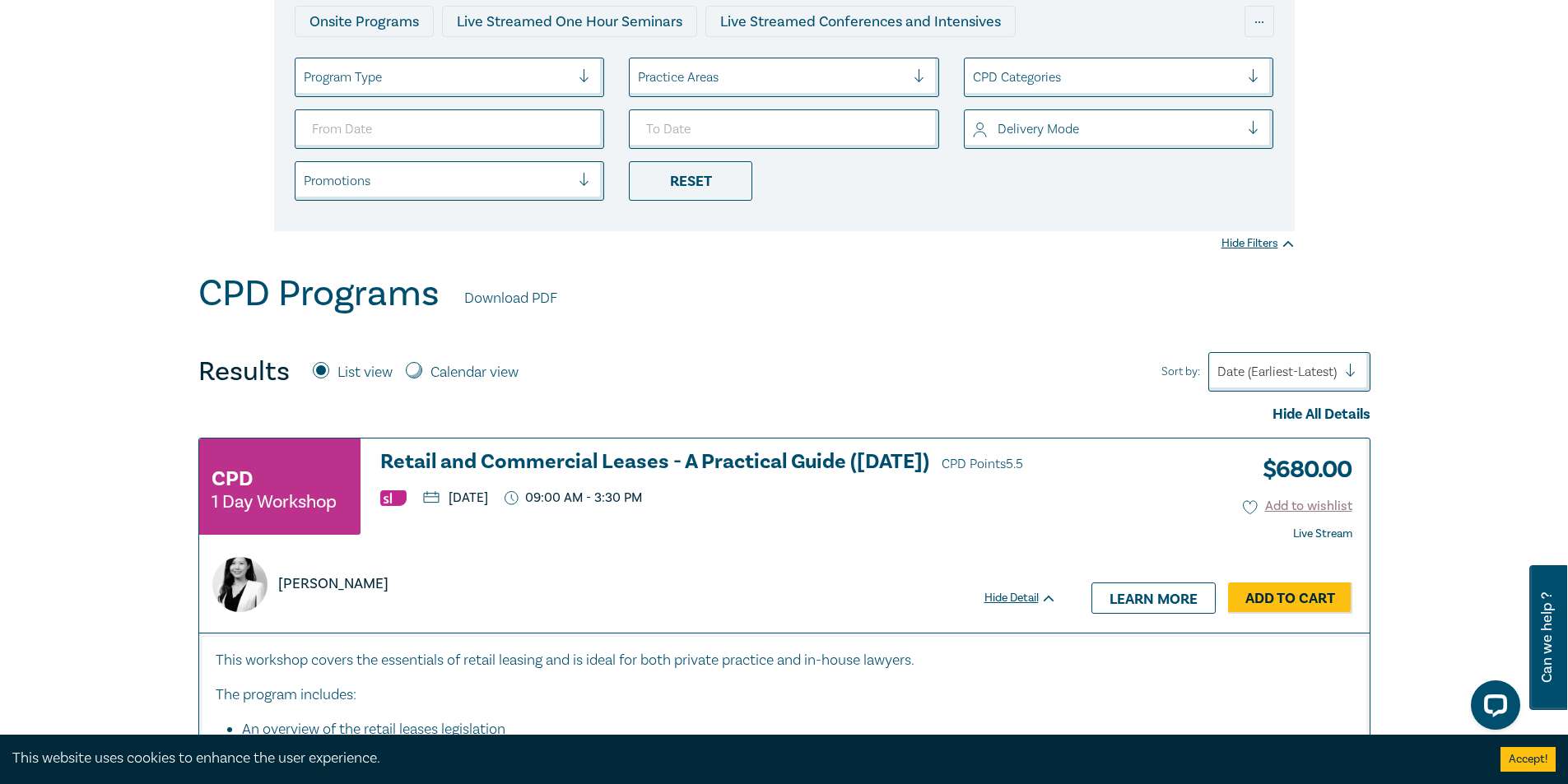
scroll to position [82, 0]
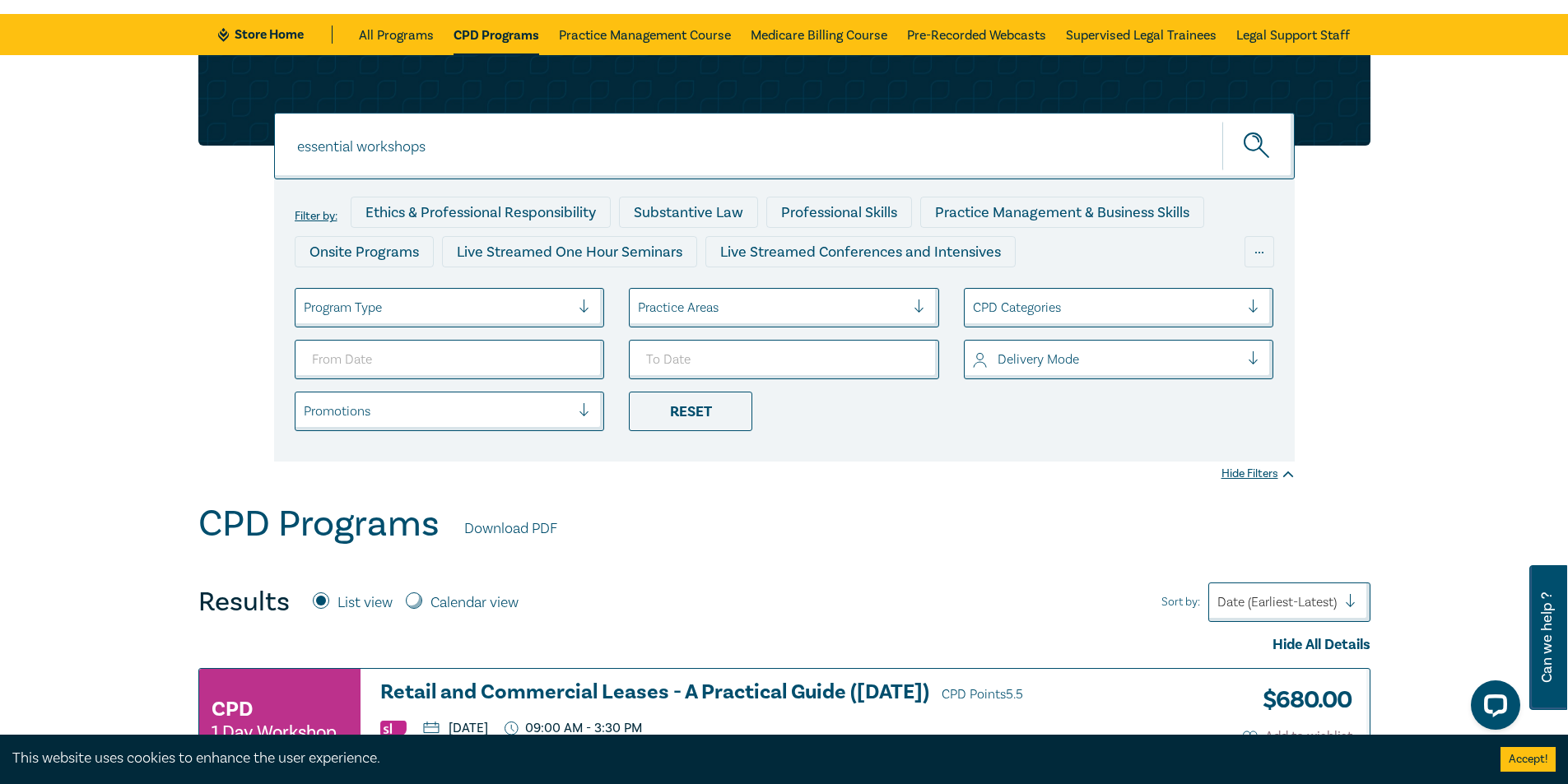
click at [560, 166] on input "essential workshops" at bounding box center [784, 146] width 1021 height 66
click at [125, 300] on div "Filter by: Ethics & Professional Responsibility Substantive Law Professional Sk…" at bounding box center [784, 279] width 1568 height 447
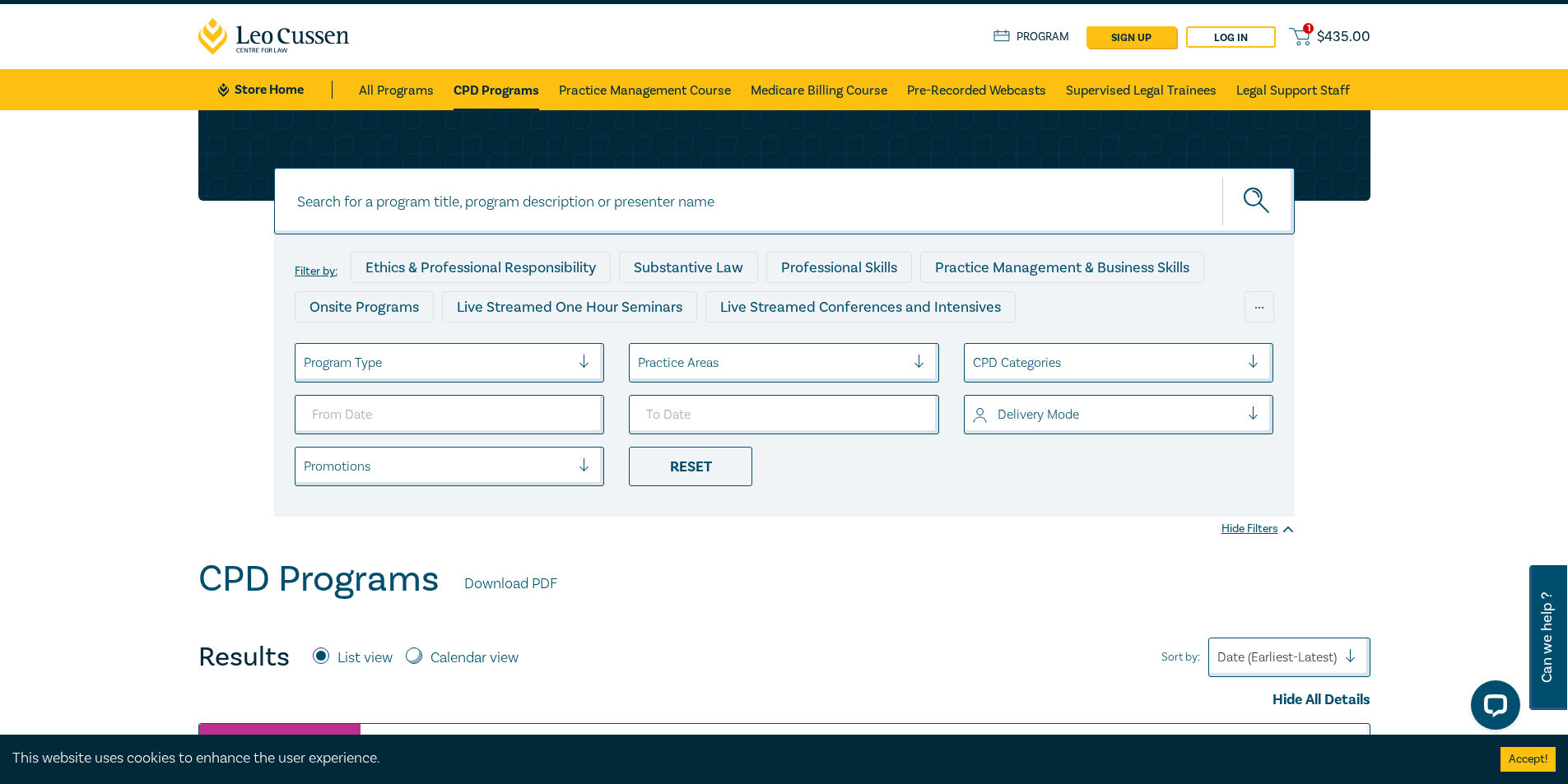
scroll to position [0, 0]
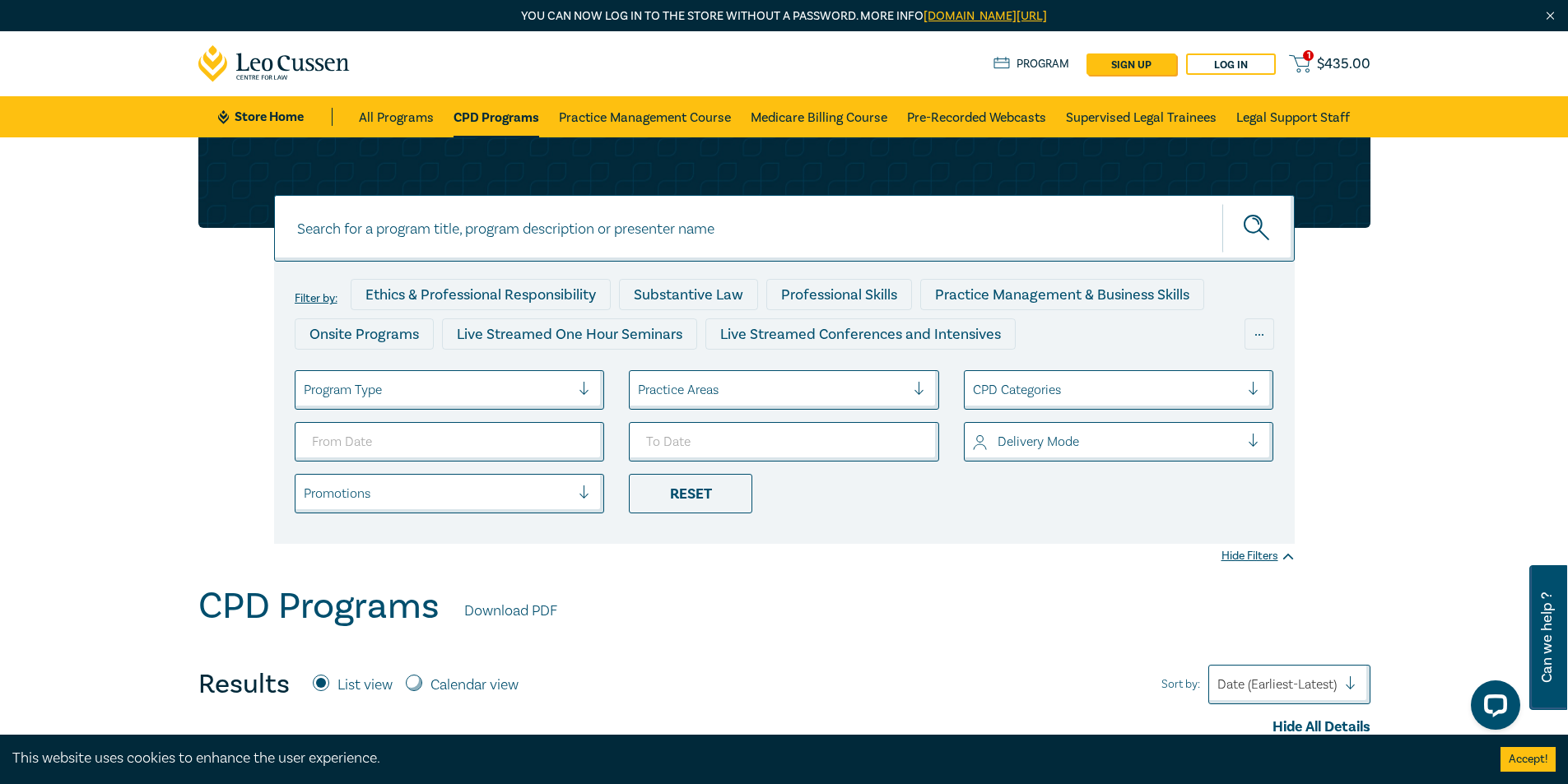
click at [529, 212] on input at bounding box center [784, 228] width 1021 height 66
type input "business"
click at [1222, 203] on button "submit" at bounding box center [1259, 228] width 73 height 50
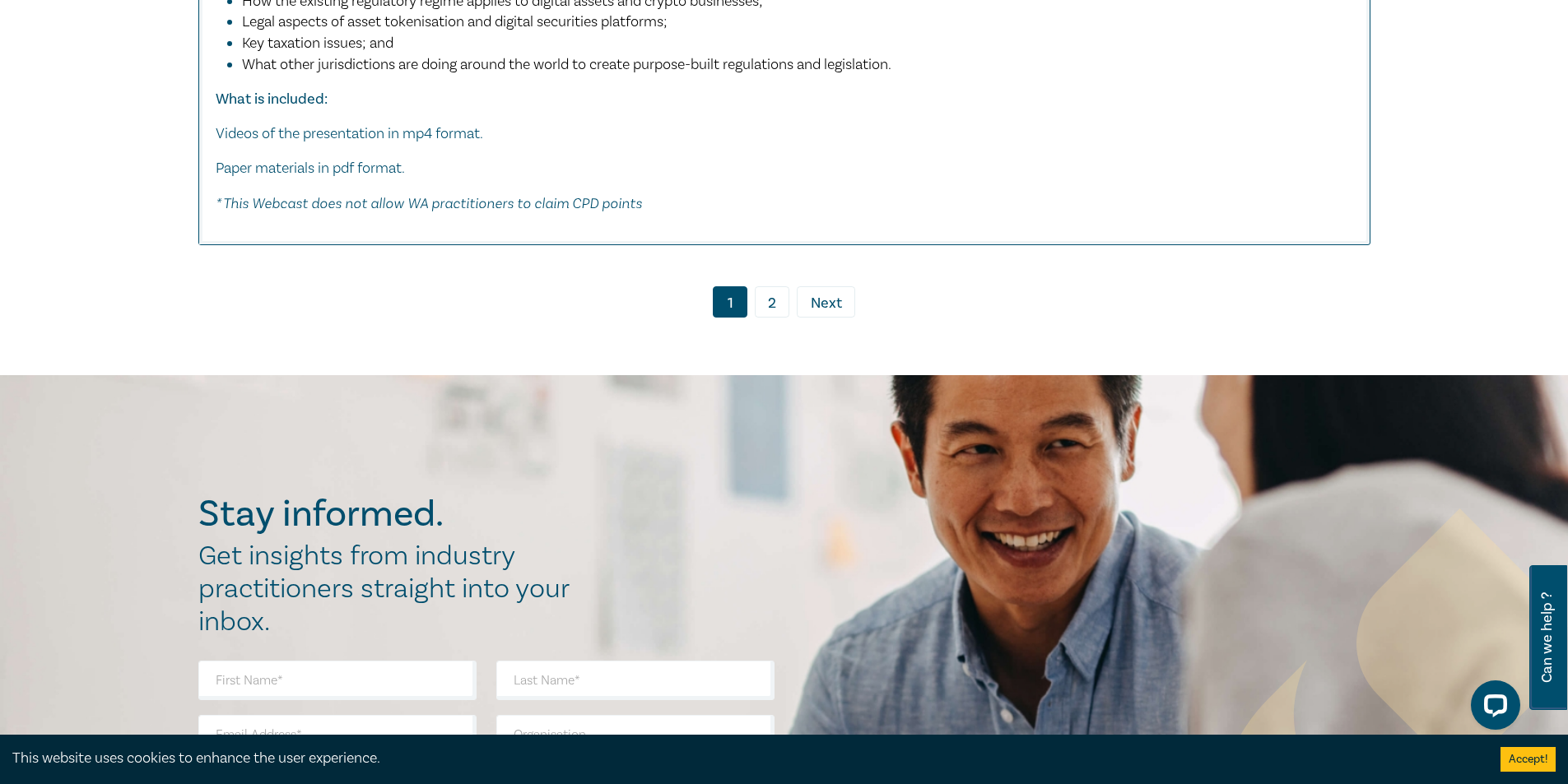
scroll to position [9133, 0]
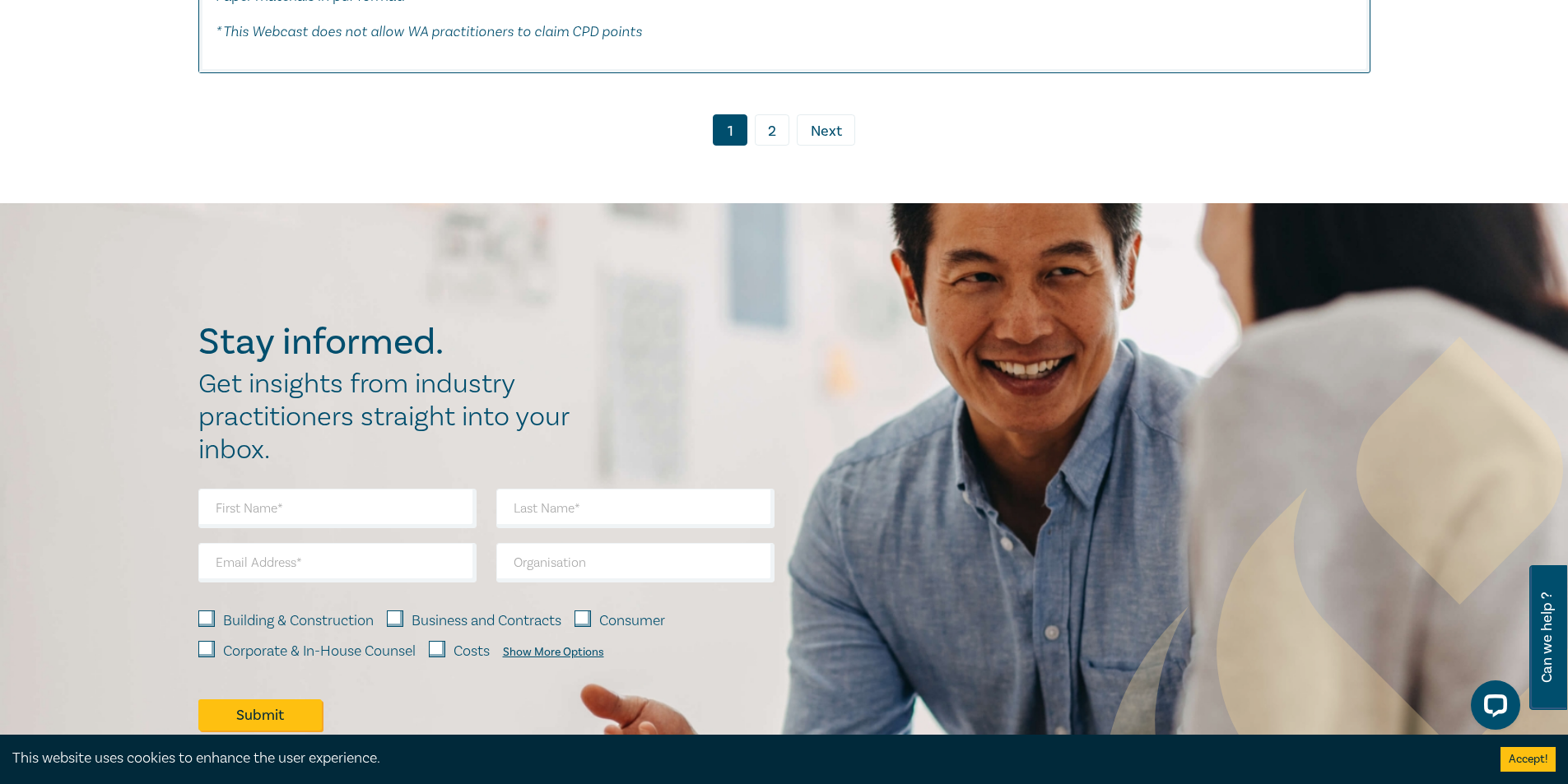
click at [765, 136] on link "2" at bounding box center [772, 130] width 35 height 31
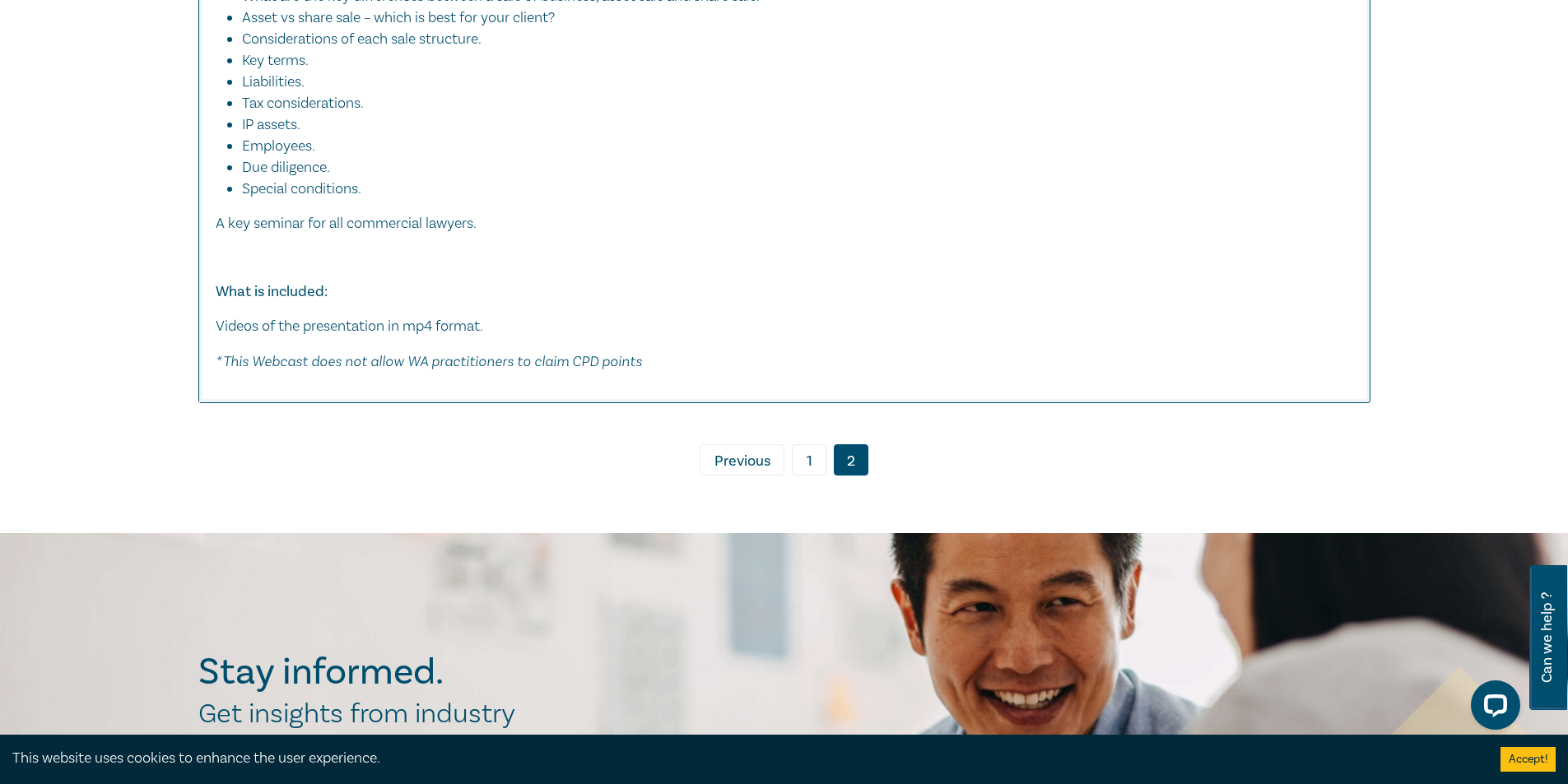
scroll to position [7009, 0]
